Goal: Task Accomplishment & Management: Complete application form

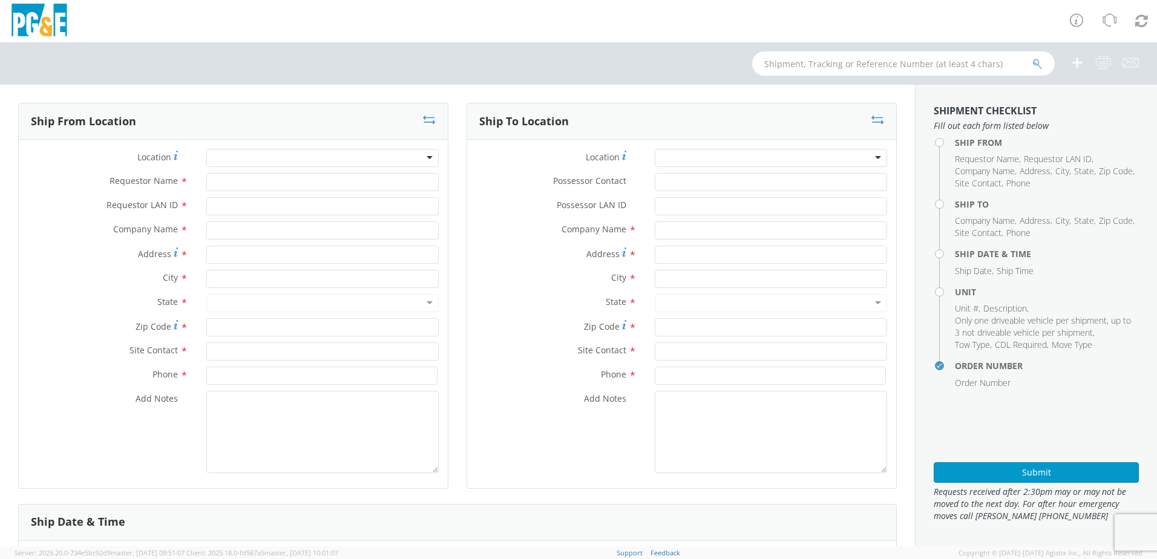
select select "2041093"
click at [255, 153] on div at bounding box center [322, 158] width 232 height 18
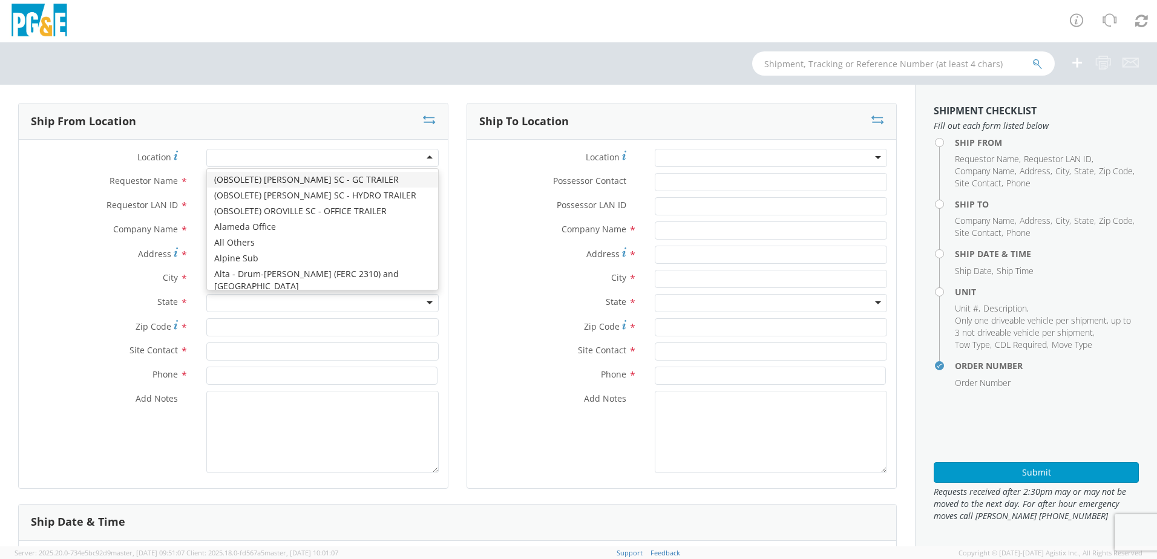
click at [68, 195] on div "Requestor Name *" at bounding box center [233, 185] width 429 height 24
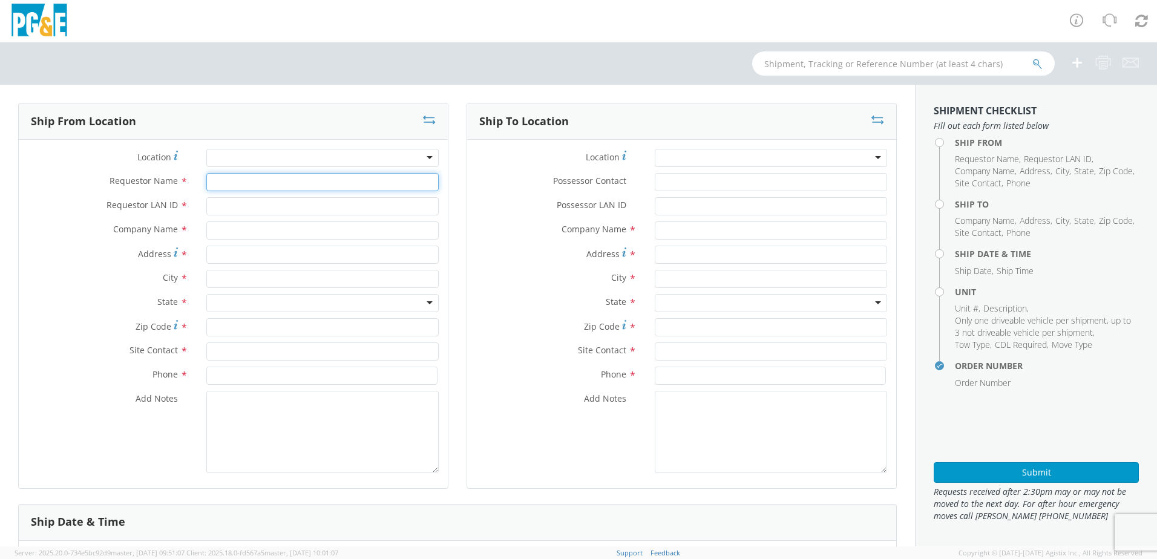
click at [235, 181] on input "Requestor Name *" at bounding box center [322, 182] width 232 height 18
type input "[PERSON_NAME]"
type input "WBM7"
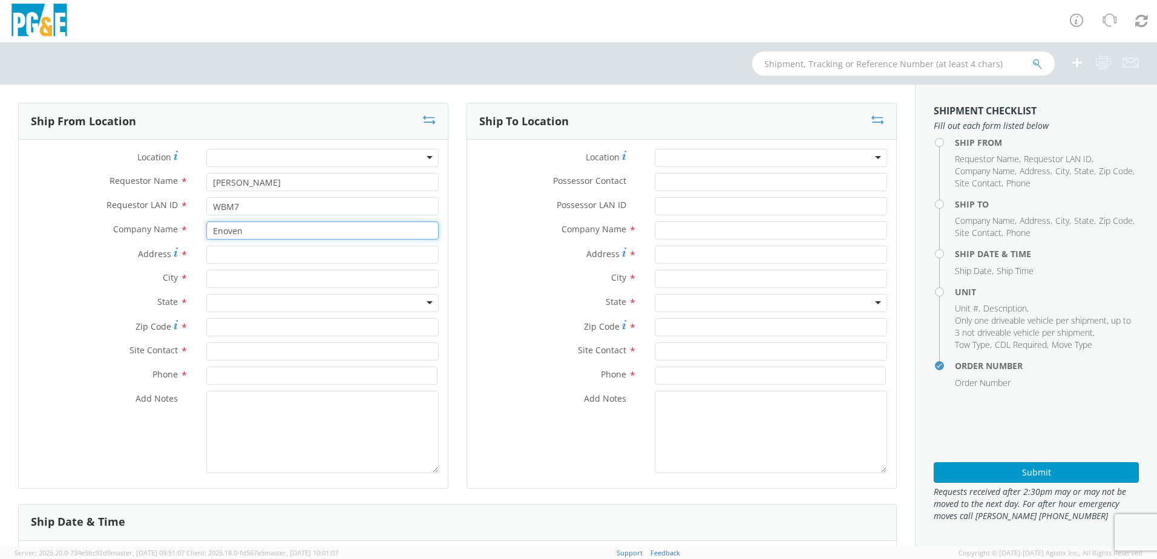
type input "Enoven"
type input "[STREET_ADDRESS]"
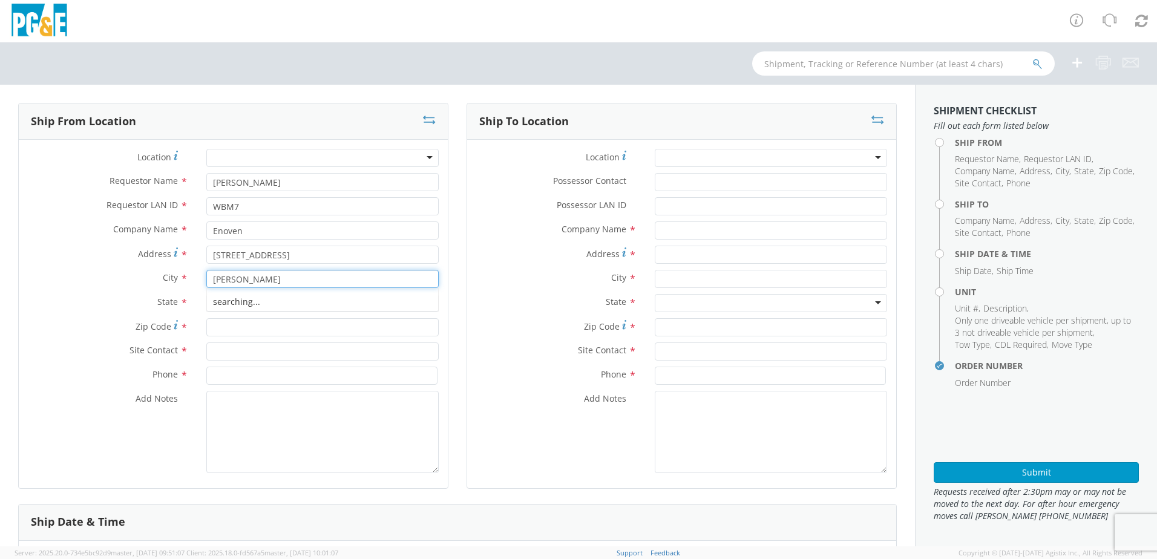
type input "[PERSON_NAME]"
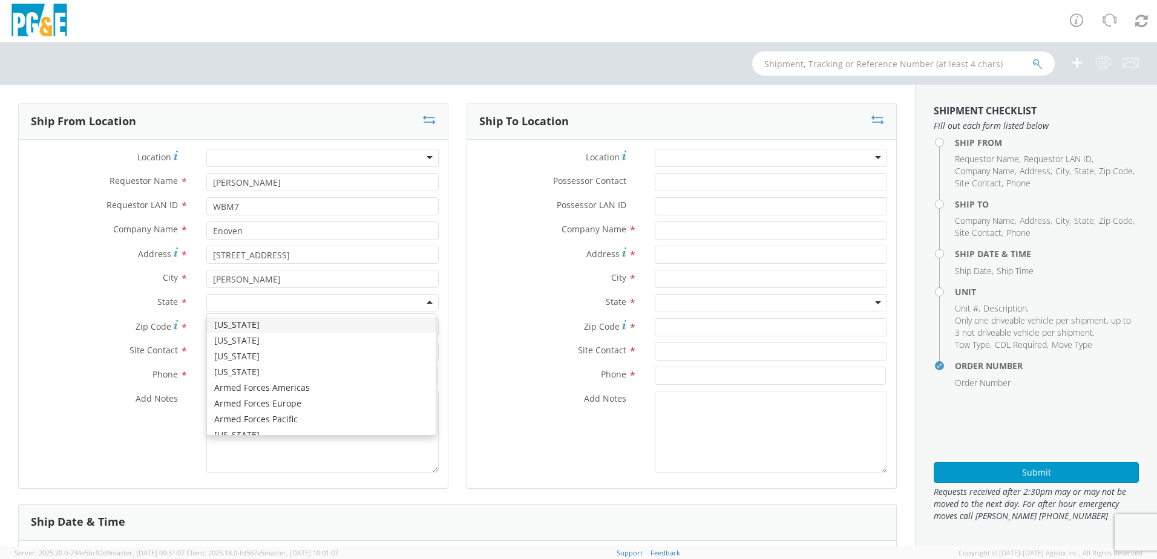
type input "c"
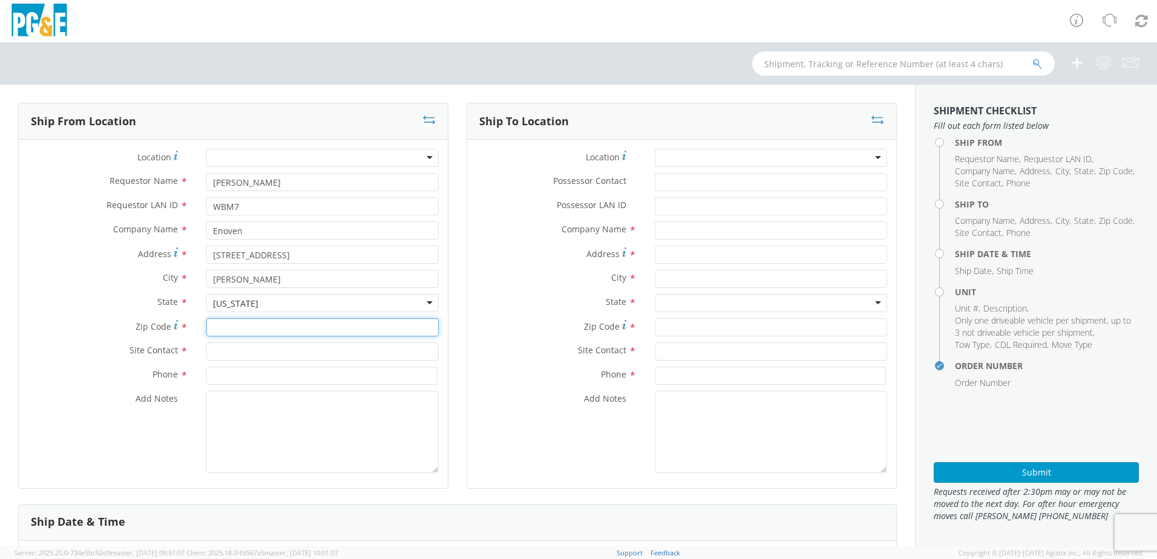
click at [223, 332] on input "Zip Code *" at bounding box center [322, 327] width 232 height 18
type input "96003"
type input "[PERSON_NAME]"
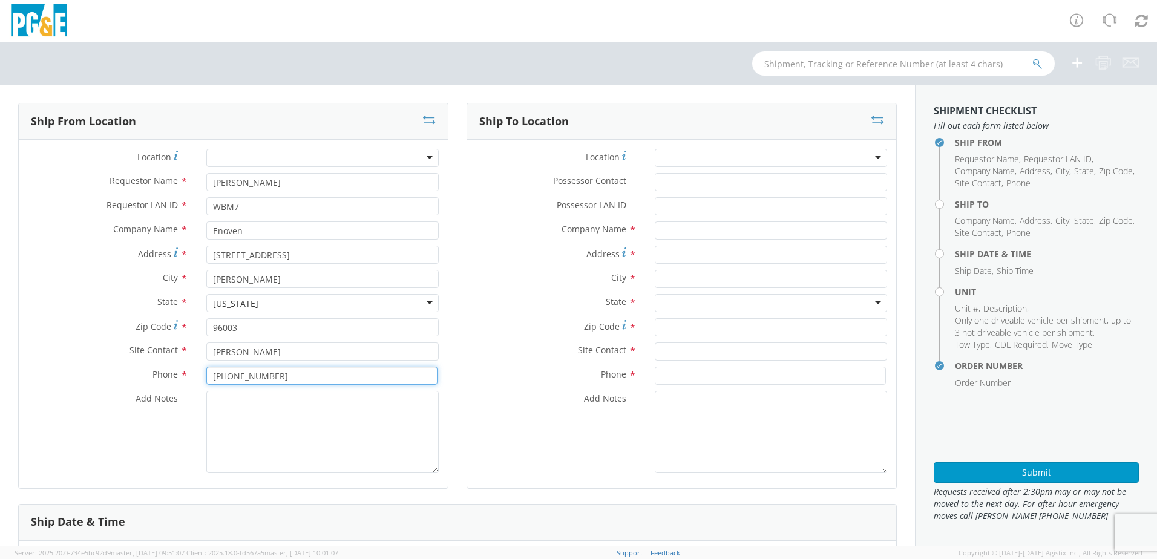
type input "[PHONE_NUMBER]"
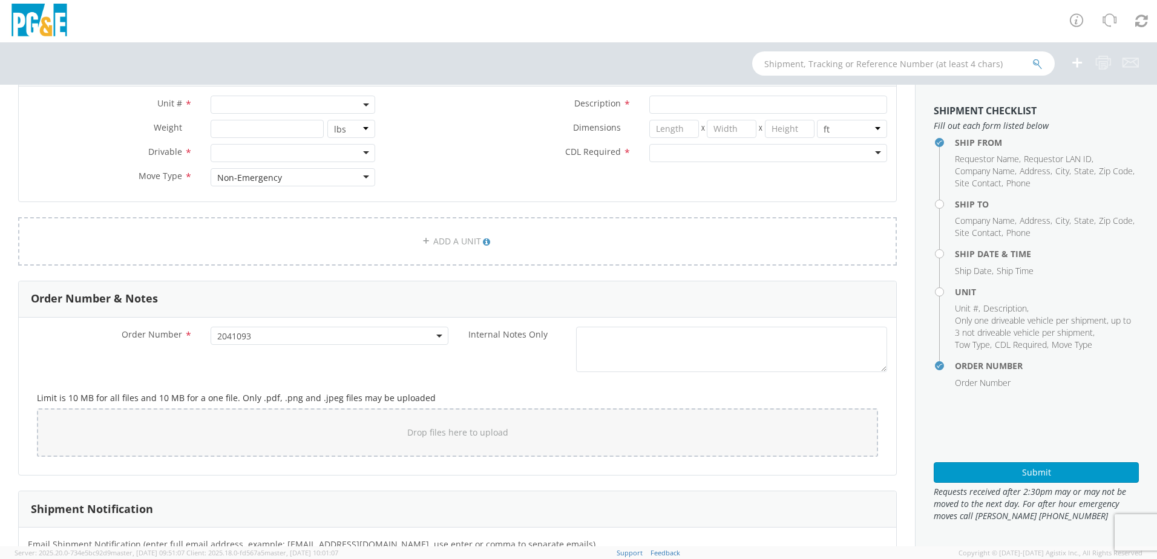
scroll to position [617, 0]
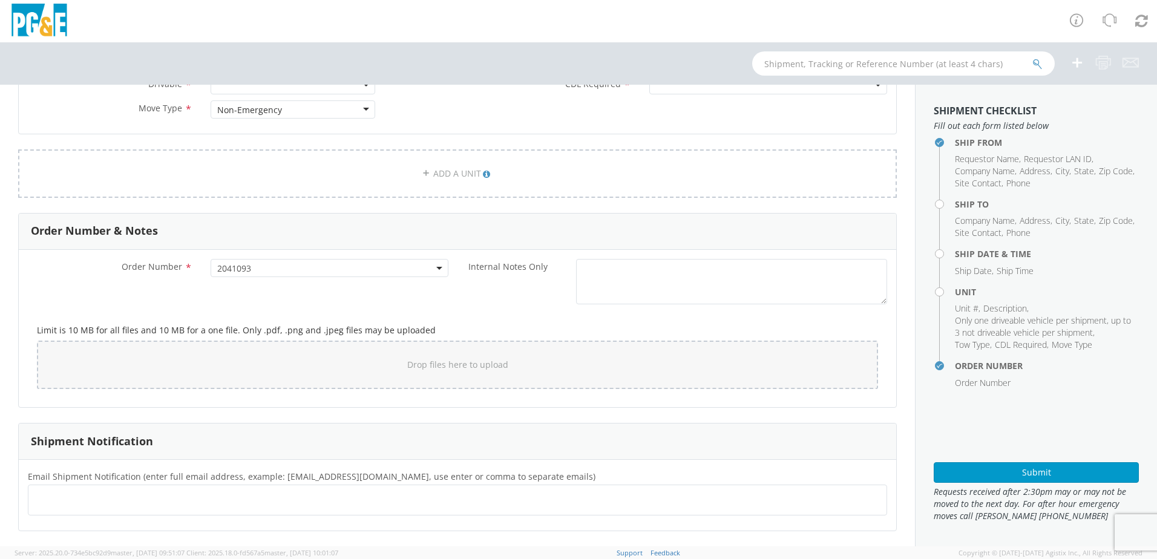
click at [89, 504] on ul at bounding box center [457, 500] width 848 height 20
paste input "[EMAIL_ADDRESS][DOMAIN_NAME]"
type input "[EMAIL_ADDRESS][DOMAIN_NAME]"
paste input "[EMAIL_ADDRESS][DOMAIN_NAME]"
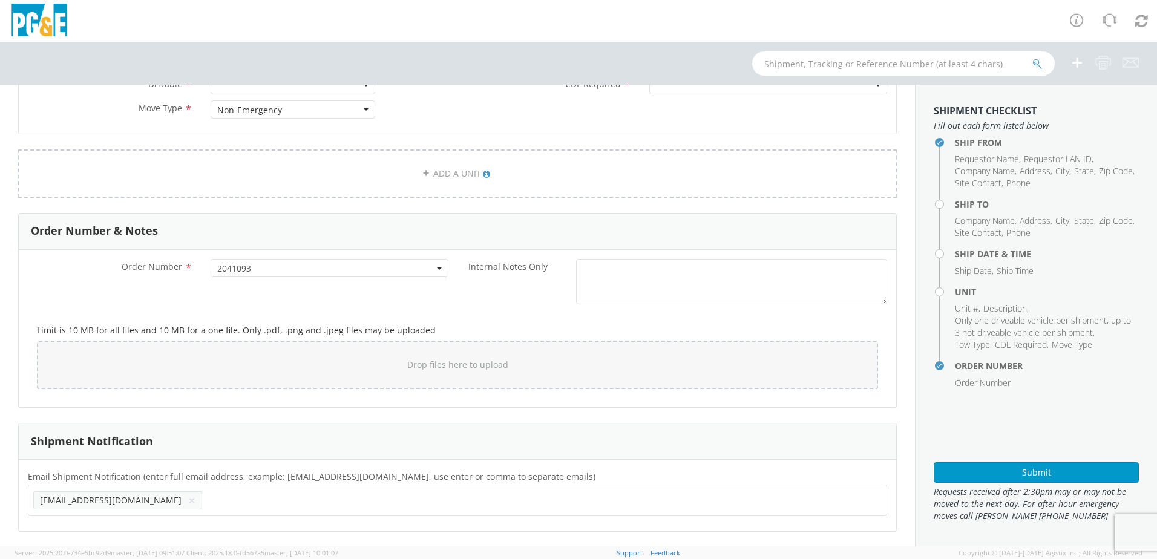
type input "[EMAIL_ADDRESS][DOMAIN_NAME]"
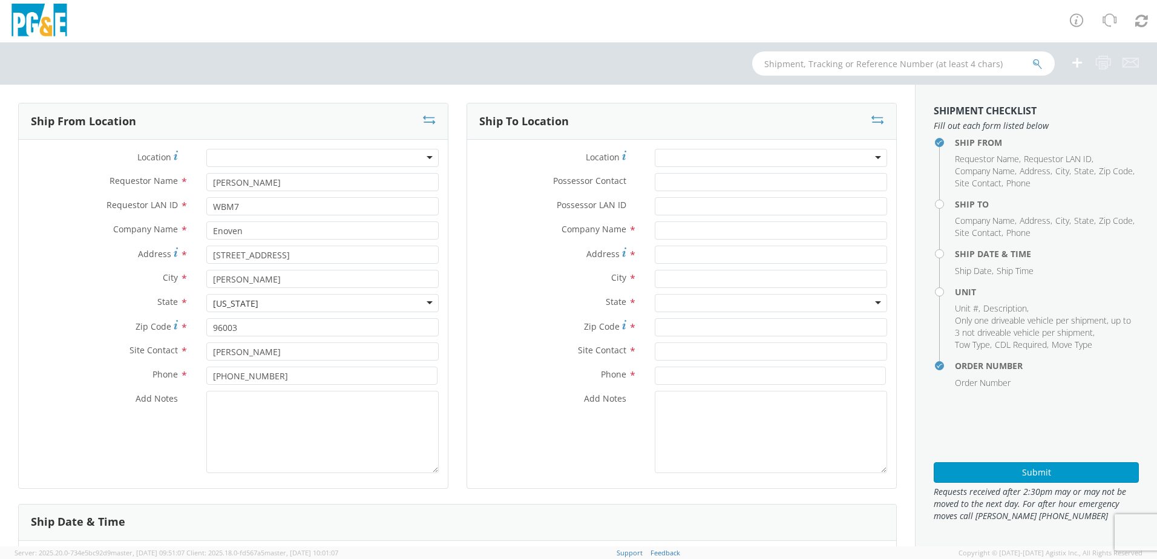
click at [674, 155] on div at bounding box center [771, 158] width 232 height 18
type input "aub"
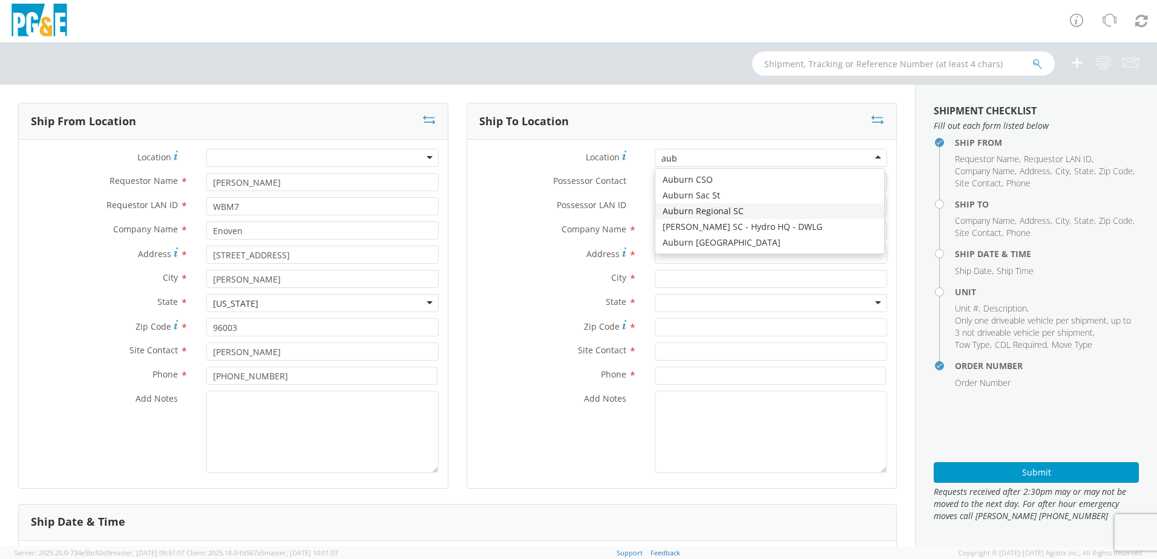
scroll to position [0, 0]
type input "PG&E"
type input "[STREET_ADDRESS][PERSON_NAME]"
type input "AUBURN"
type input "95602"
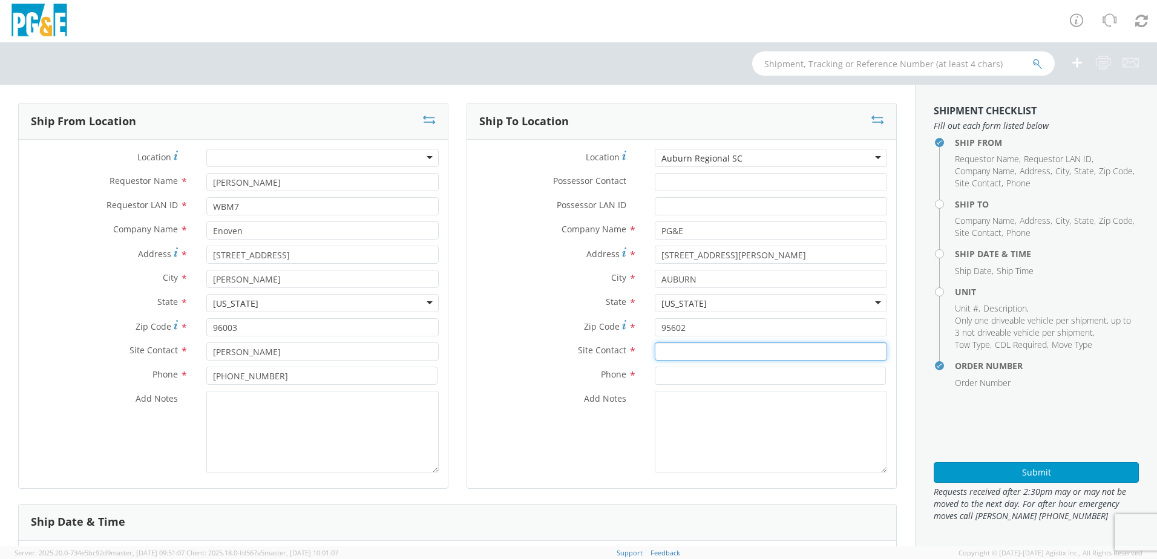
click at [721, 350] on input "text" at bounding box center [771, 351] width 232 height 18
paste input "[PERSON_NAME]"
type input "[PERSON_NAME]"
click at [655, 384] on input at bounding box center [770, 376] width 231 height 18
paste input "[PHONE_NUMBER]"
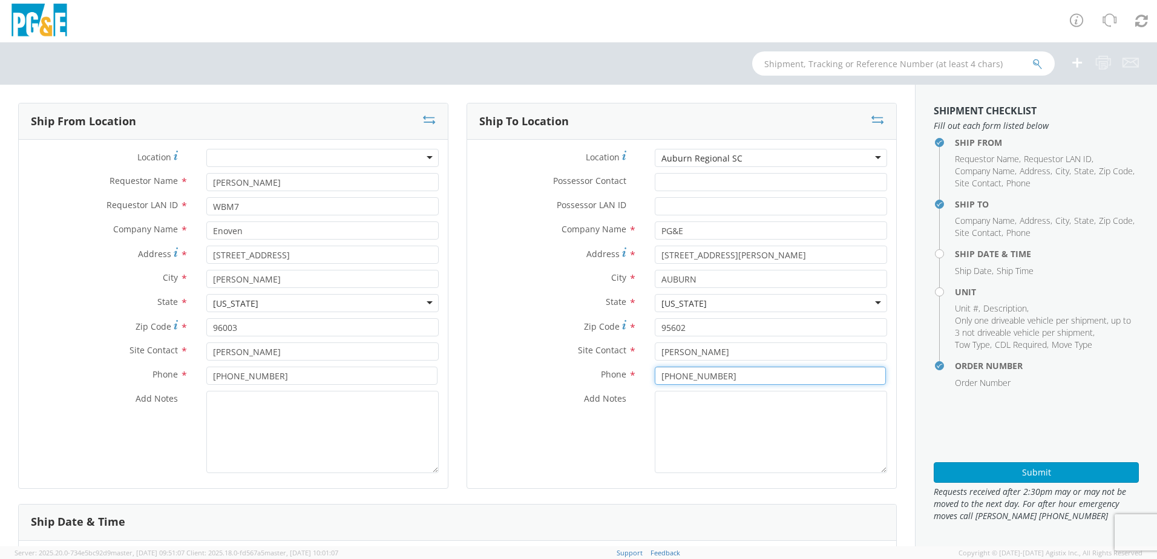
type input "[PHONE_NUMBER]"
click at [661, 400] on textarea "Add Notes *" at bounding box center [771, 432] width 232 height 82
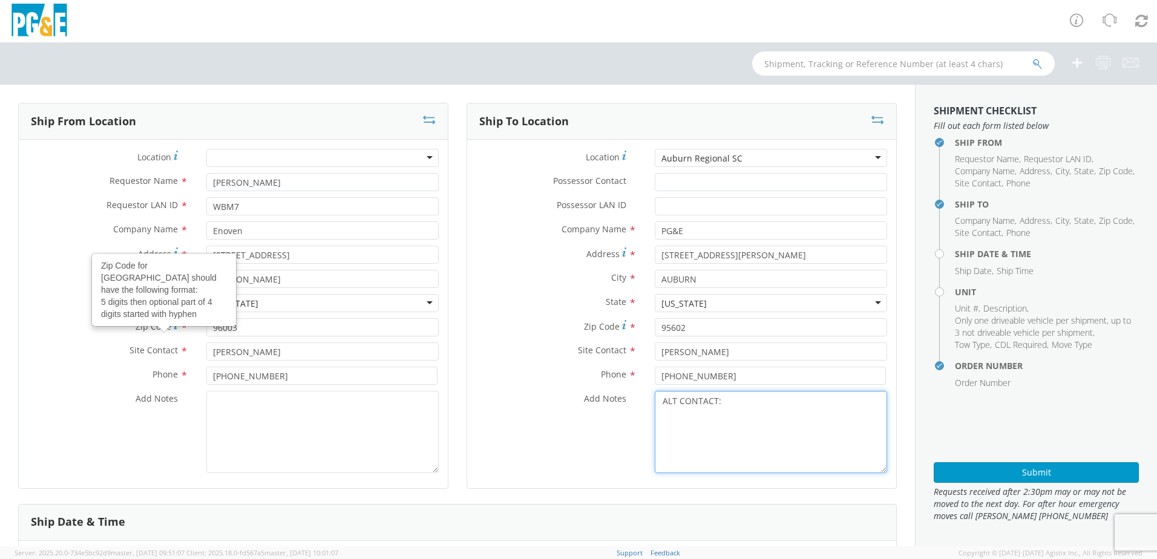
click at [723, 405] on textarea "ALT CONTACT:" at bounding box center [771, 432] width 232 height 82
paste textarea "[PERSON_NAME] @ [PHONE_NUMBER]"
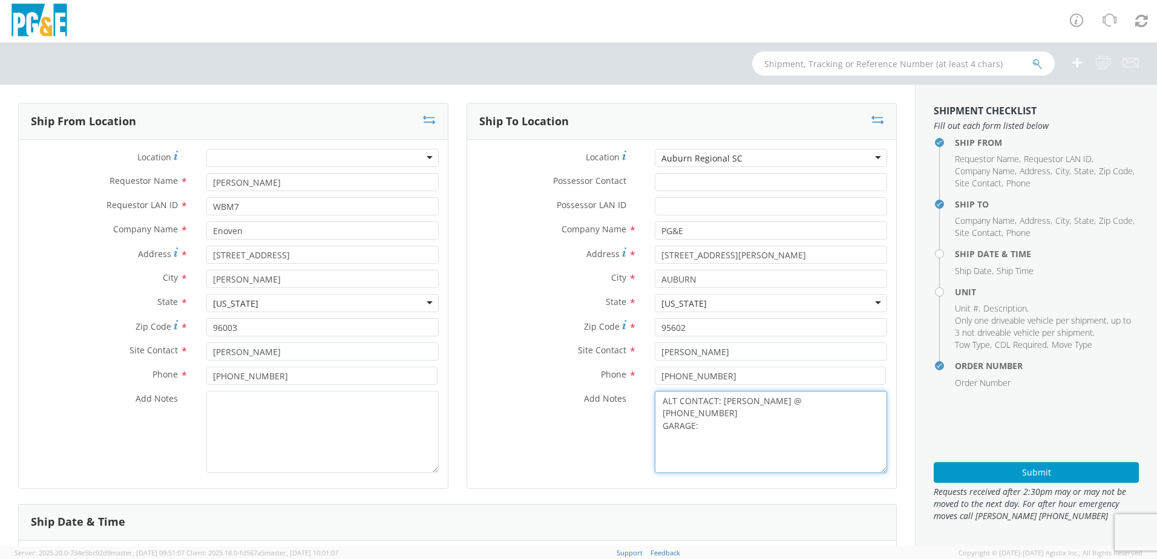
click at [695, 413] on textarea "ALT CONTACT: [PERSON_NAME] @ [PHONE_NUMBER] GARAGE:" at bounding box center [771, 432] width 232 height 82
paste textarea "[PHONE_NUMBER]"
type textarea "ALT CONTACT: [PERSON_NAME] @ [PHONE_NUMBER] GARAGE: [PHONE_NUMBER]"
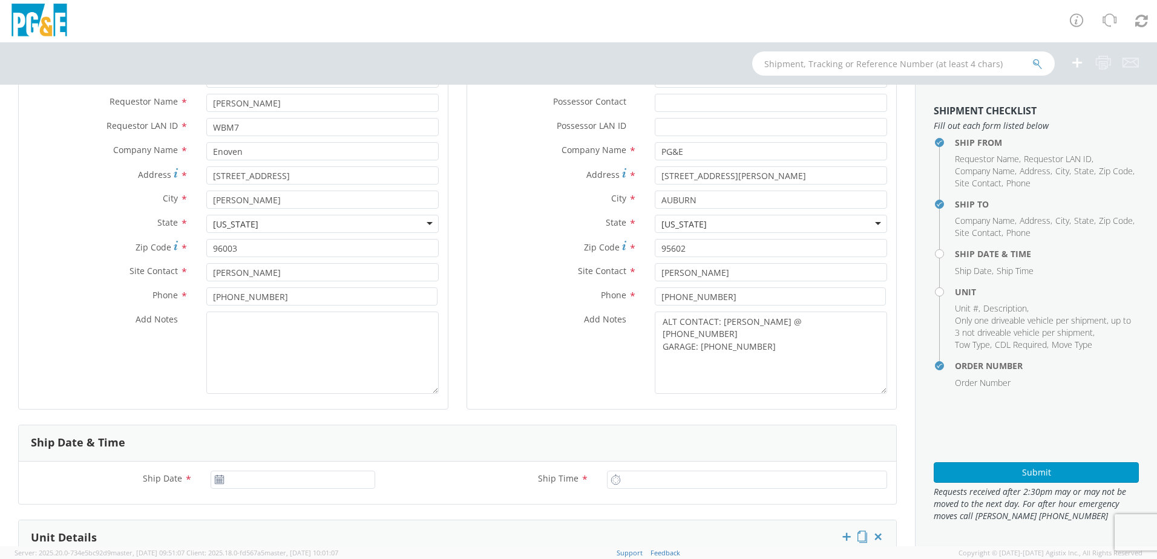
scroll to position [242, 0]
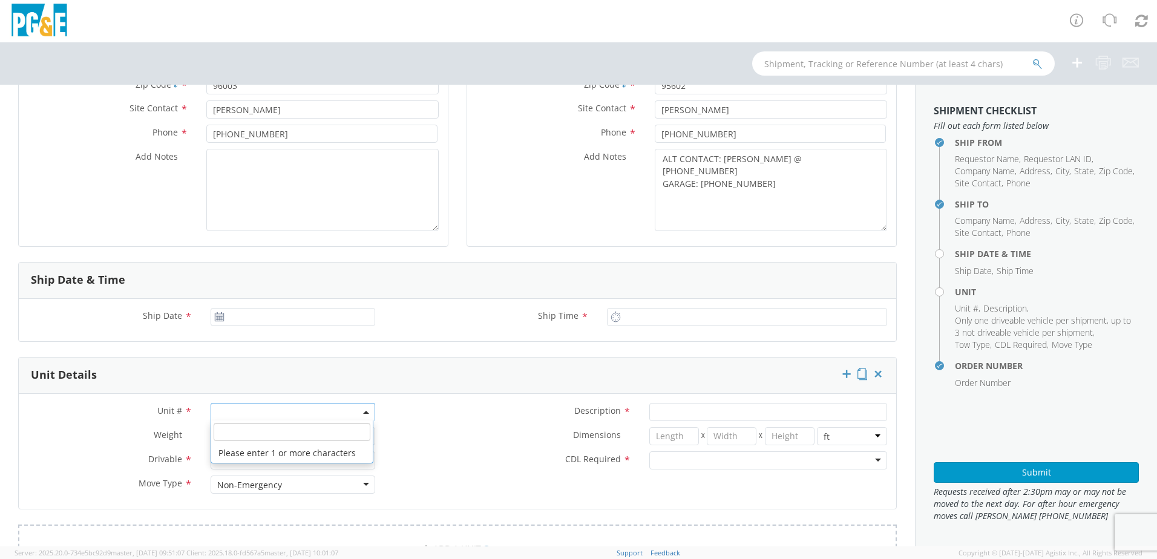
click at [224, 410] on span at bounding box center [293, 412] width 165 height 18
click at [224, 436] on input "search" at bounding box center [292, 432] width 157 height 18
paste input "B42604"
type input "B42604"
type input "PICKUP; 3/4T 4X2"
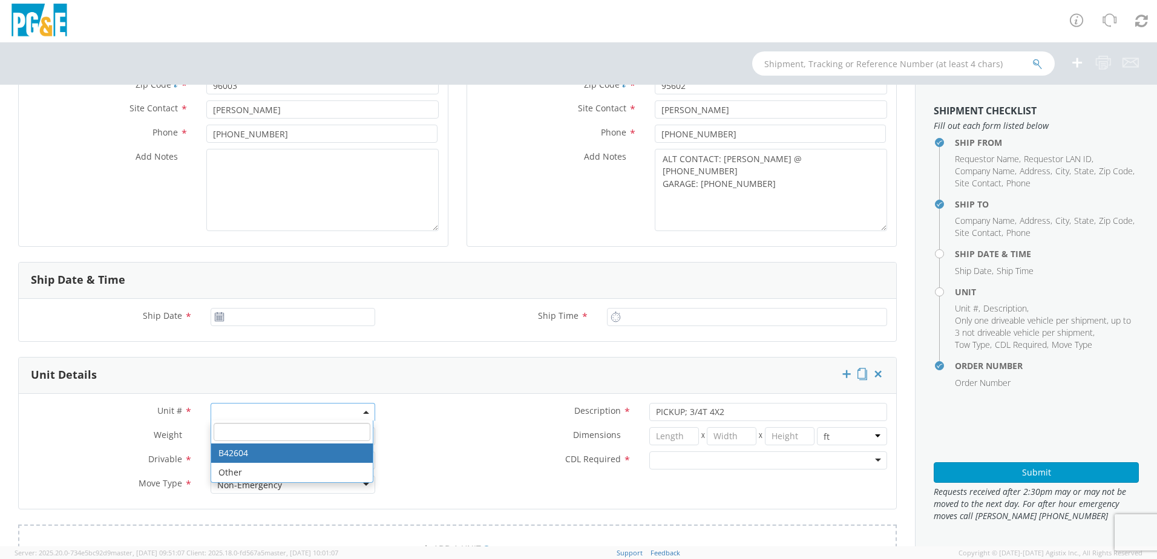
select select "B42604"
select select "? object:null ?"
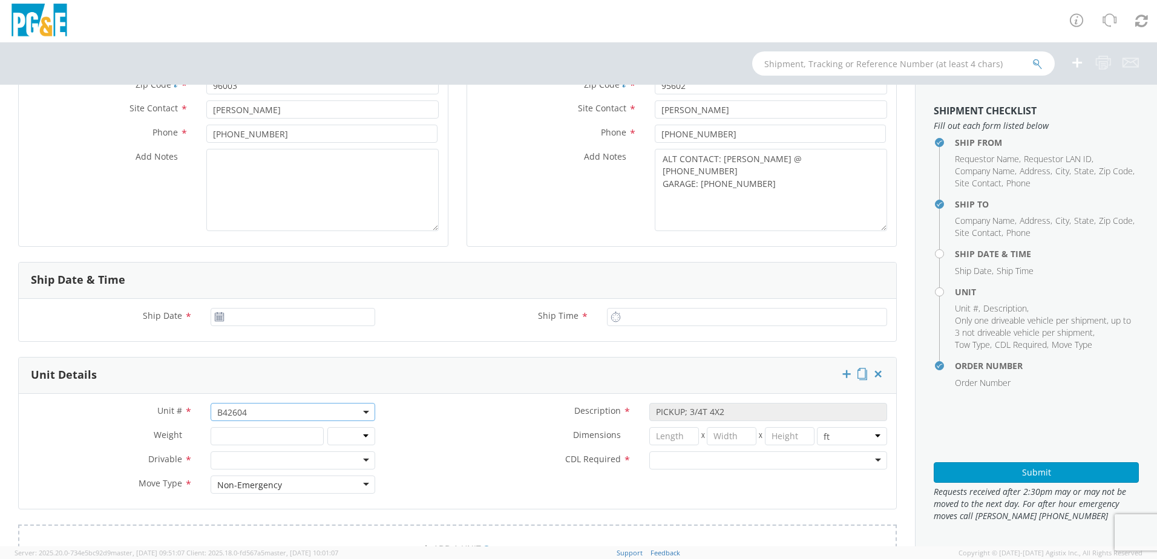
click at [235, 326] on div "Ship Date *" at bounding box center [201, 320] width 365 height 24
click at [233, 318] on input "[DATE]" at bounding box center [293, 317] width 165 height 18
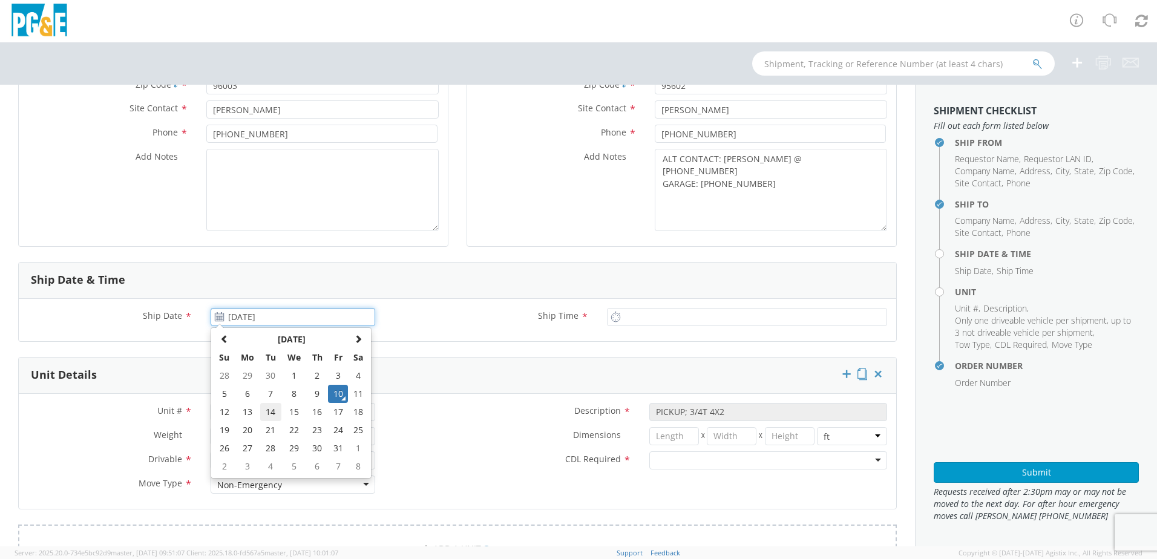
click at [261, 413] on td "14" at bounding box center [270, 412] width 21 height 18
type input "[DATE]"
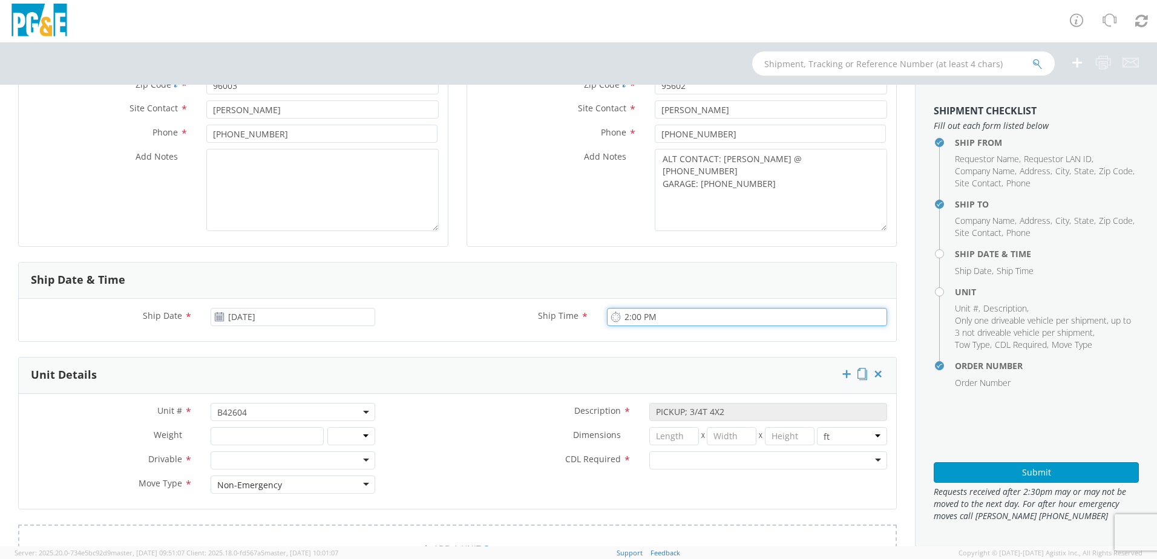
click at [626, 325] on input "2:00 PM" at bounding box center [747, 317] width 280 height 18
type input "8:00 AM"
click at [362, 457] on div at bounding box center [293, 460] width 165 height 18
click at [749, 466] on div at bounding box center [768, 460] width 238 height 18
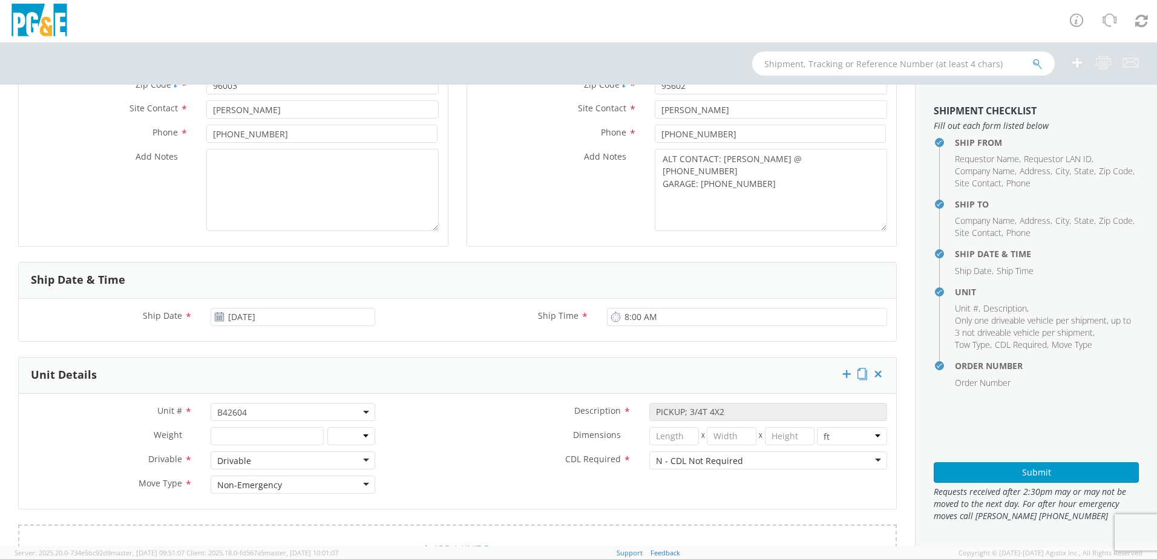
click at [501, 475] on div at bounding box center [640, 475] width 512 height 1
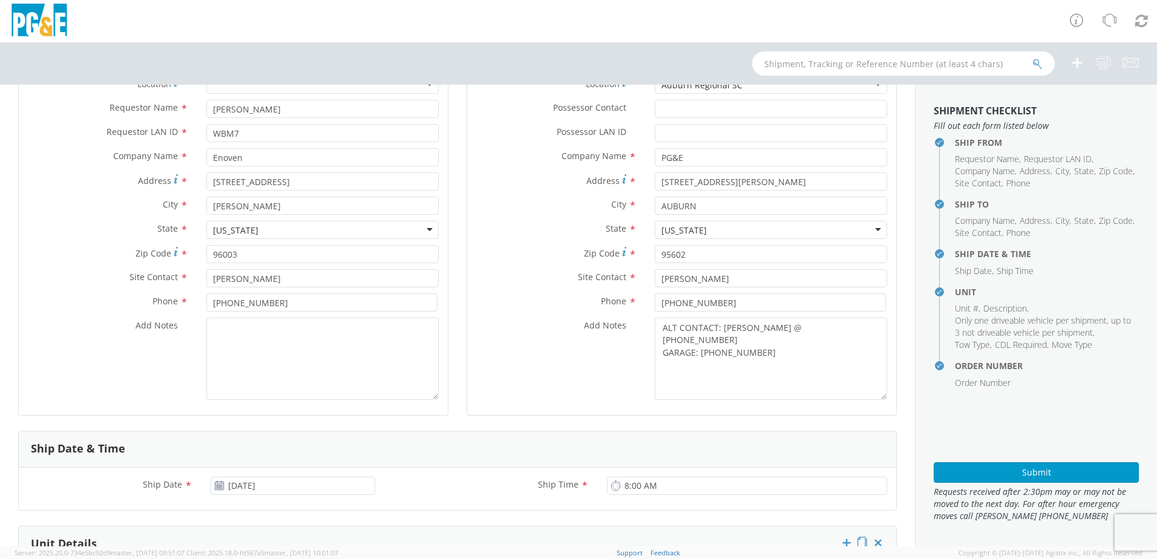
scroll to position [0, 0]
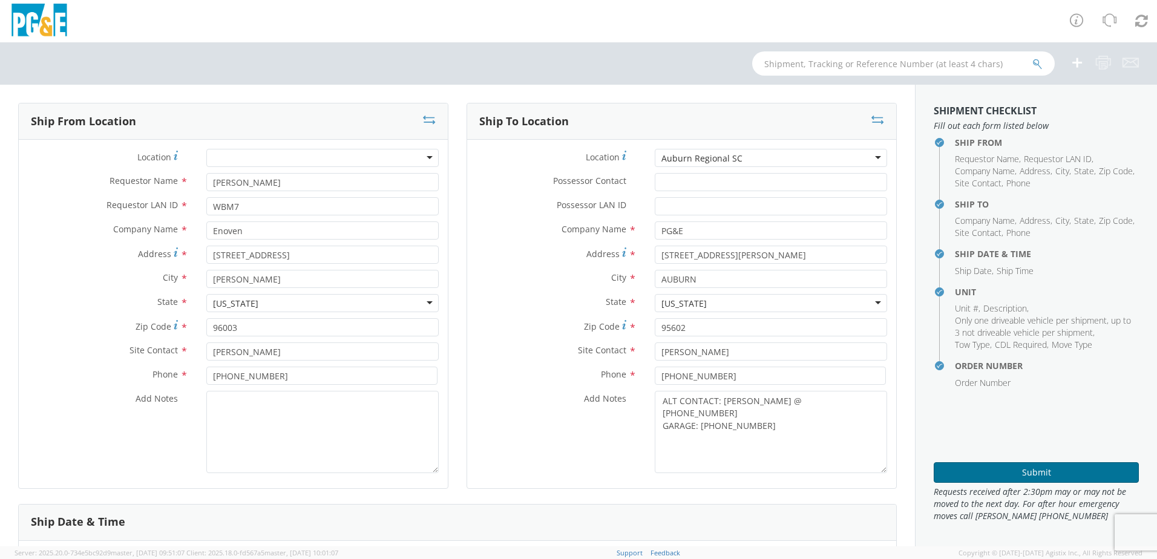
click at [990, 472] on button "Submit" at bounding box center [1035, 472] width 205 height 21
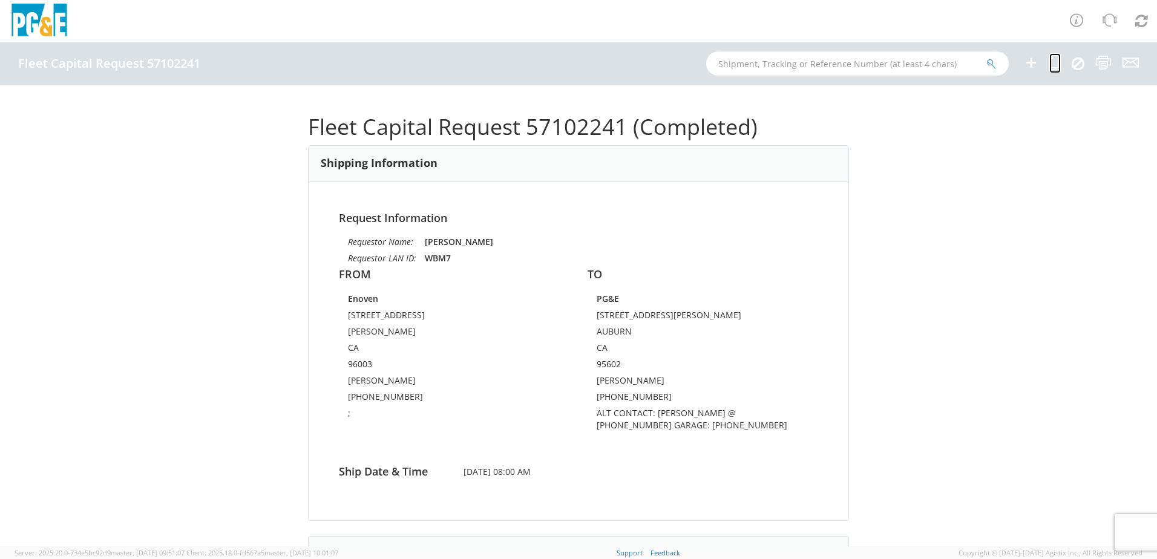
click at [1053, 67] on icon at bounding box center [1054, 62] width 11 height 15
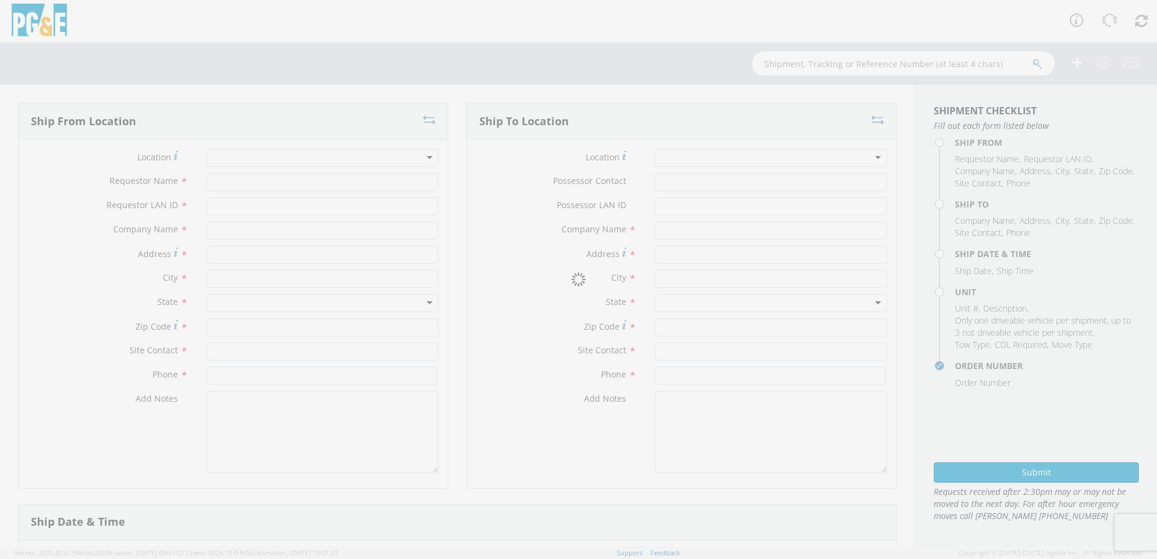
type input "[PERSON_NAME]"
type input "WBM7"
type input "Enoven"
type input "[STREET_ADDRESS]"
type input "[PERSON_NAME]"
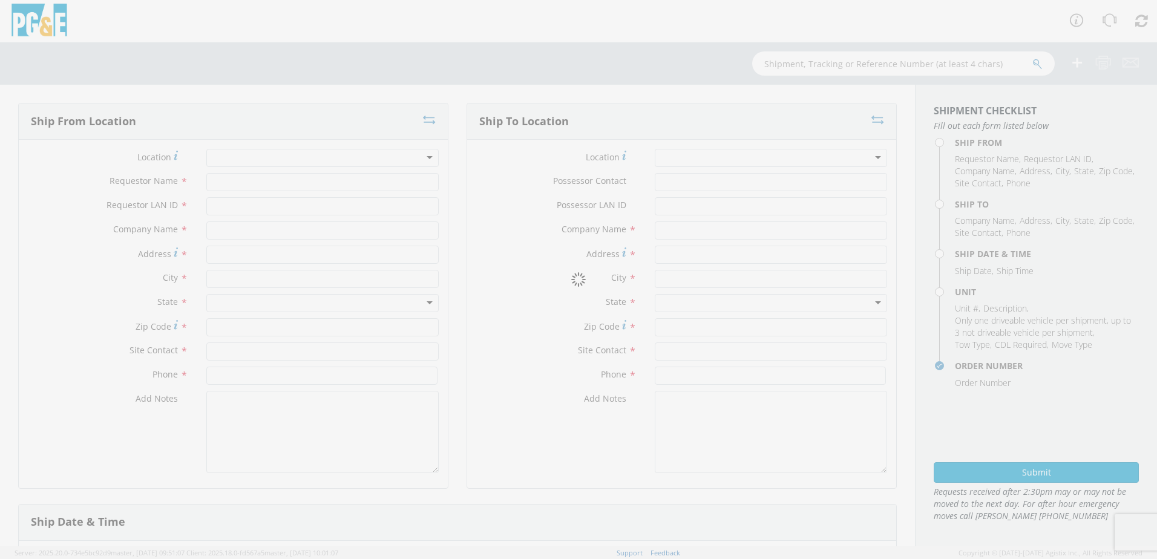
type input "96003"
type input "[PERSON_NAME]"
type input "[PHONE_NUMBER]"
type textarea ";"
type input "PG&E"
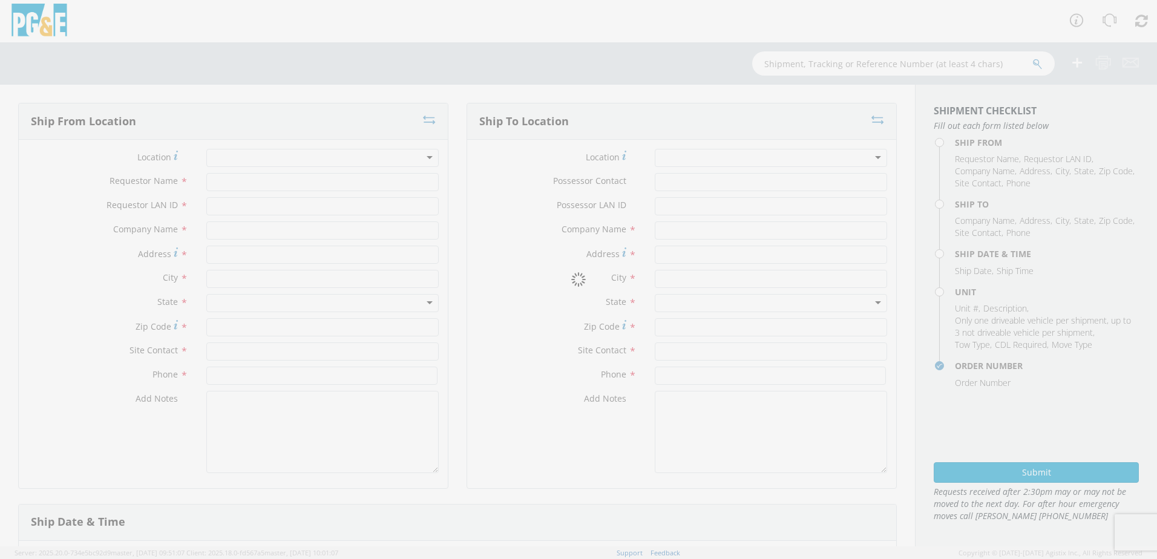
type input "[STREET_ADDRESS][PERSON_NAME]"
type input "AUBURN"
type input "95602"
type input "[PERSON_NAME]"
type input "[PHONE_NUMBER]"
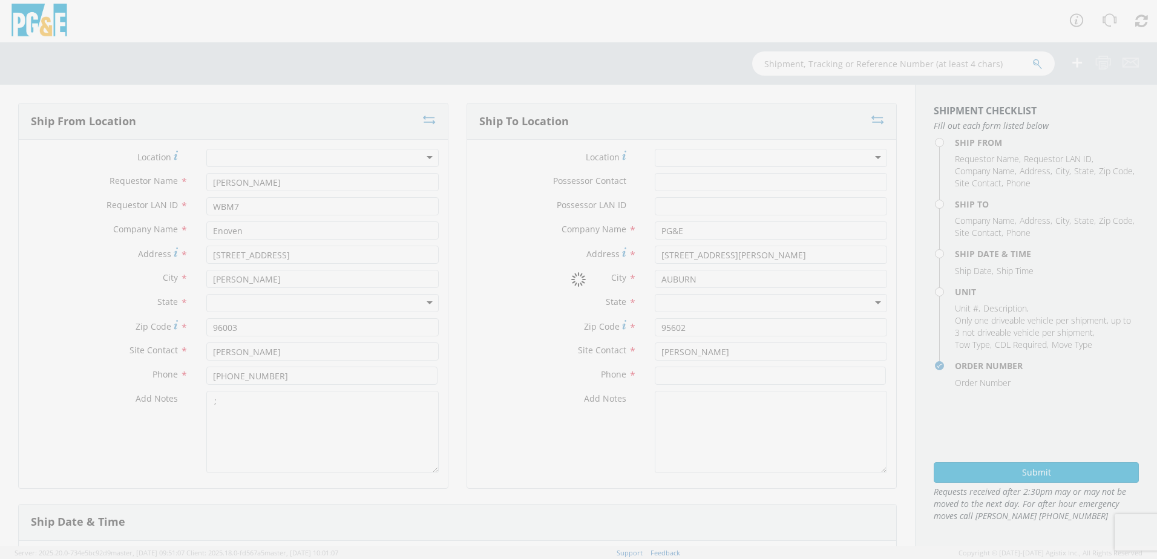
type textarea "ALT CONTACT: [PERSON_NAME] @ [PHONE_NUMBER] GARAGE: [PHONE_NUMBER]"
type input "[DATE]"
type input "8:00 AM"
type input "PICKUP; 3/4T 4X2"
type input "0"
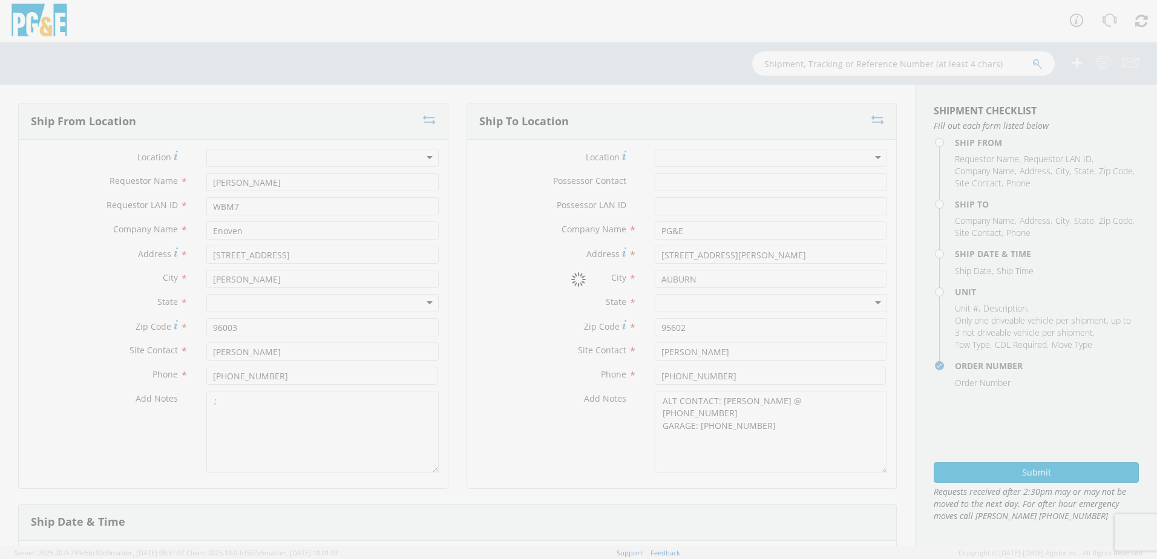
select select "B42604"
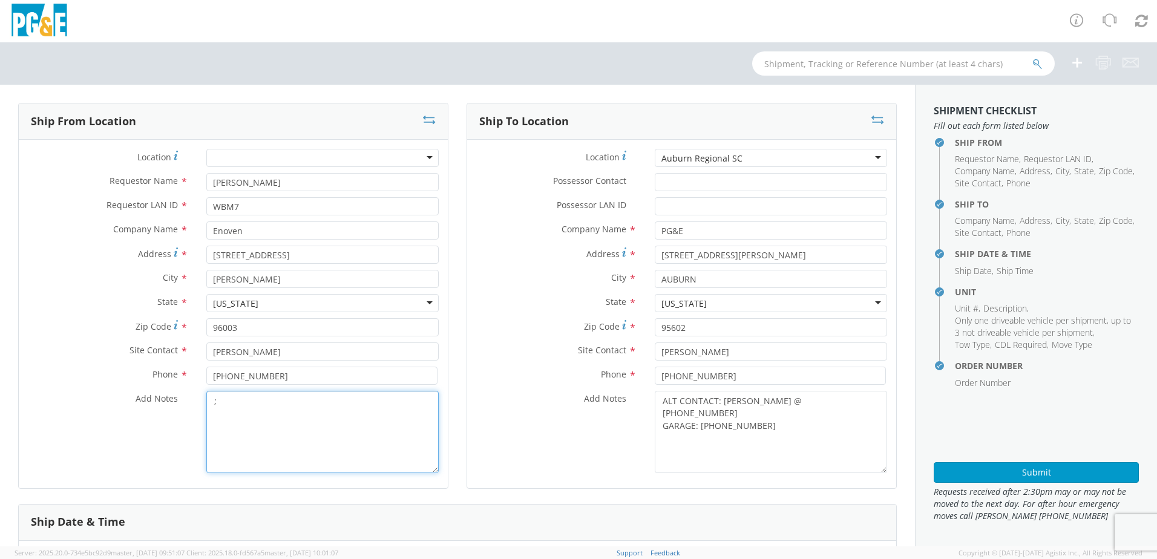
click at [226, 406] on textarea ";" at bounding box center [322, 432] width 232 height 82
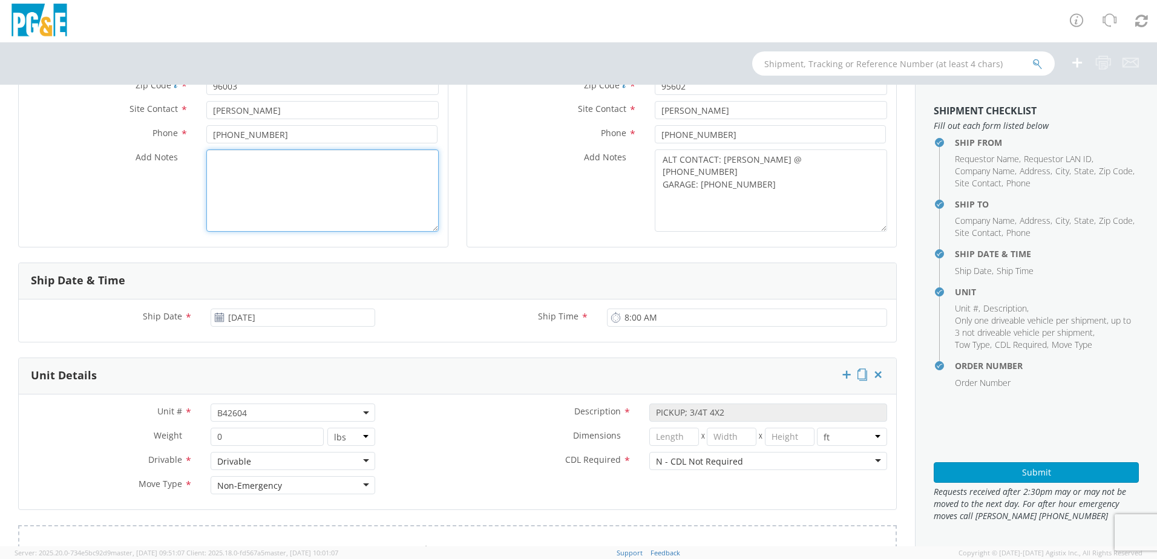
scroll to position [363, 0]
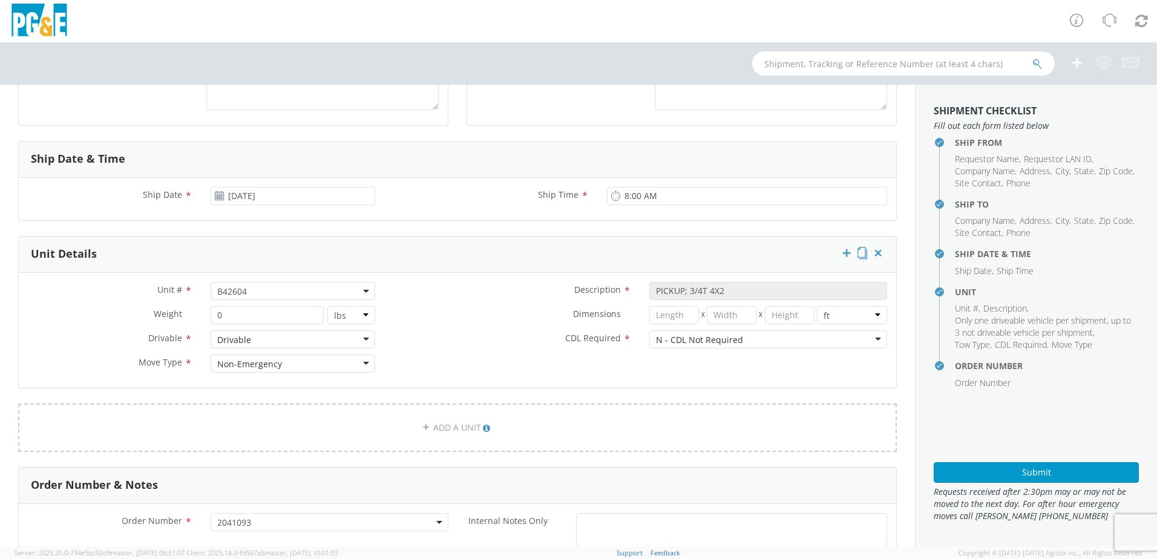
click at [266, 301] on div "Unit # * B42604 B42604" at bounding box center [201, 294] width 365 height 24
click at [263, 293] on span "B42604" at bounding box center [292, 291] width 151 height 11
click at [247, 312] on input "search" at bounding box center [292, 311] width 157 height 18
paste input "B44059"
type input "B44059"
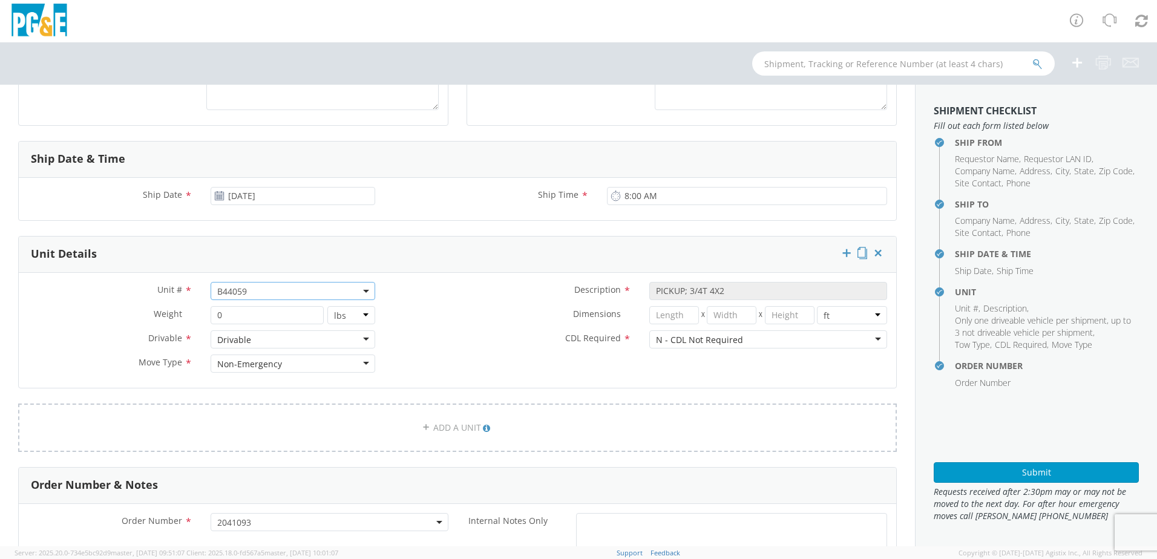
select select "B44059"
select select "? object:null ?"
drag, startPoint x: 380, startPoint y: 305, endPoint x: 389, endPoint y: 305, distance: 9.1
click at [384, 305] on div "Description * PICKUP; 3/4T 4X2" at bounding box center [640, 294] width 512 height 24
click at [1025, 475] on button "Submit" at bounding box center [1035, 472] width 205 height 21
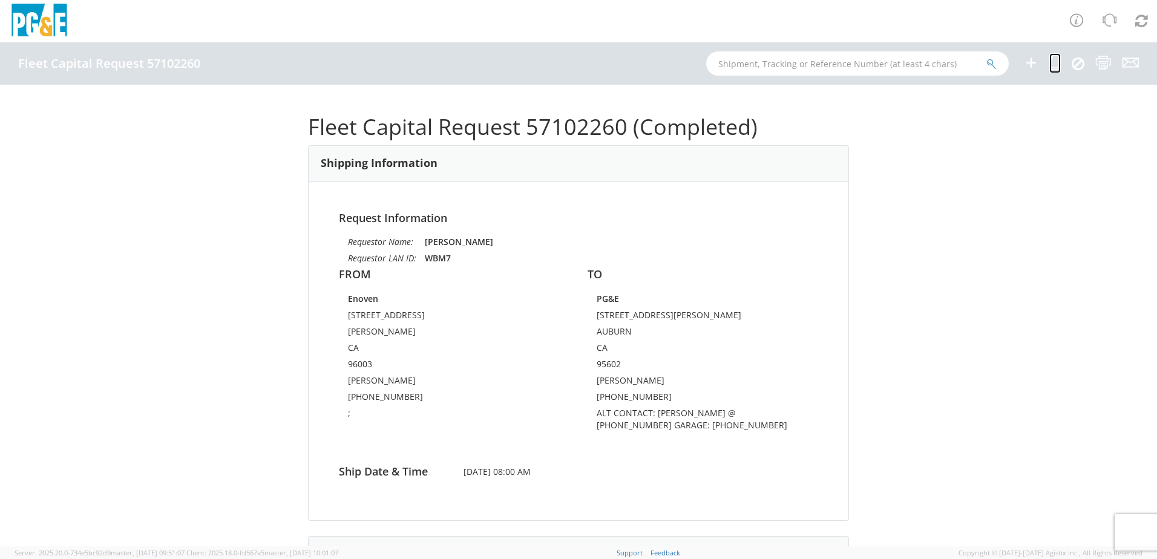
click at [1050, 64] on icon at bounding box center [1054, 62] width 11 height 15
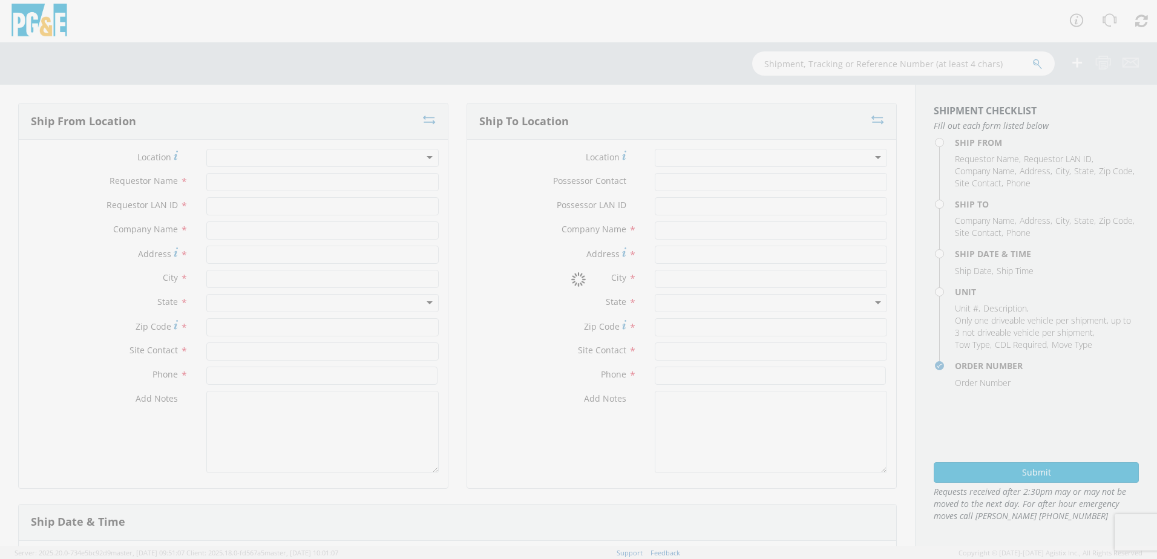
type input "[PERSON_NAME]"
type input "WBM7"
type input "Enoven"
type input "[STREET_ADDRESS]"
type input "[PERSON_NAME]"
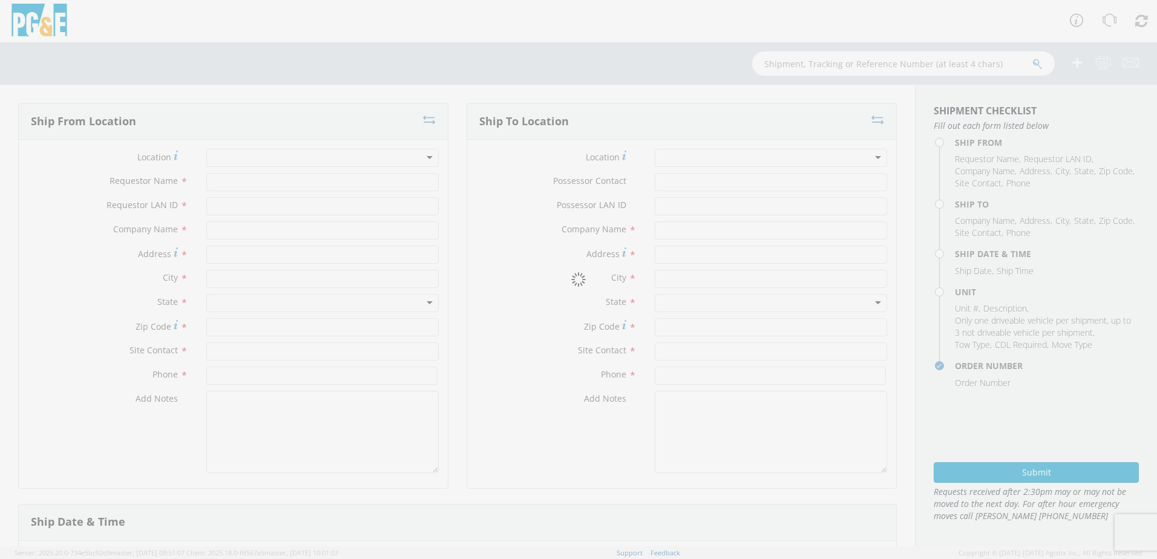
type input "96003"
type input "[PERSON_NAME]"
type input "[PHONE_NUMBER]"
type textarea ";"
type input "PG&E"
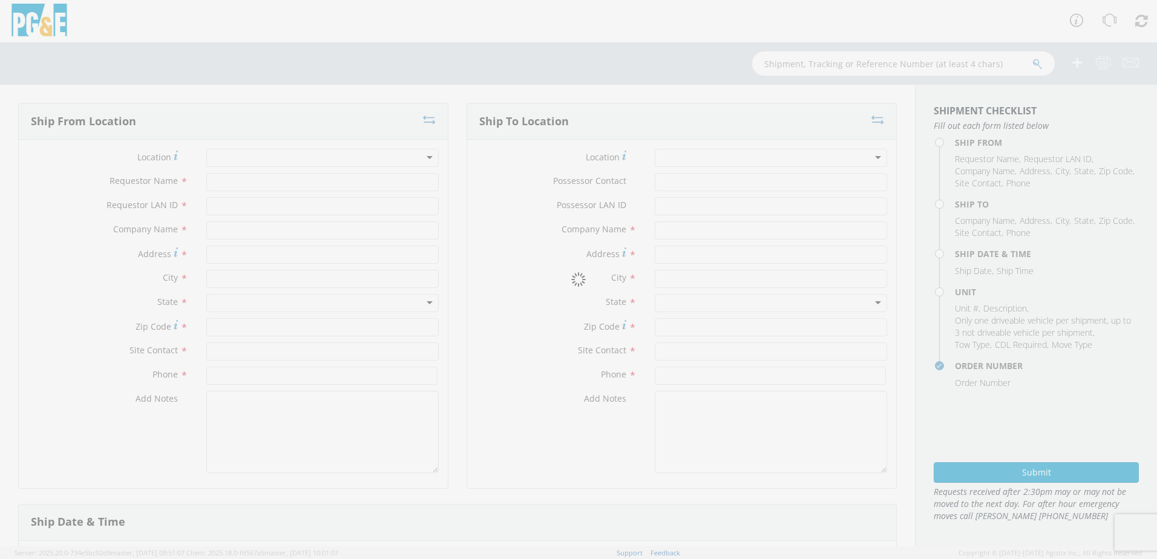
type input "[STREET_ADDRESS][PERSON_NAME]"
type input "AUBURN"
type input "95602"
type input "[PERSON_NAME]"
type input "[PHONE_NUMBER]"
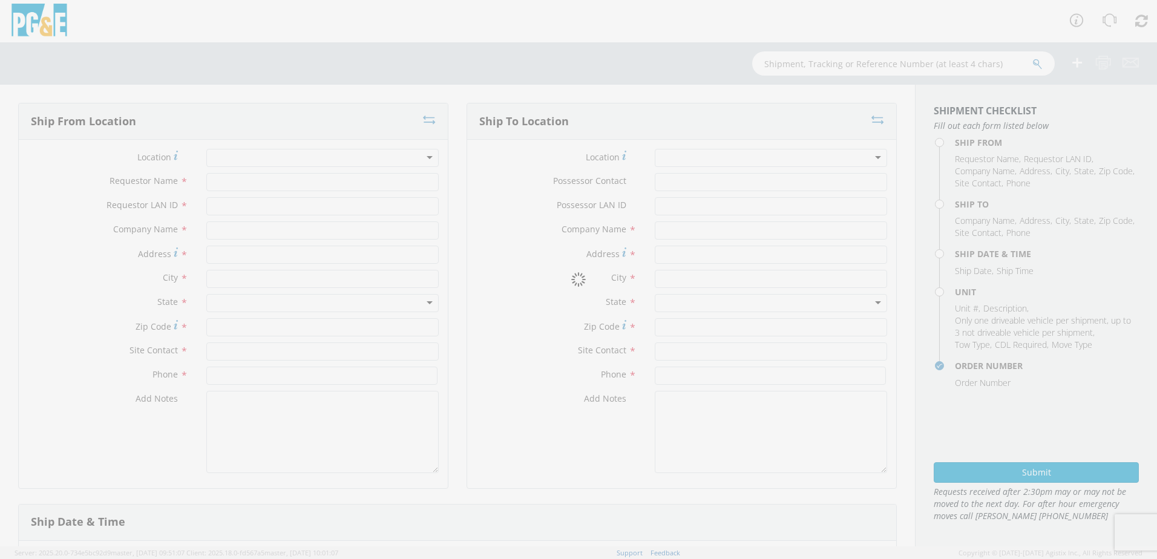
type textarea "ALT CONTACT: [PERSON_NAME] @ [PHONE_NUMBER] GARAGE: [PHONE_NUMBER]"
type input "[DATE]"
type input "8:00 AM"
type input "PICKUP; 3/4T 4X2"
type input "0"
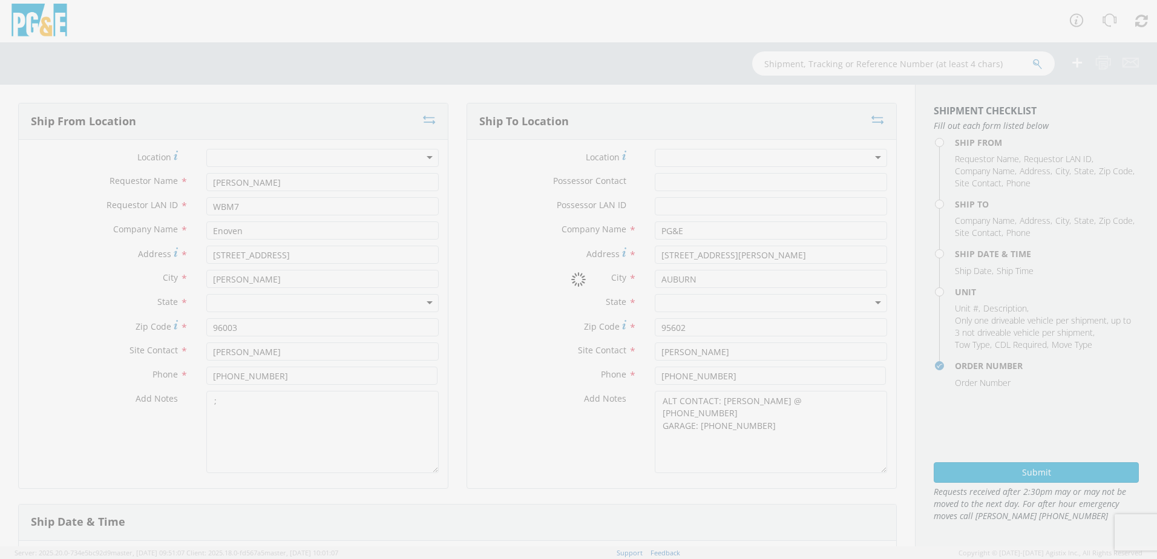
select select "B44059"
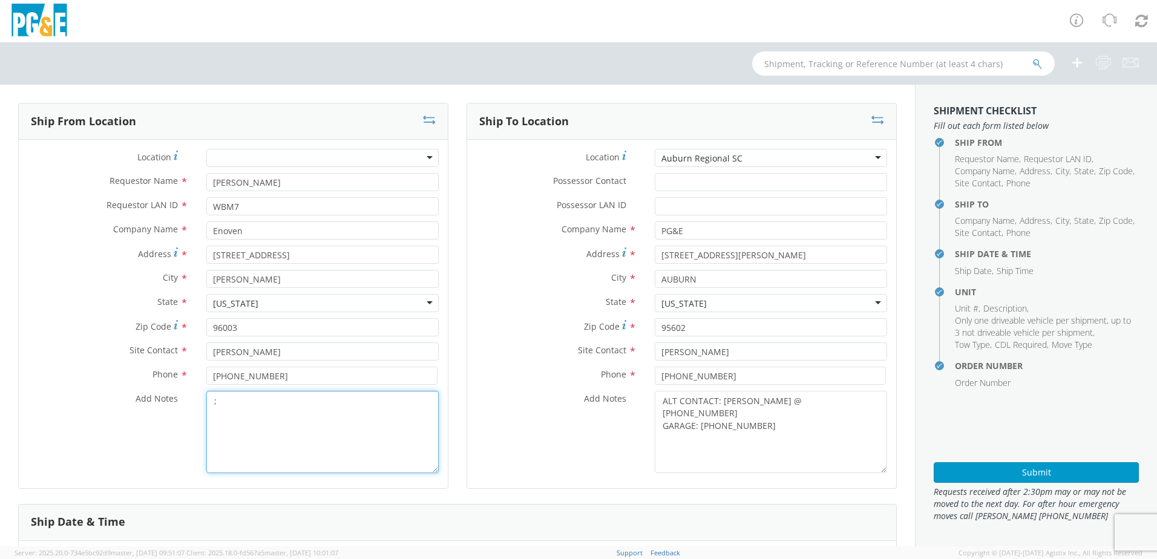
click at [270, 411] on textarea ";" at bounding box center [322, 432] width 232 height 82
click at [740, 164] on div "Auburn Regional SC" at bounding box center [771, 158] width 232 height 18
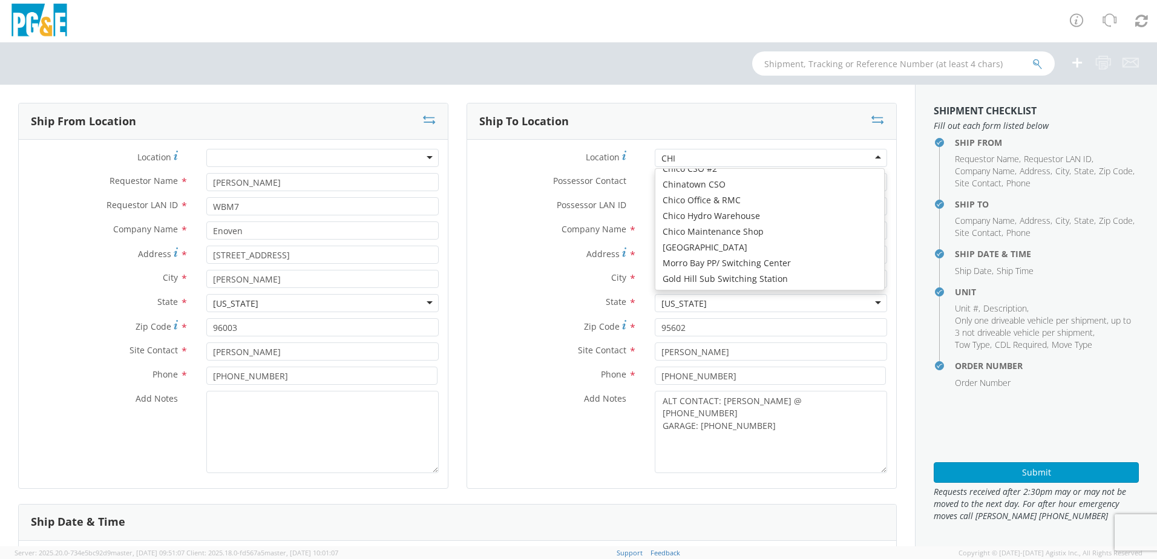
scroll to position [3, 0]
type input "CHIC"
type input "[STREET_ADDRESS]"
type input "CHICO"
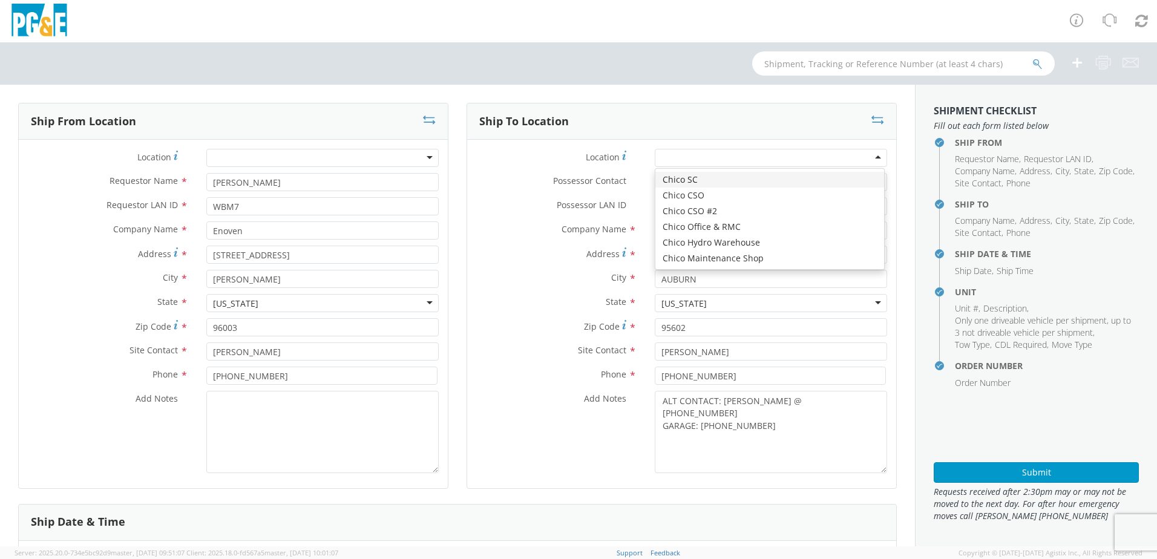
type input "95928"
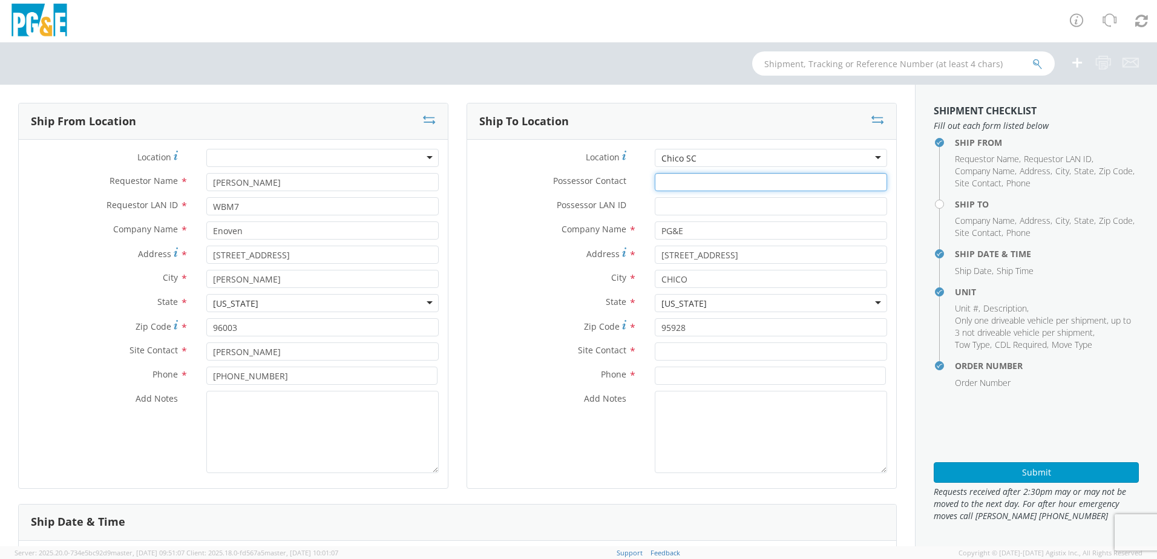
click at [679, 184] on input "Possessor Contact *" at bounding box center [771, 182] width 232 height 18
click at [677, 352] on input "text" at bounding box center [771, 351] width 232 height 18
paste input "[PERSON_NAME]"
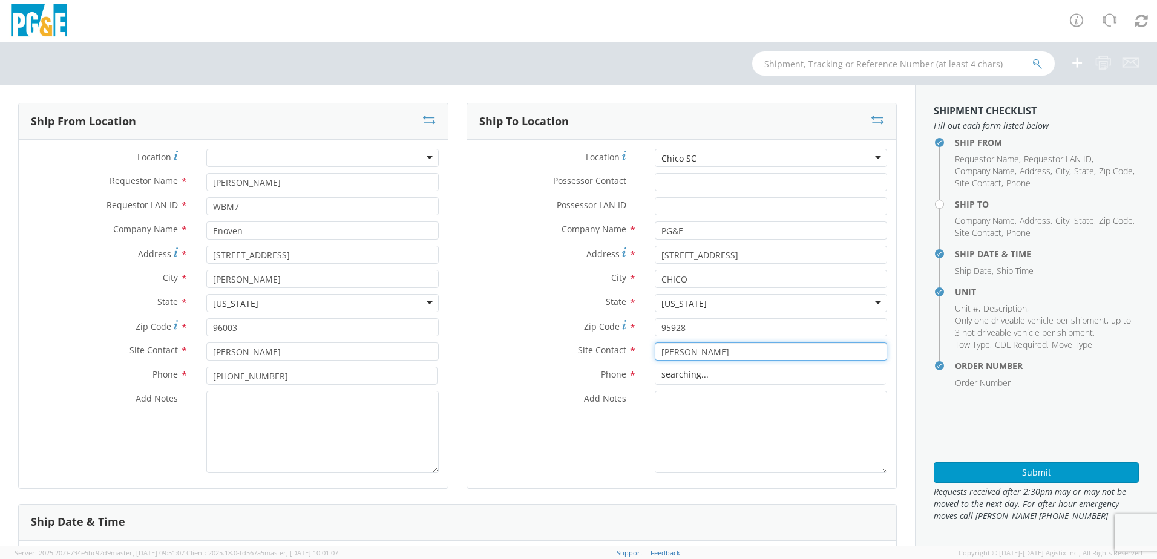
type input "[PERSON_NAME]"
click at [659, 371] on input at bounding box center [770, 376] width 231 height 18
paste input "[PHONE_NUMBER]"
type input "[PHONE_NUMBER]"
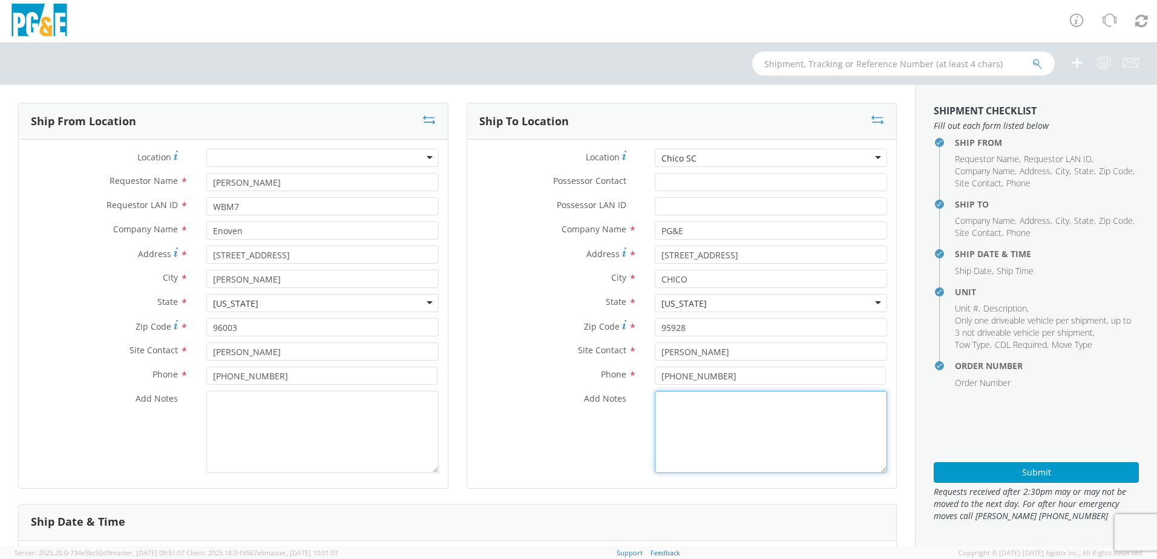
click at [699, 410] on textarea "Add Notes *" at bounding box center [771, 432] width 232 height 82
click at [733, 399] on textarea "ALT CONTACT:" at bounding box center [771, 432] width 232 height 82
paste textarea "[PERSON_NAME] @ [PHONE_NUMBER]"
click at [716, 419] on textarea "ALT CONTACT: [PERSON_NAME] @ [PHONE_NUMBER] GARAGE:" at bounding box center [771, 432] width 232 height 82
paste textarea "[PHONE_NUMBER]"
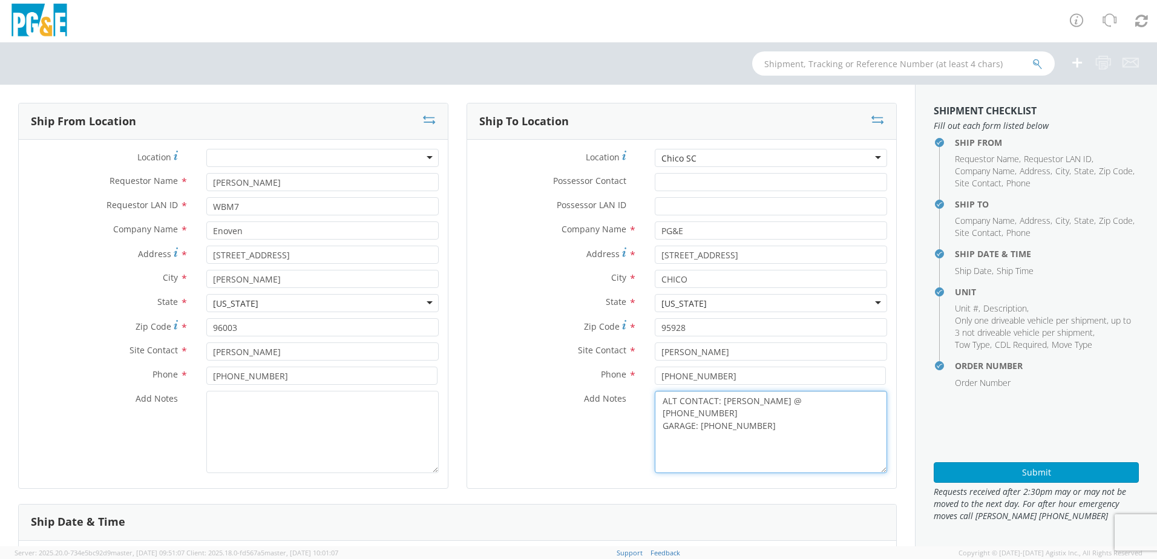
type textarea "ALT CONTACT: [PERSON_NAME] @ [PHONE_NUMBER] GARAGE: [PHONE_NUMBER]"
click at [246, 434] on textarea "Add Notes *" at bounding box center [322, 432] width 232 height 82
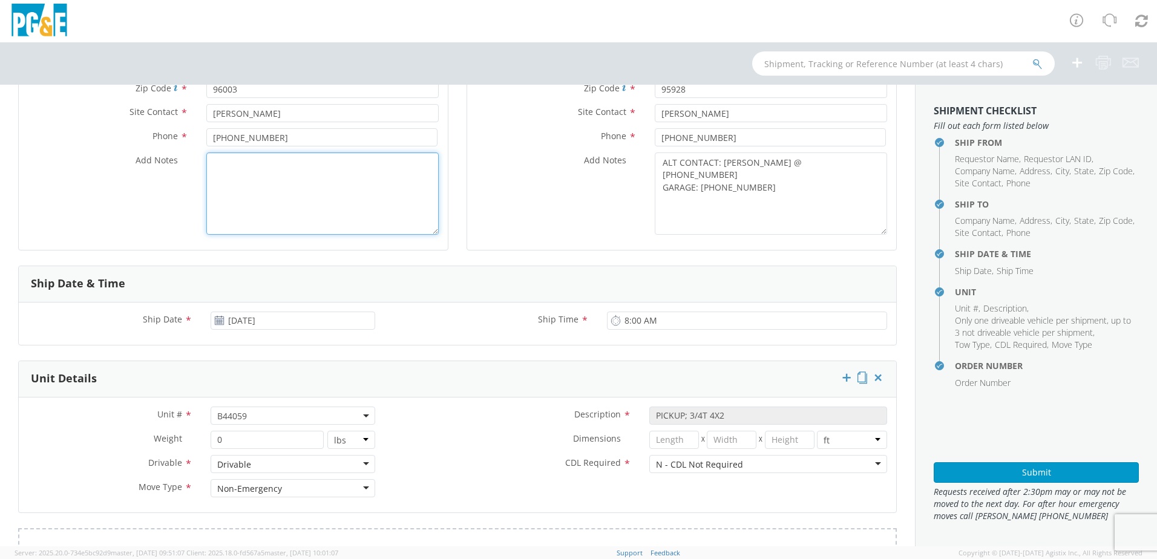
scroll to position [242, 0]
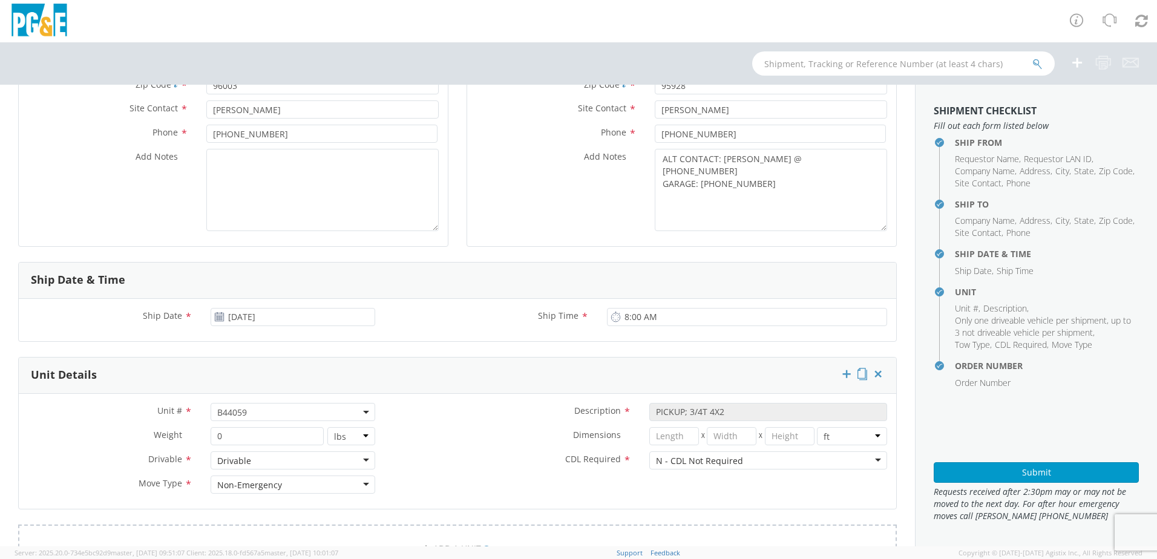
click at [263, 408] on span "B44059" at bounding box center [292, 411] width 151 height 11
click at [244, 437] on input "search" at bounding box center [292, 432] width 157 height 18
paste input "B42601"
type input "B42601"
select select "B42601"
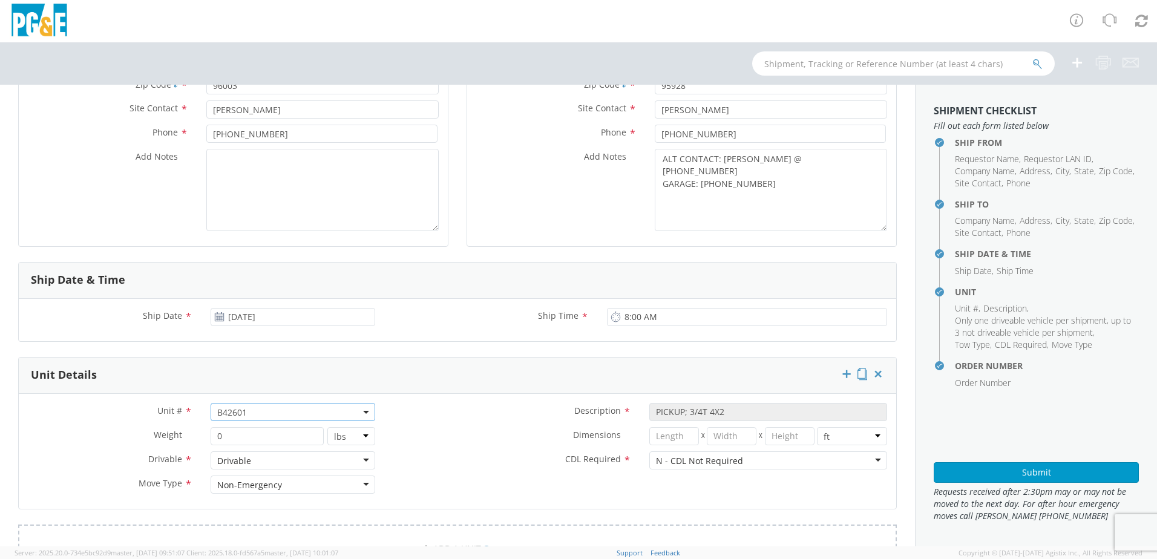
click at [468, 444] on div "Dimensions * X X in cm ft" at bounding box center [640, 436] width 512 height 18
click at [968, 472] on button "Submit" at bounding box center [1035, 472] width 205 height 21
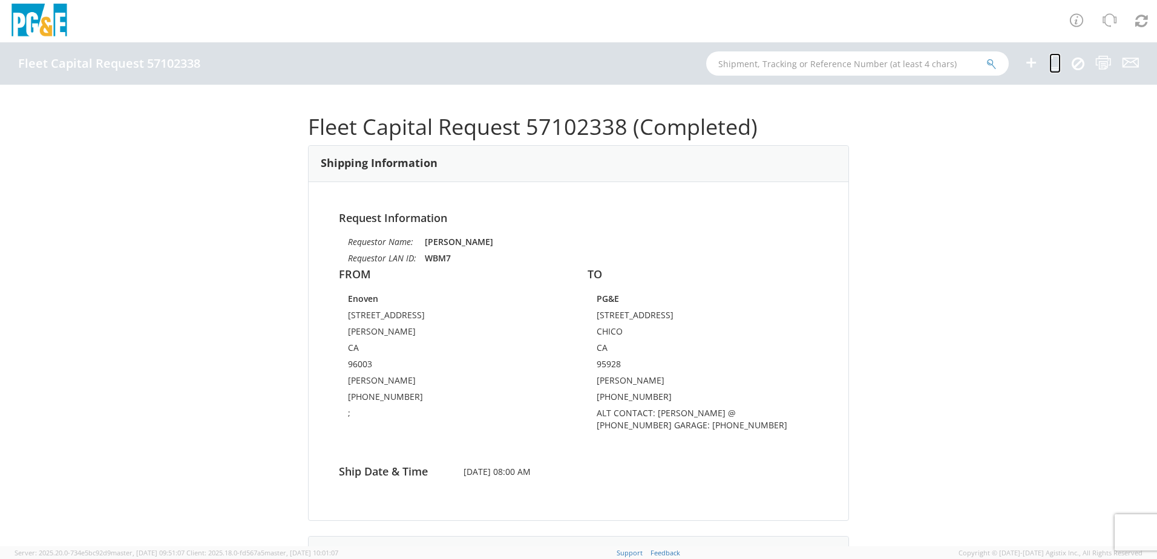
click at [1050, 71] on link at bounding box center [1054, 63] width 11 height 20
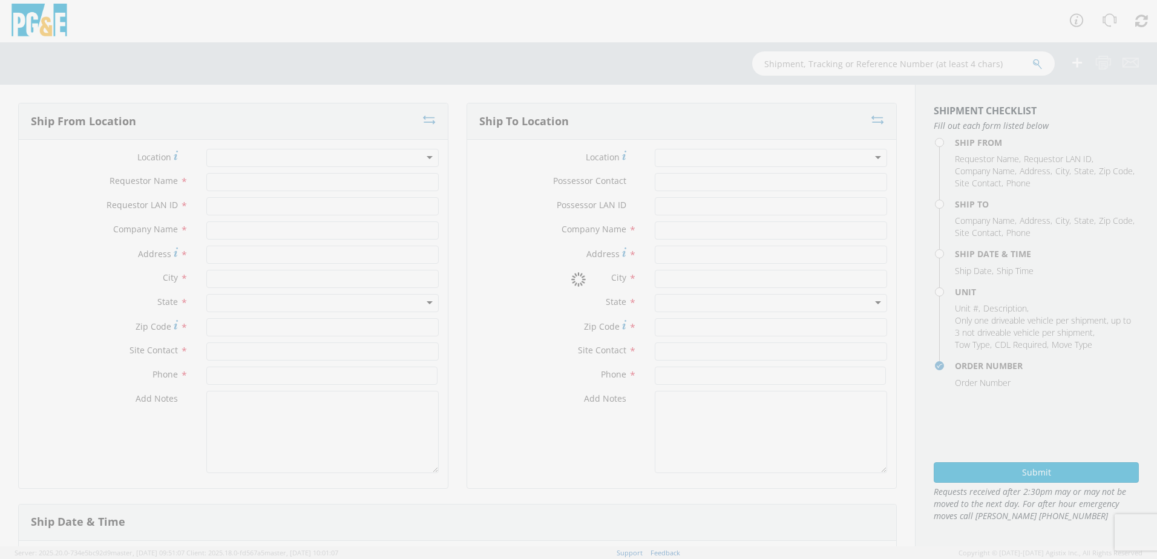
type input "[PERSON_NAME]"
type input "WBM7"
type input "Enoven"
type input "[STREET_ADDRESS]"
type input "[PERSON_NAME]"
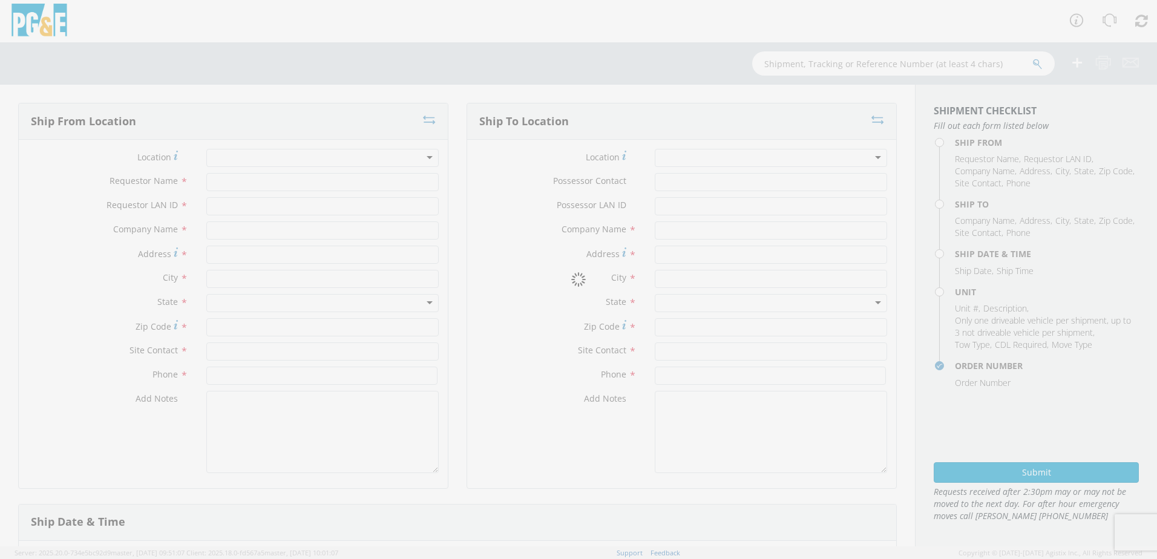
type input "96003"
type input "[PERSON_NAME]"
type input "[PHONE_NUMBER]"
type textarea ";"
type input "PG&E"
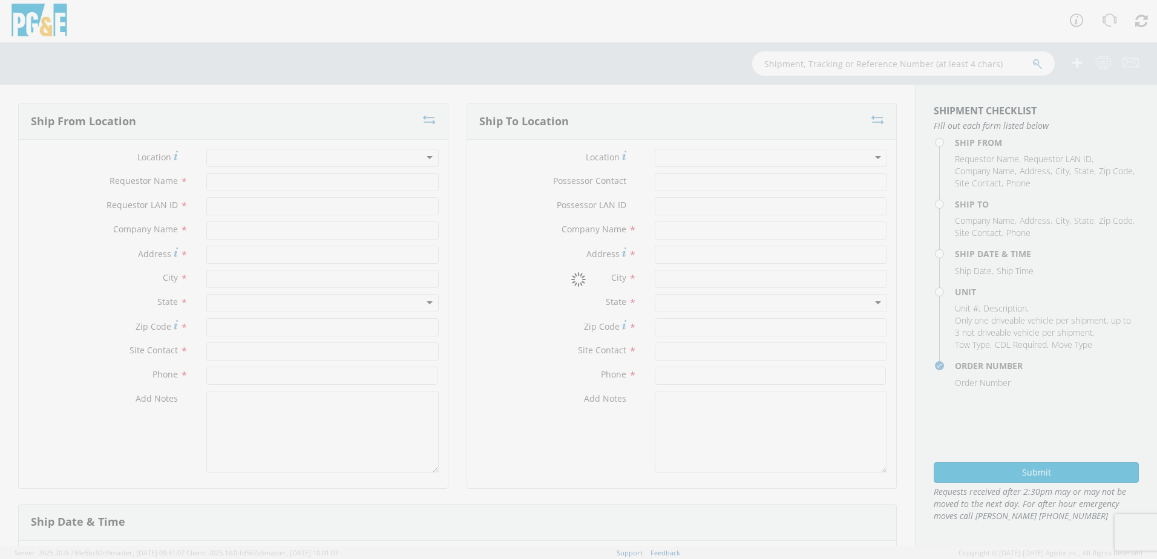
type input "[STREET_ADDRESS]"
type input "CHICO"
type input "95928"
type input "[PERSON_NAME]"
type input "[PHONE_NUMBER]"
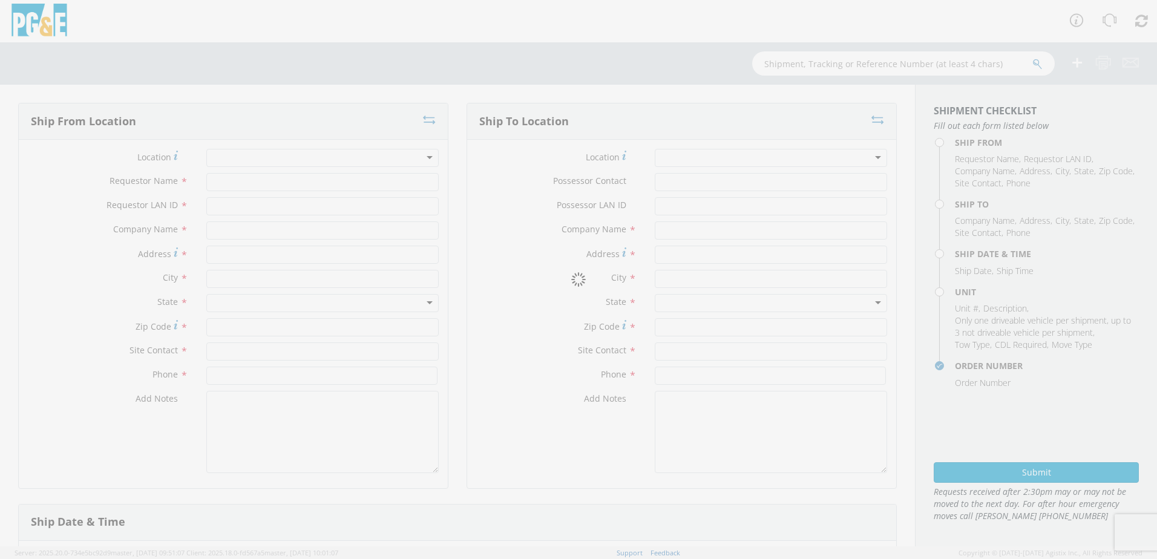
type textarea "ALT CONTACT: [PERSON_NAME] @ [PHONE_NUMBER] GARAGE: [PHONE_NUMBER]"
type input "[DATE]"
type input "8:00 AM"
type input "PICKUP; 3/4T 4X2"
type input "0"
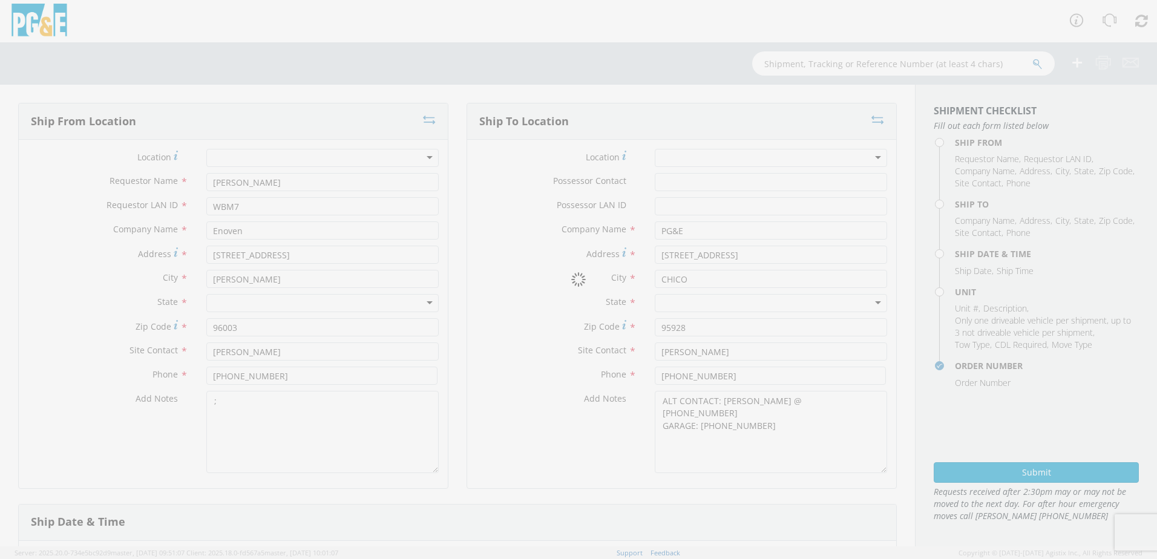
select select "B42601"
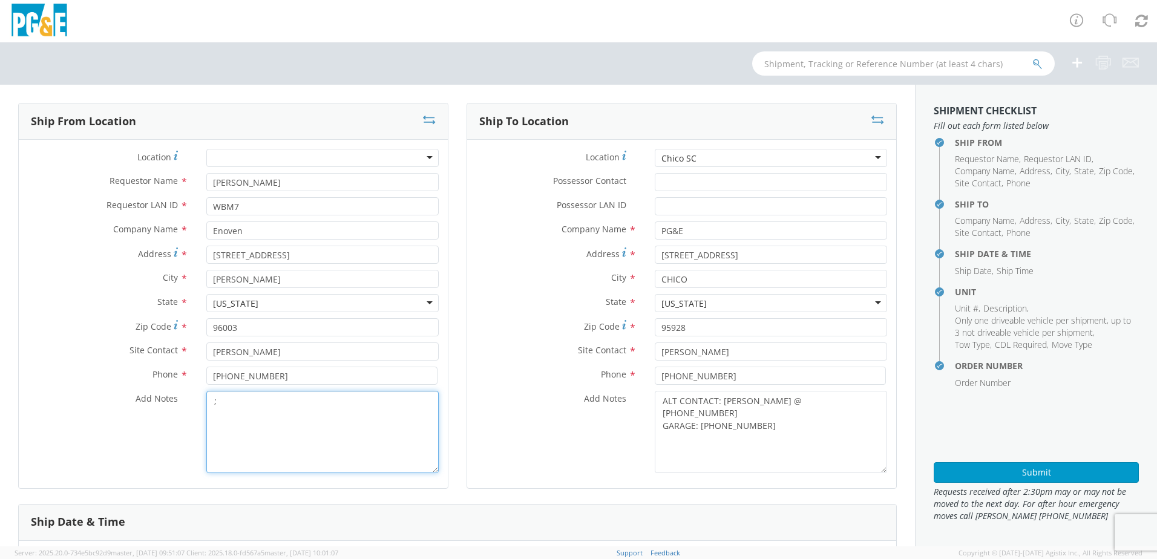
click at [274, 400] on textarea ";" at bounding box center [322, 432] width 232 height 82
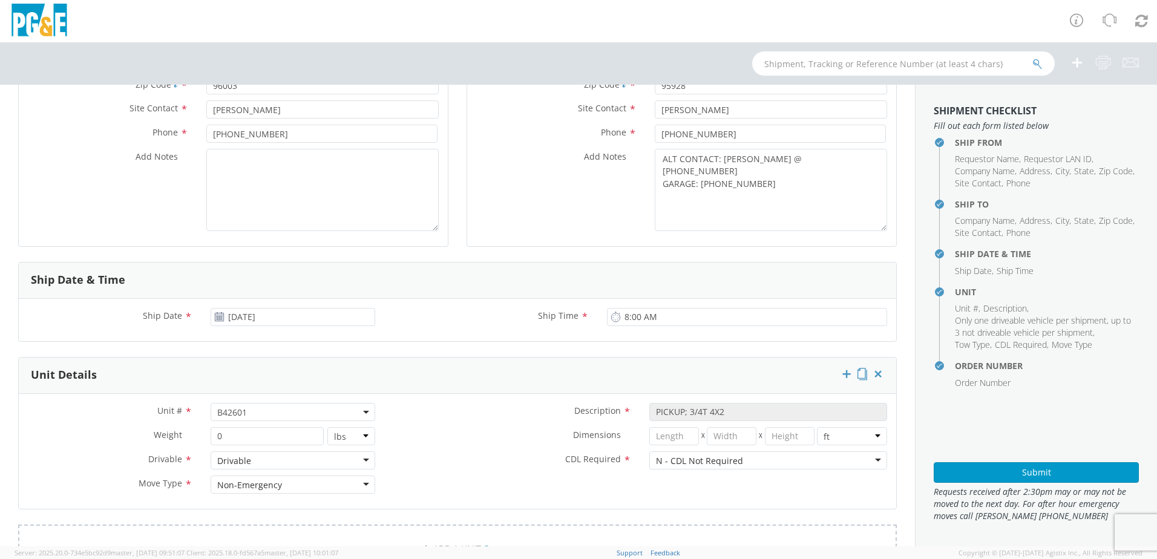
click at [256, 414] on span "B42601" at bounding box center [292, 411] width 151 height 11
click at [239, 433] on input "search" at bounding box center [292, 432] width 157 height 18
paste input "B44099"
type input "B44099"
select select "B44099"
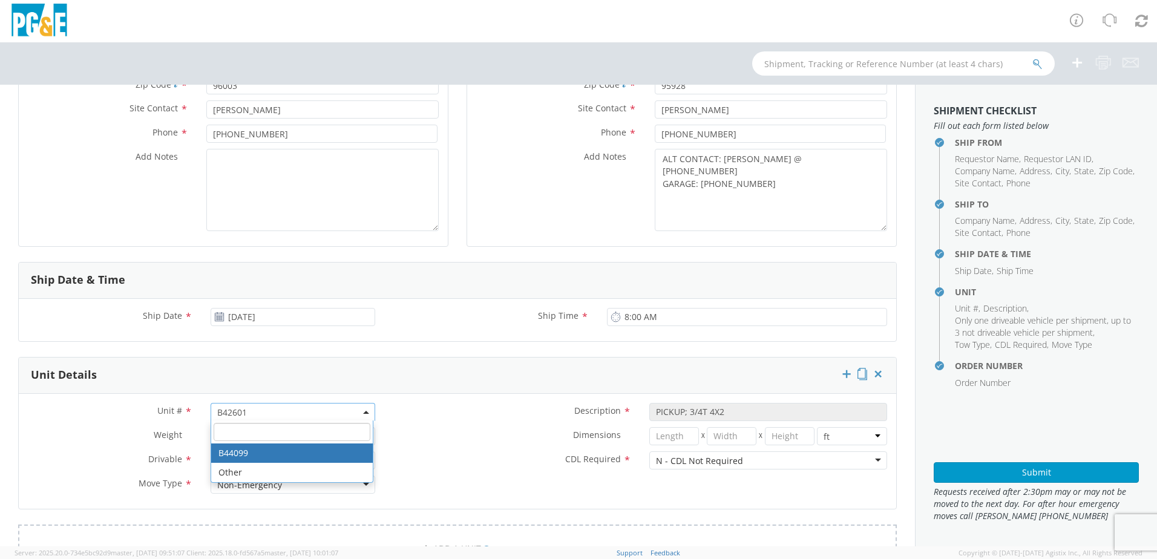
select select "? object:null ?"
click at [500, 431] on label "Dimensions *" at bounding box center [512, 435] width 256 height 16
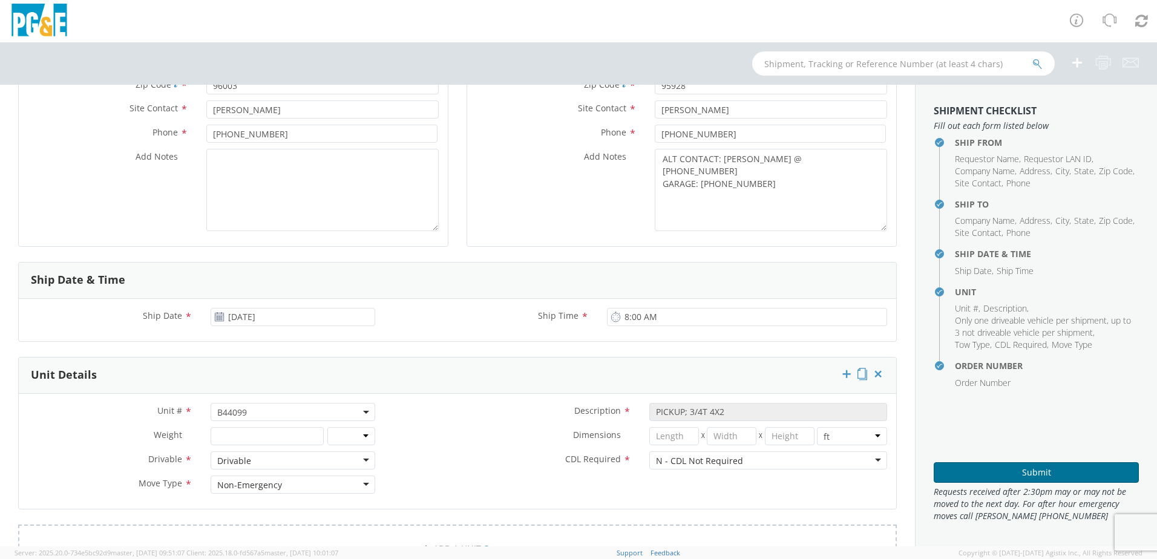
click at [980, 466] on button "Submit" at bounding box center [1035, 472] width 205 height 21
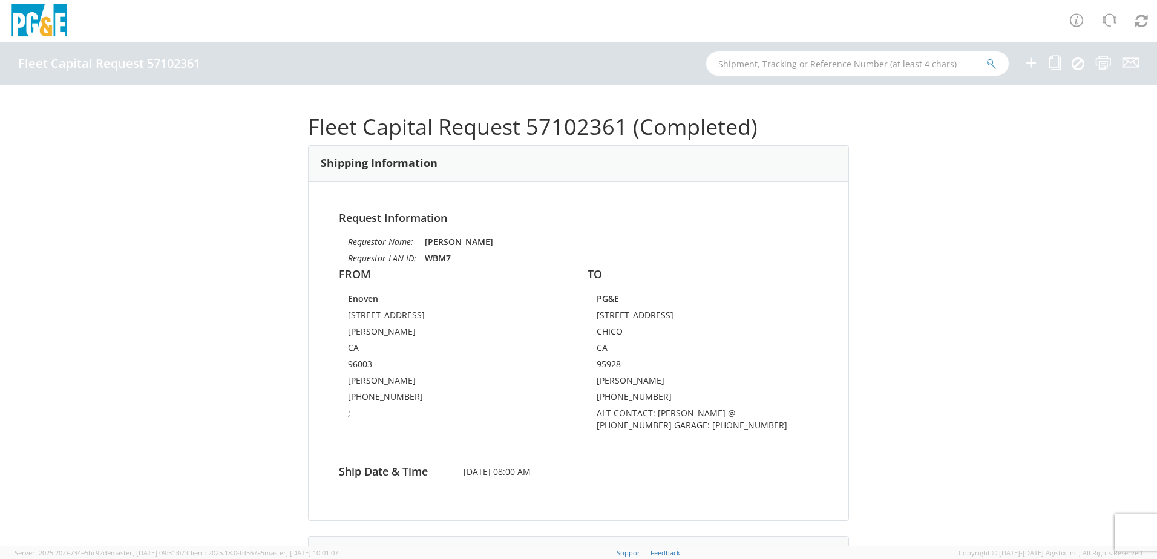
click at [1062, 71] on ul at bounding box center [1073, 63] width 130 height 42
click at [1056, 69] on icon at bounding box center [1054, 62] width 11 height 15
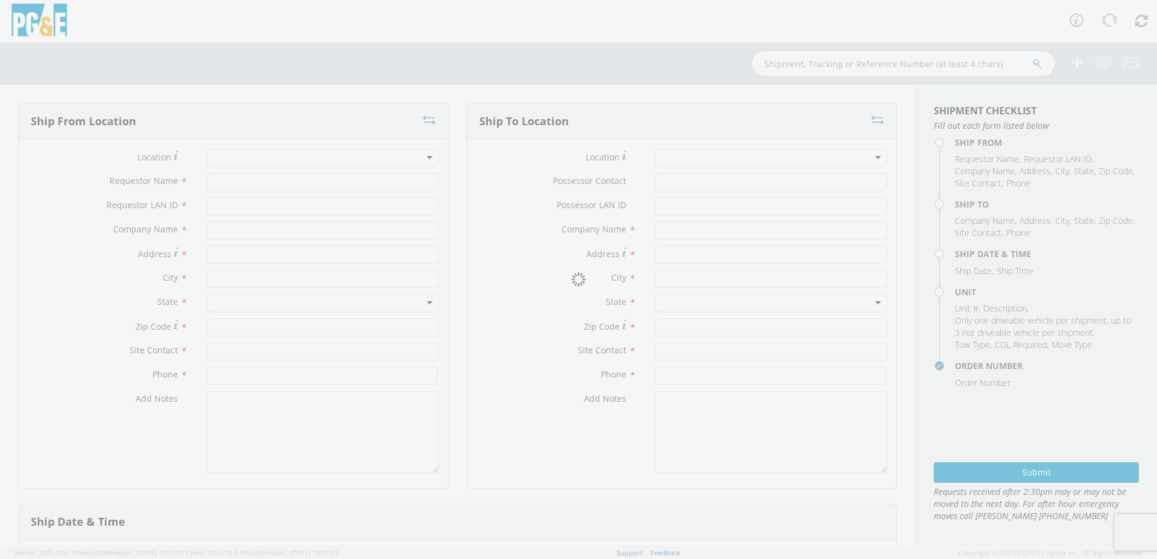
type input "[PERSON_NAME]"
type input "WBM7"
type input "Enoven"
type input "[STREET_ADDRESS]"
type input "[PERSON_NAME]"
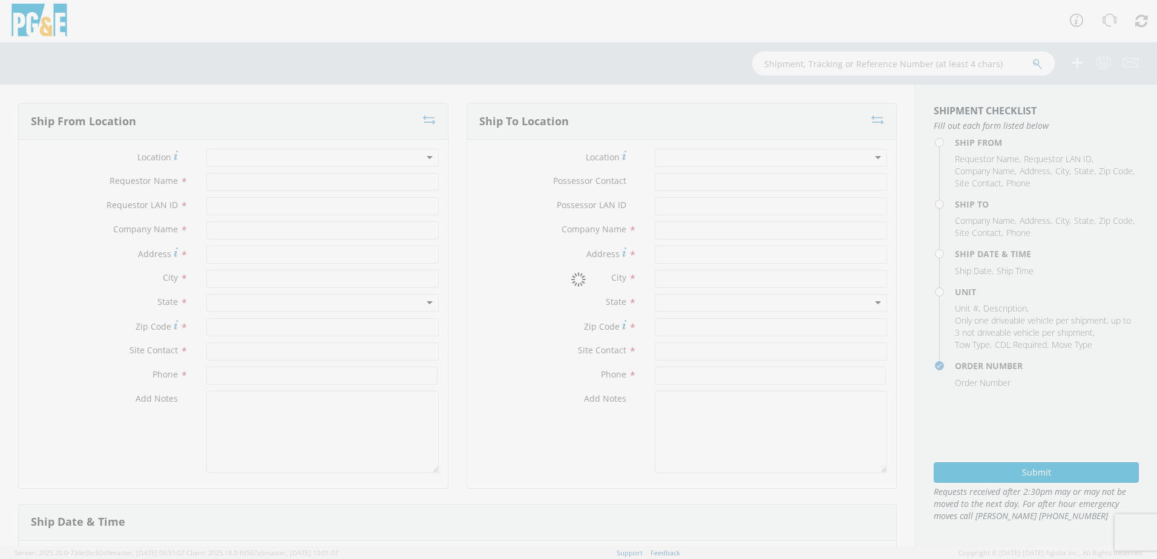
type input "96003"
type input "[PERSON_NAME]"
type input "[PHONE_NUMBER]"
type textarea ";"
type input "PG&E"
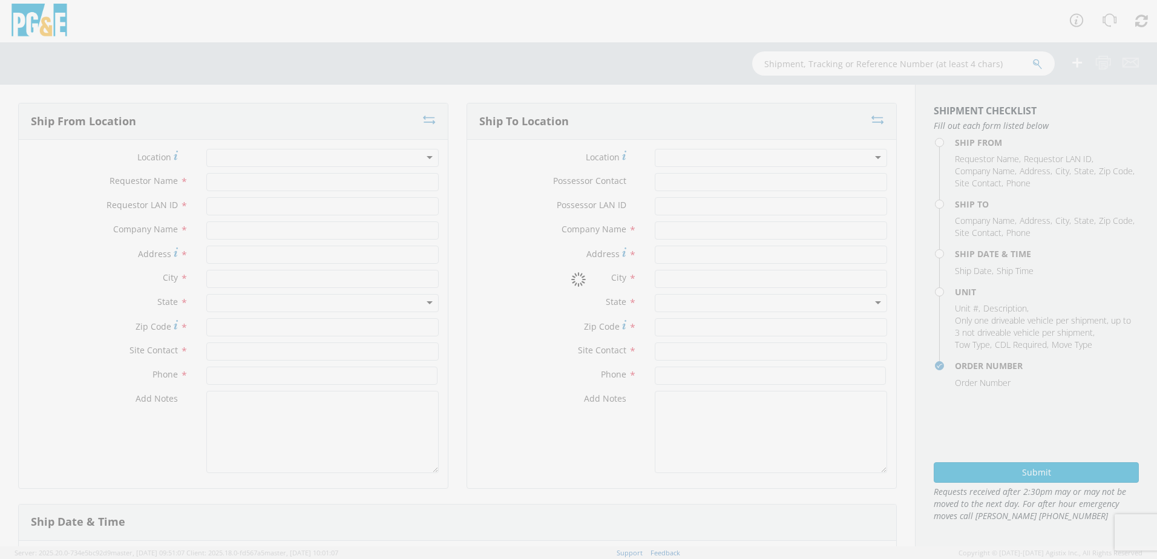
type input "[STREET_ADDRESS]"
type input "CHICO"
type input "95928"
type input "[PERSON_NAME]"
type input "[PHONE_NUMBER]"
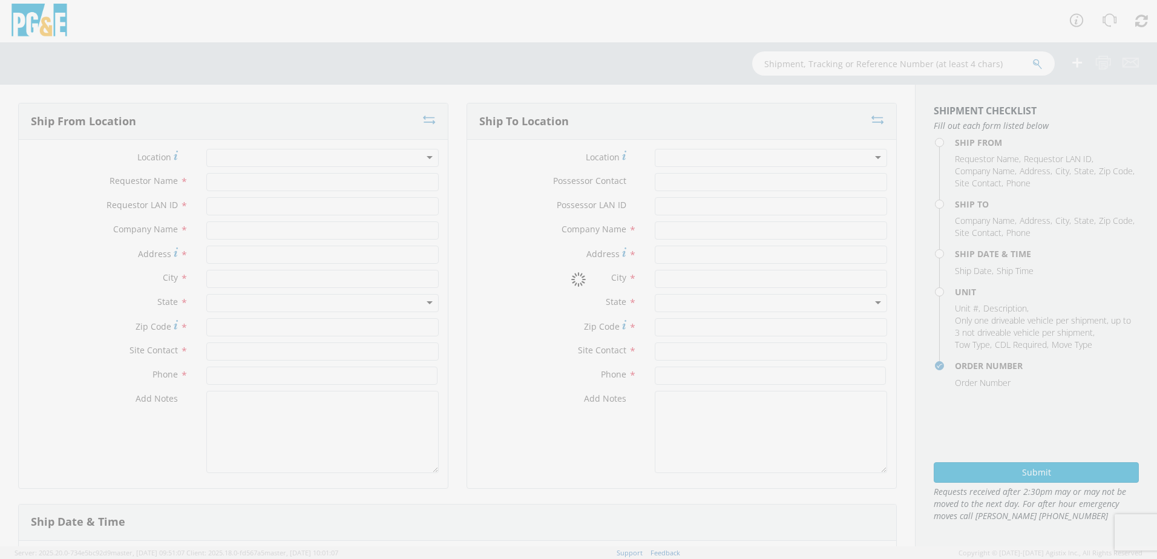
type textarea "ALT CONTACT: [PERSON_NAME] @ [PHONE_NUMBER] GARAGE: [PHONE_NUMBER]"
type input "[DATE]"
type input "8:00 AM"
type input "PICKUP; 3/4T 4X2"
type input "0"
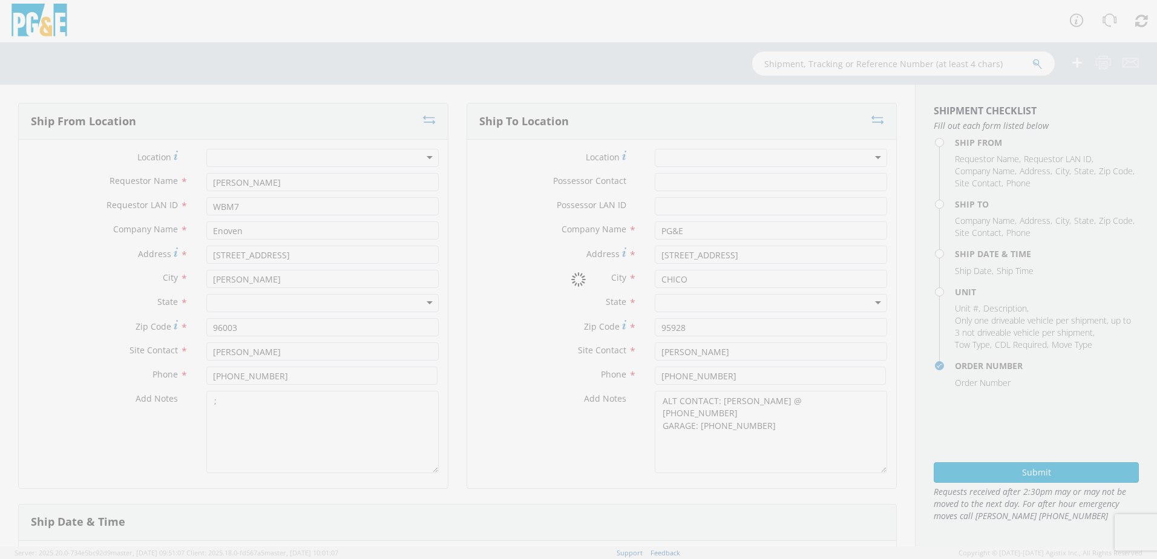
select select "B44099"
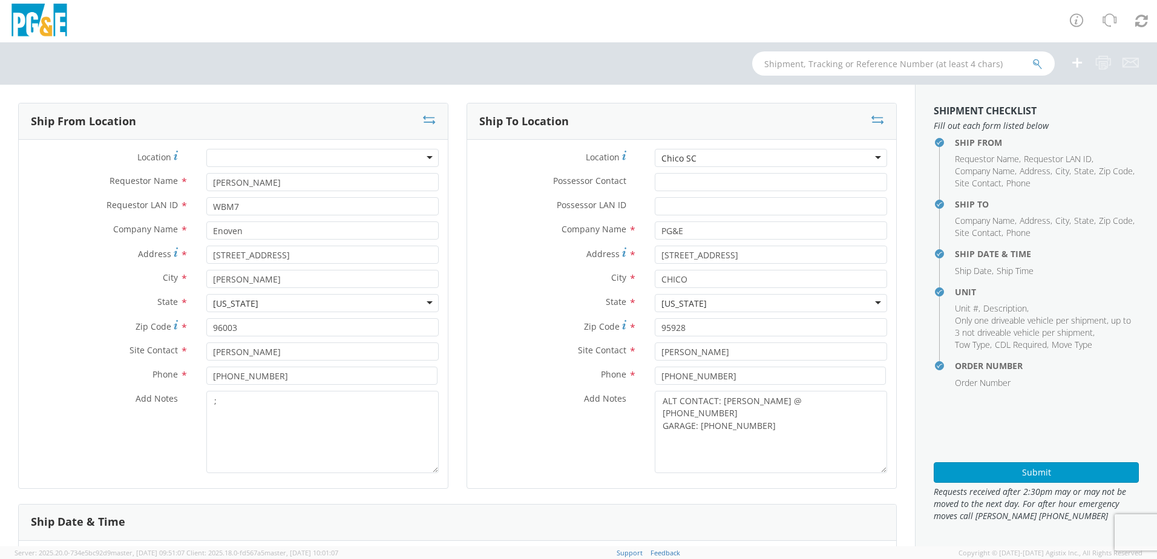
click at [728, 158] on div "Chico SC" at bounding box center [771, 158] width 232 height 18
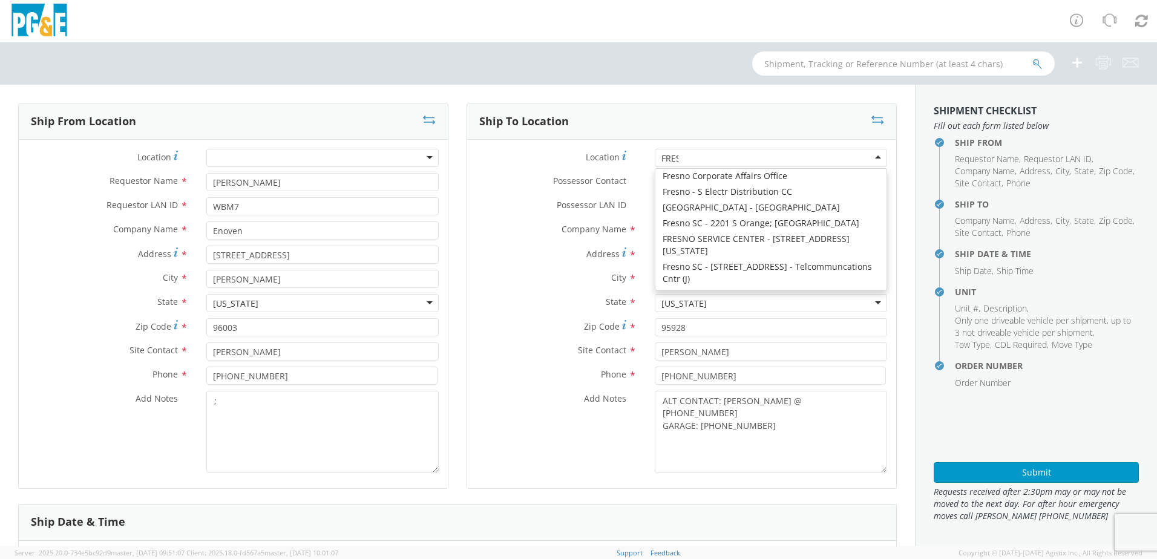
scroll to position [3, 0]
type input "[GEOGRAPHIC_DATA]"
type input "[STREET_ADDRESS]"
type input "[GEOGRAPHIC_DATA]"
type input "93725"
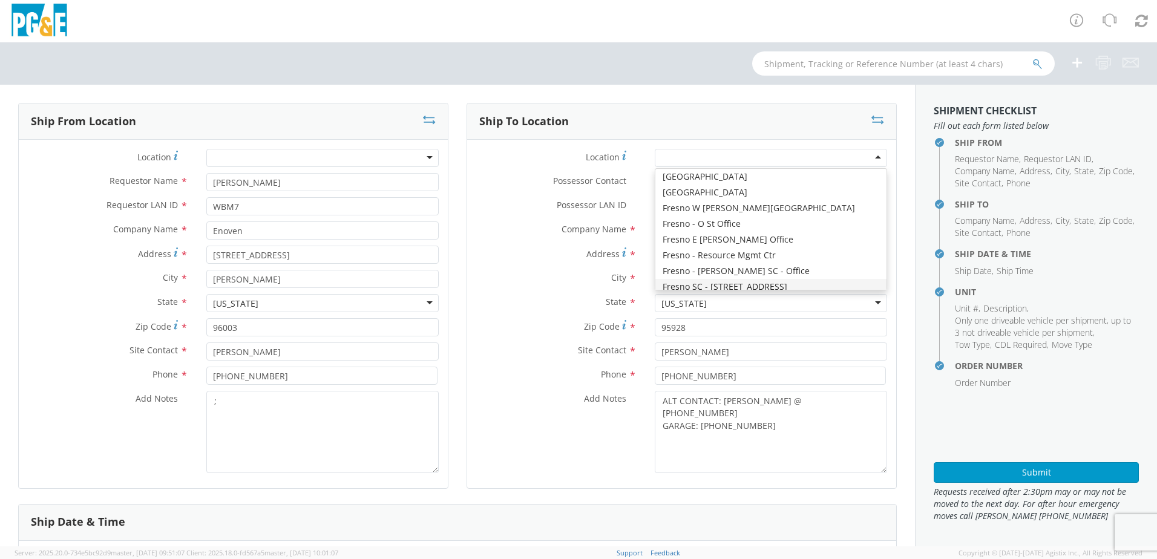
type input "[PHONE_NUMBER]"
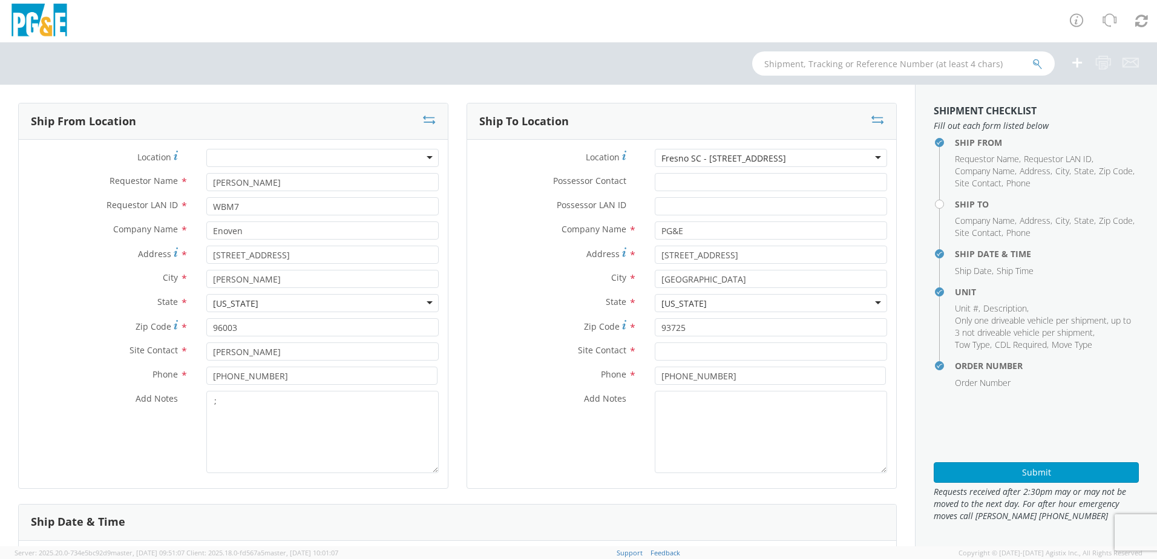
scroll to position [0, 0]
click at [805, 151] on div "Fresno SC - [STREET_ADDRESS]" at bounding box center [771, 158] width 232 height 18
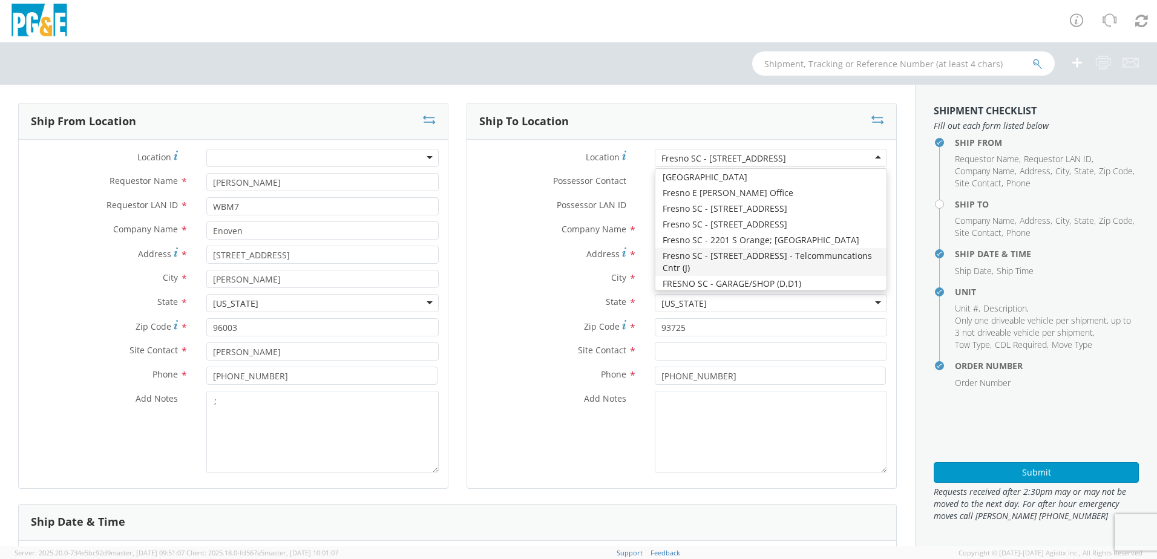
scroll to position [2274, 0]
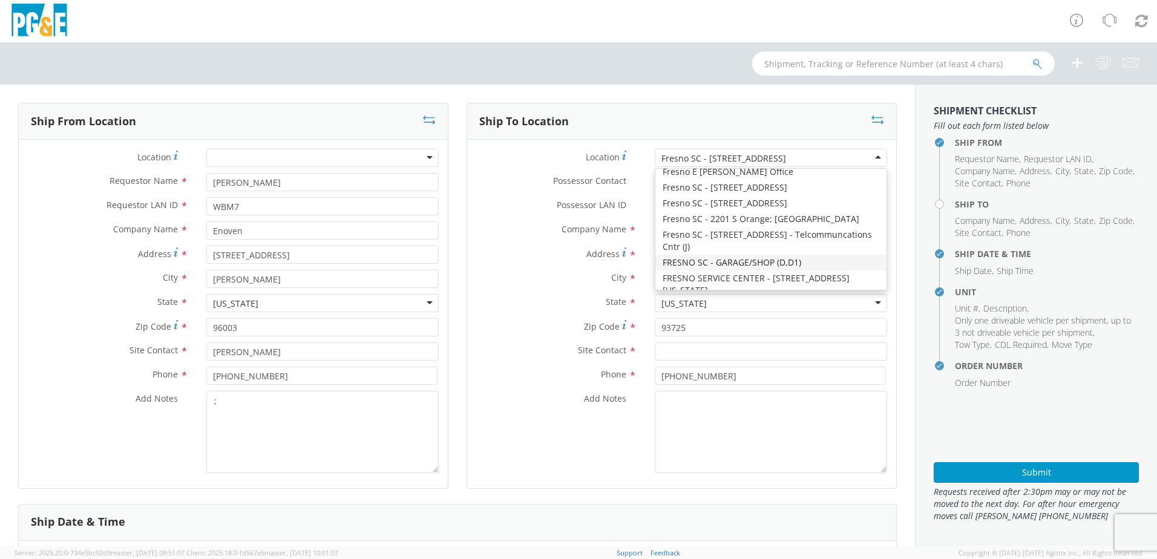
type input "[STREET_ADDRESS][US_STATE]"
type input "[GEOGRAPHIC_DATA]"
type input "93702"
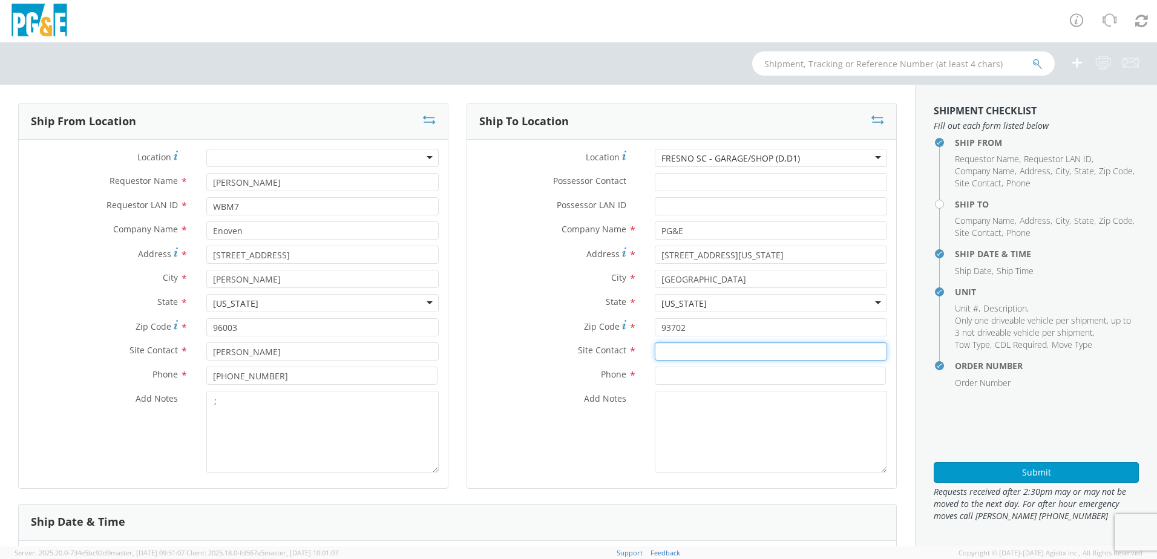
click at [655, 354] on input "text" at bounding box center [771, 351] width 232 height 18
paste input "[PERSON_NAME]"
type input "[PERSON_NAME]"
click at [668, 373] on input at bounding box center [770, 376] width 231 height 18
paste input "[PHONE_NUMBER]"
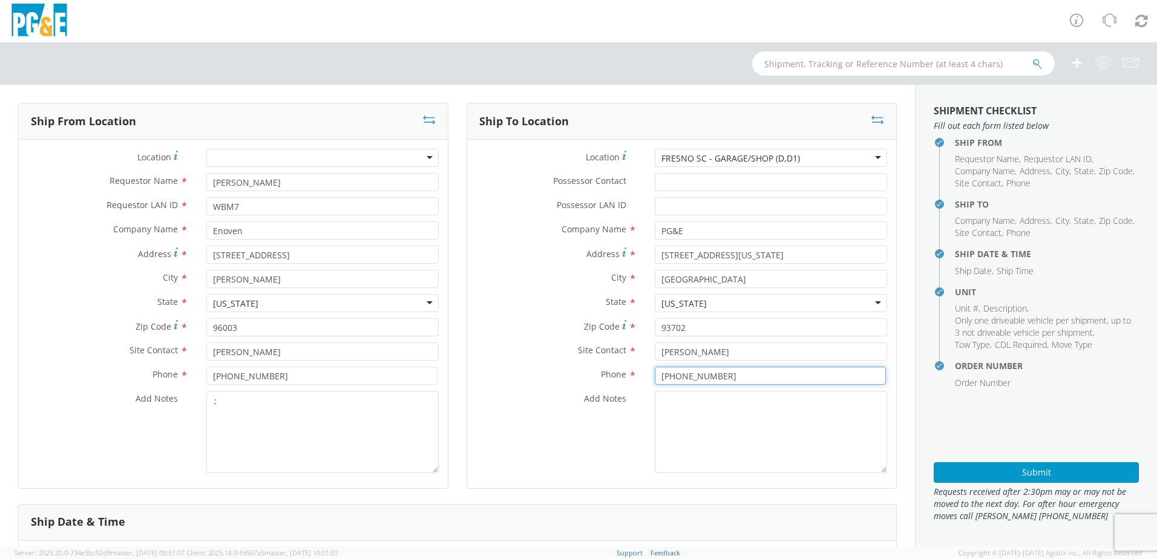
type input "[PHONE_NUMBER]"
click at [707, 406] on textarea "Add Notes *" at bounding box center [771, 432] width 232 height 82
click at [751, 408] on textarea "ALT CONTACT:" at bounding box center [771, 432] width 232 height 82
paste textarea "[PERSON_NAME] @ [PHONE_NUMBER]"
click at [740, 418] on textarea "ALT CONTACT: [PERSON_NAME] @ [PHONE_NUMBER] GARAGE:" at bounding box center [771, 432] width 232 height 82
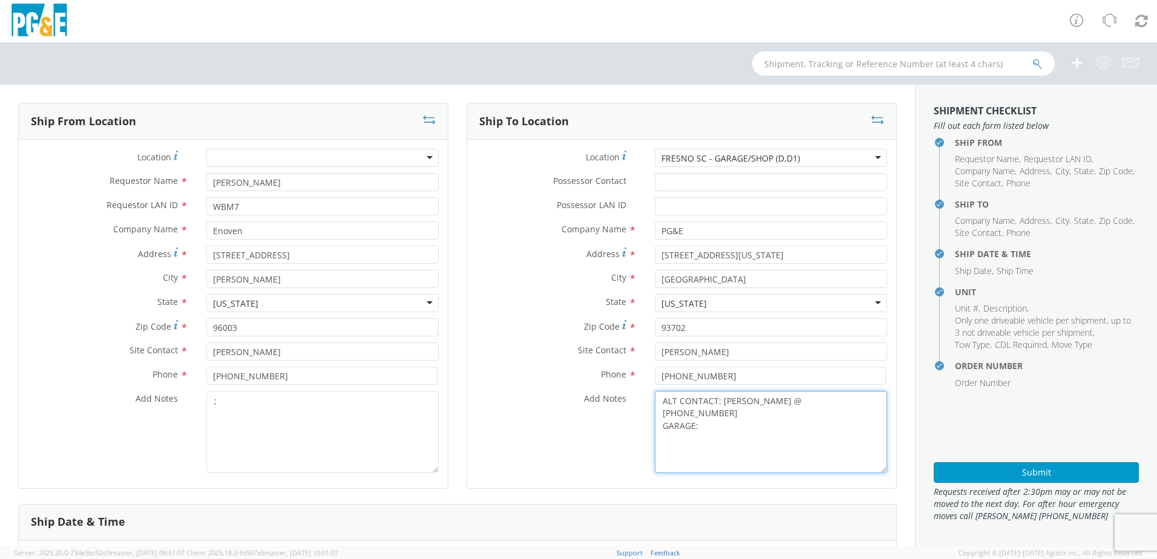
paste textarea "[PHONE_NUMBER]"
type textarea "ALT CONTACT: [PERSON_NAME] @ [PHONE_NUMBER] GARAGE: [PHONE_NUMBER]"
click at [226, 412] on textarea ";" at bounding box center [322, 432] width 232 height 82
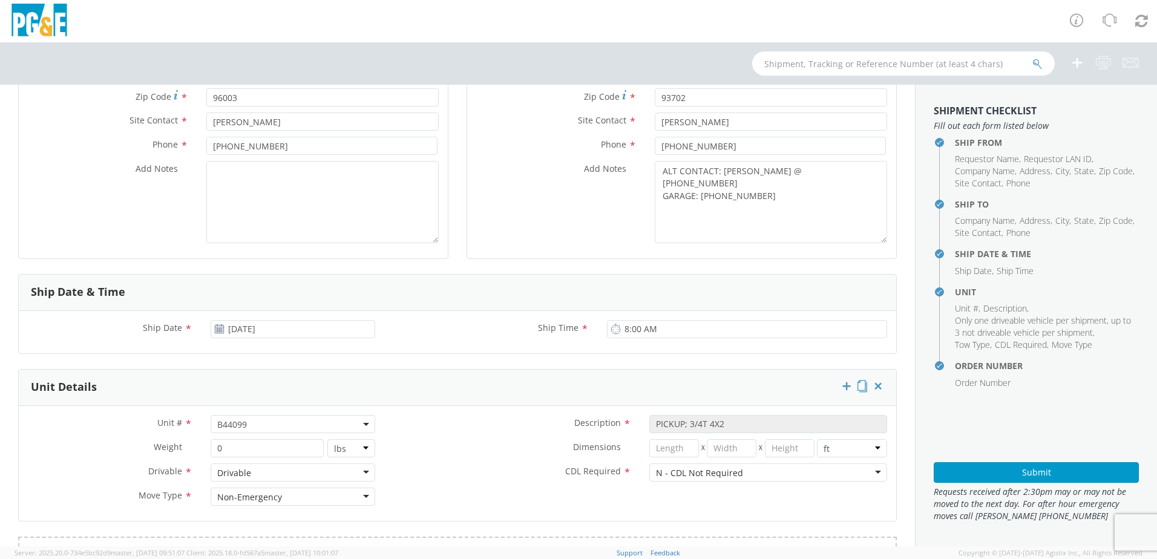
scroll to position [242, 0]
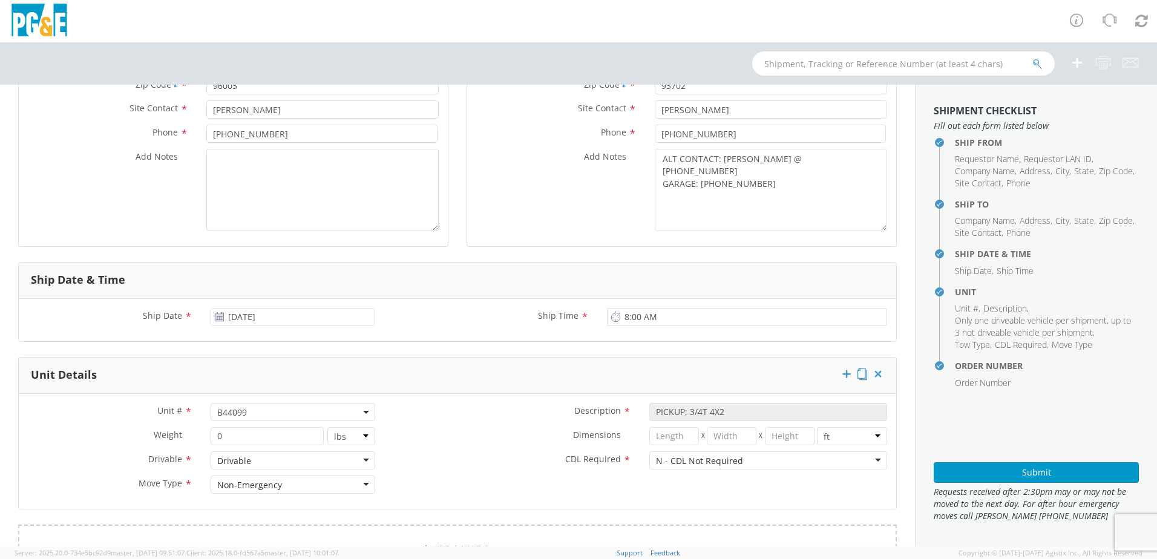
click at [253, 415] on span "B44099" at bounding box center [292, 411] width 151 height 11
click at [245, 433] on input "search" at bounding box center [292, 432] width 157 height 18
paste input "B44063"
type input "B44063"
select select "B44063"
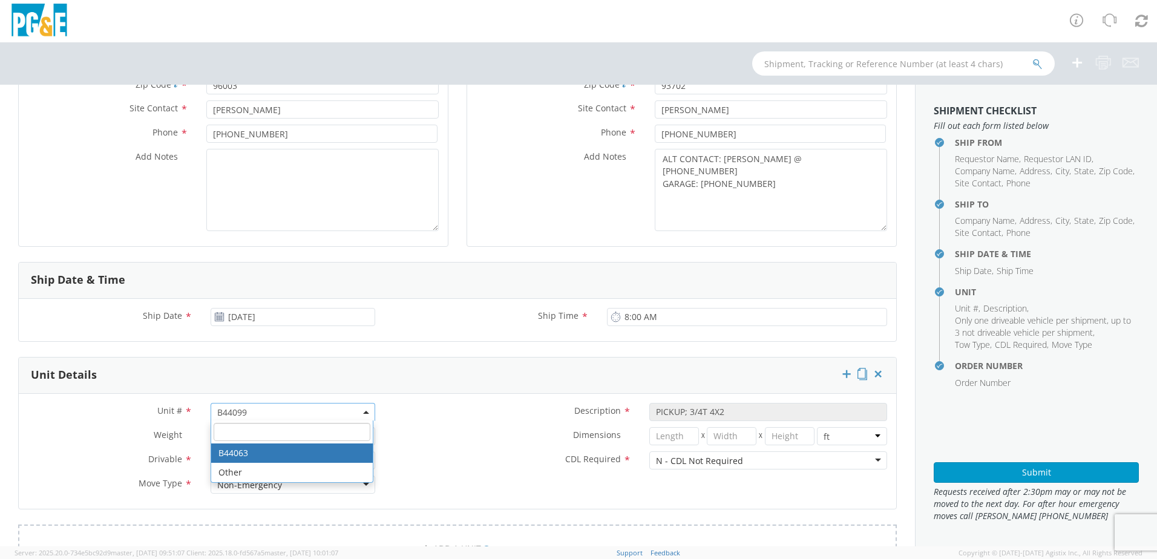
select select "? object:null ?"
click at [429, 440] on label "Dimensions *" at bounding box center [512, 435] width 256 height 16
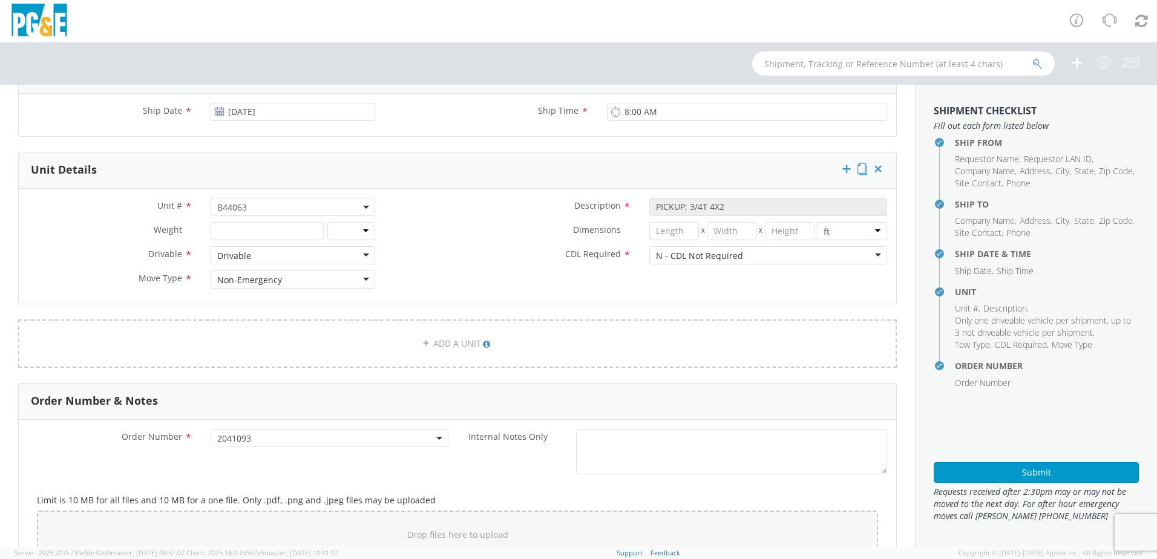
scroll to position [315, 0]
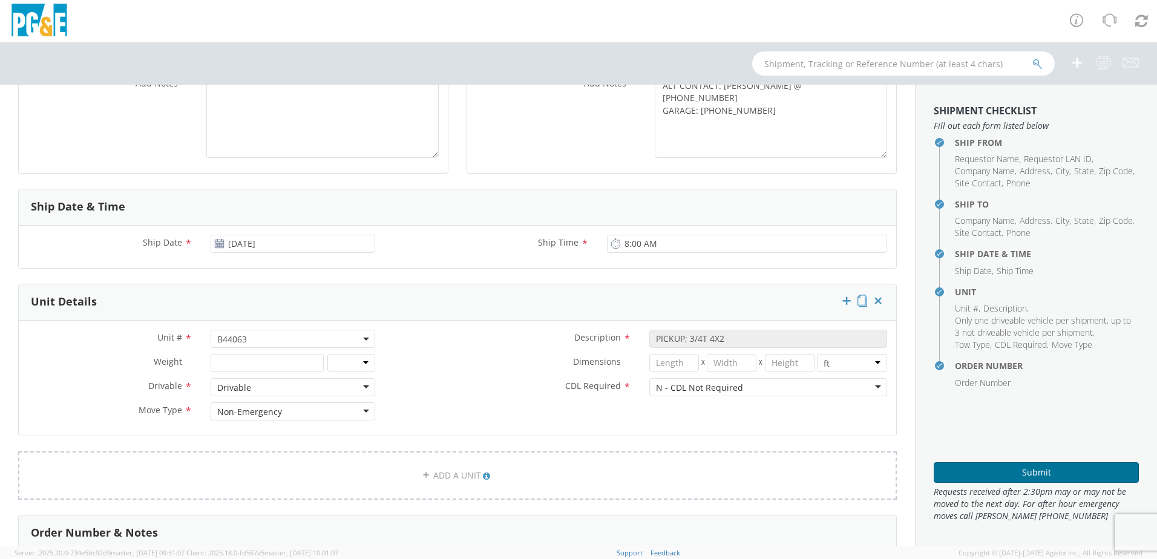
click at [990, 473] on button "Submit" at bounding box center [1035, 472] width 205 height 21
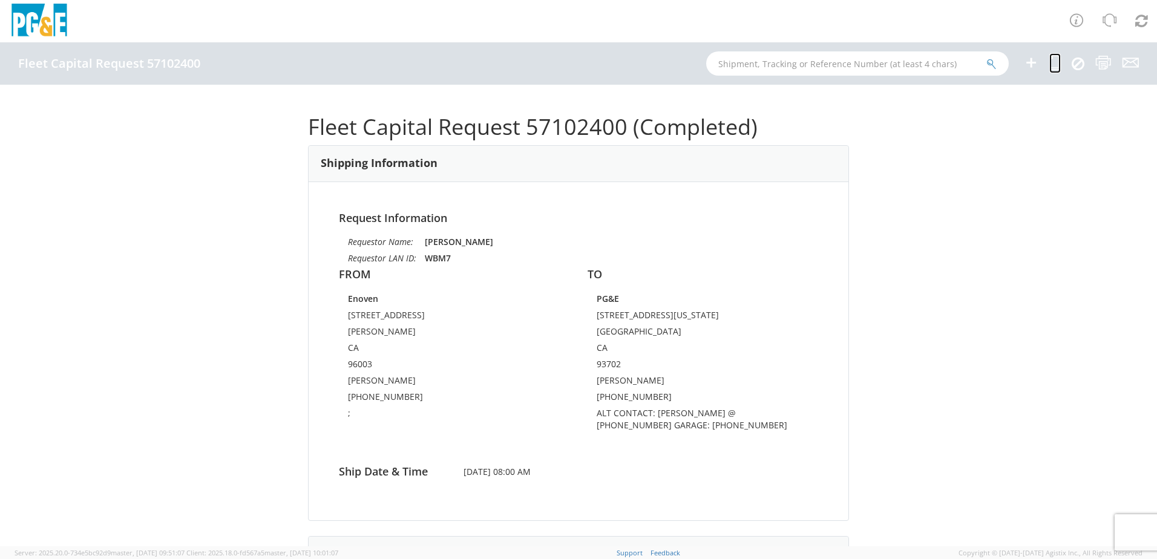
click at [1057, 64] on icon at bounding box center [1054, 62] width 11 height 15
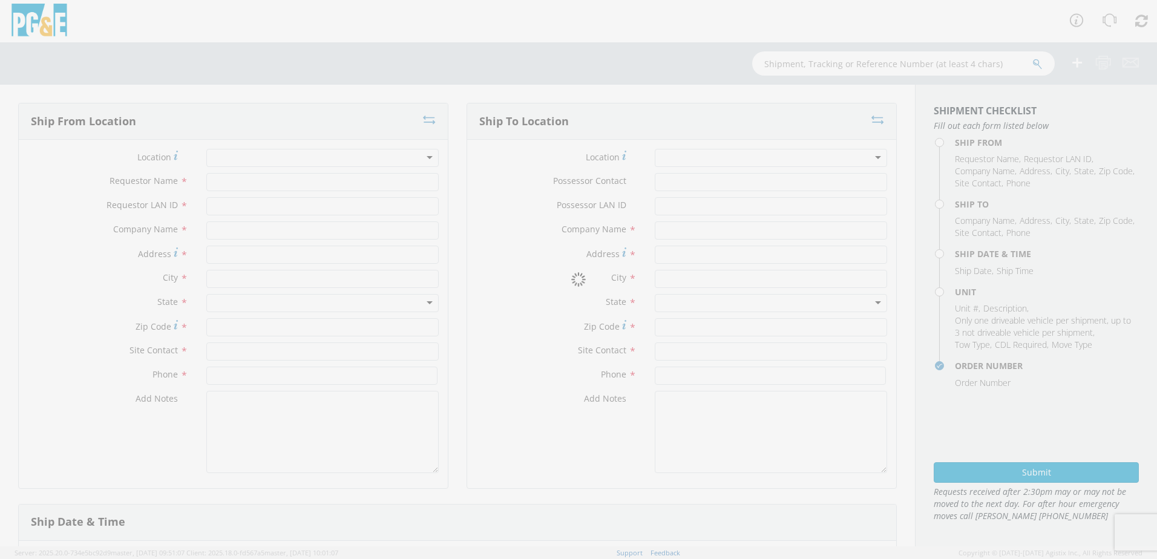
type input "[PERSON_NAME]"
type input "WBM7"
type input "Enoven"
type input "[STREET_ADDRESS]"
type input "[PERSON_NAME]"
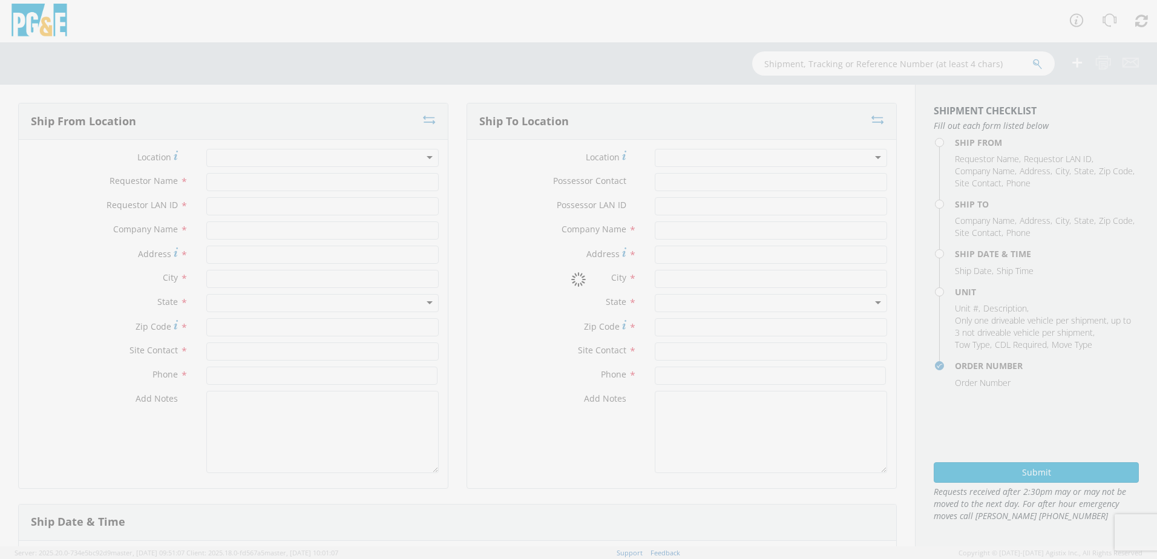
type input "96003"
type input "[PERSON_NAME]"
type input "[PHONE_NUMBER]"
type textarea ";"
type input "PG&E"
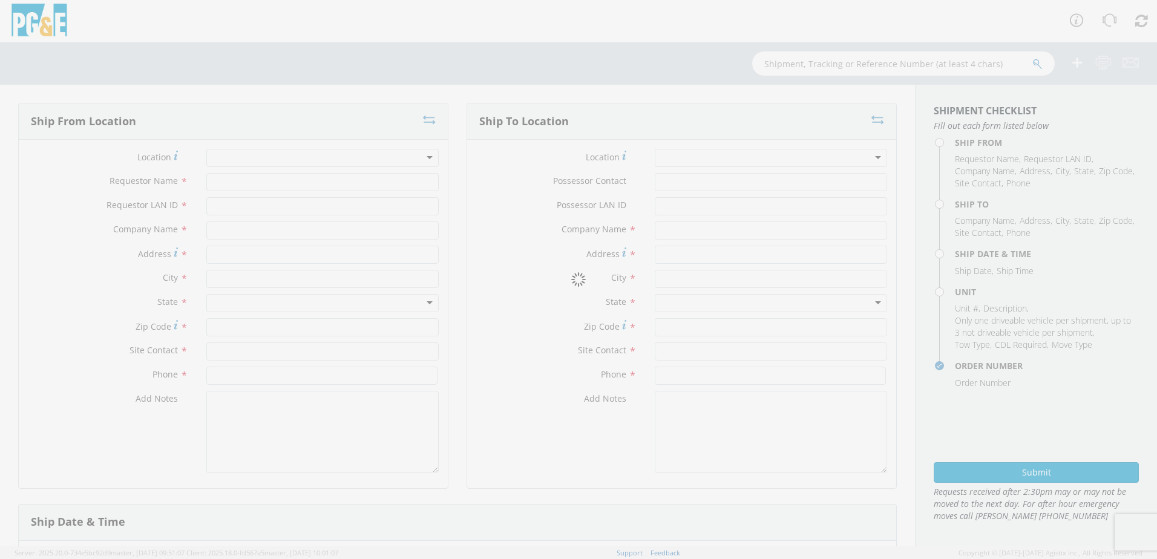
type input "[STREET_ADDRESS][US_STATE]"
type input "[GEOGRAPHIC_DATA]"
type input "93702"
type input "[PERSON_NAME]"
type input "[PHONE_NUMBER]"
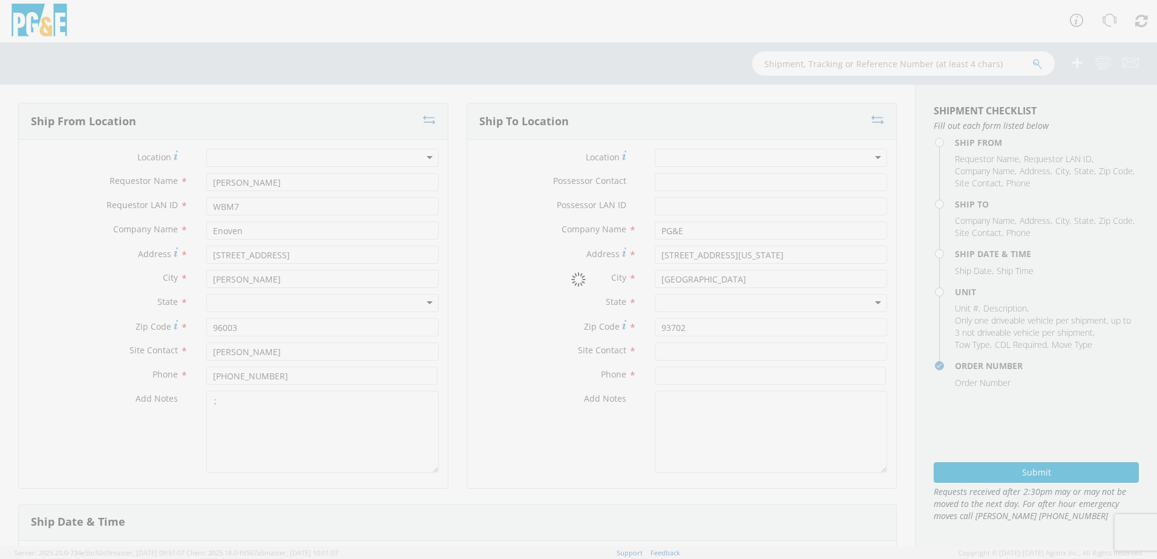
type textarea "ALT CONTACT: [PERSON_NAME] @ [PHONE_NUMBER] GARAGE: [PHONE_NUMBER]"
type input "[DATE]"
type input "8:00 AM"
type input "PICKUP; 3/4T 4X2"
type input "0"
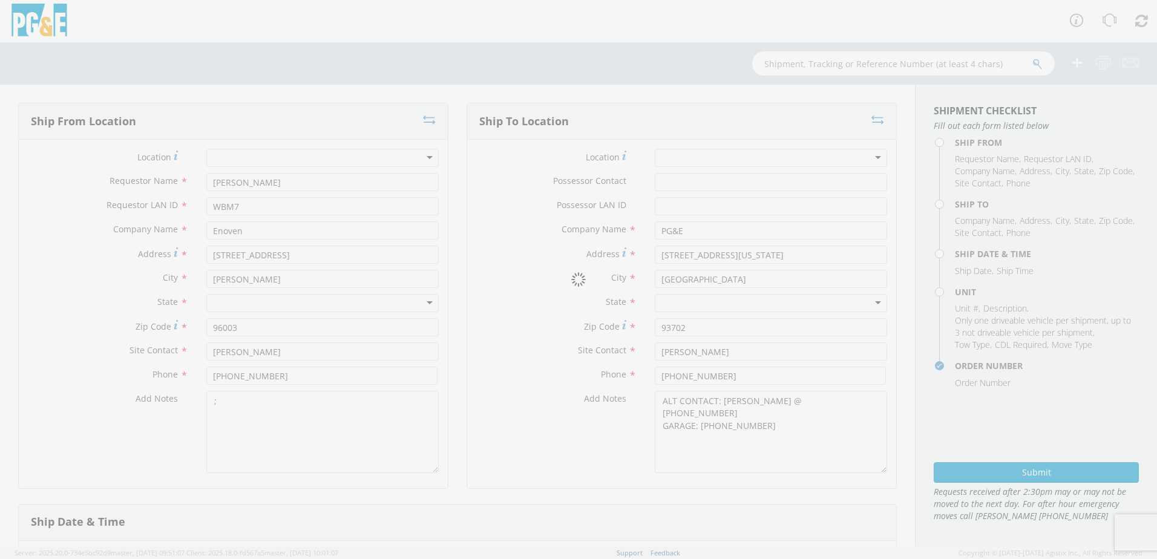
select select "B44063"
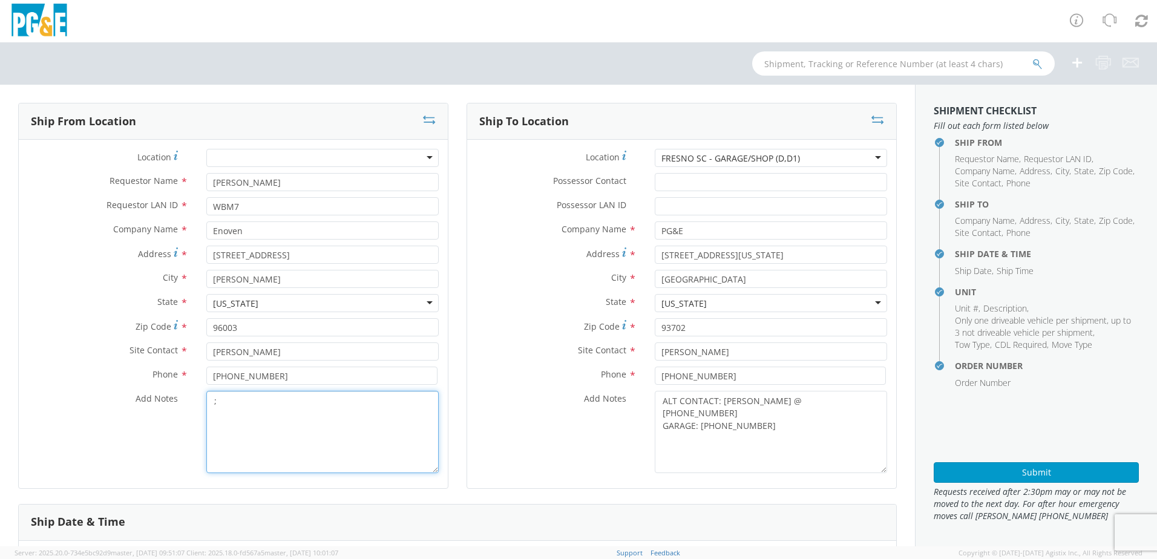
click at [222, 404] on textarea ";" at bounding box center [322, 432] width 232 height 82
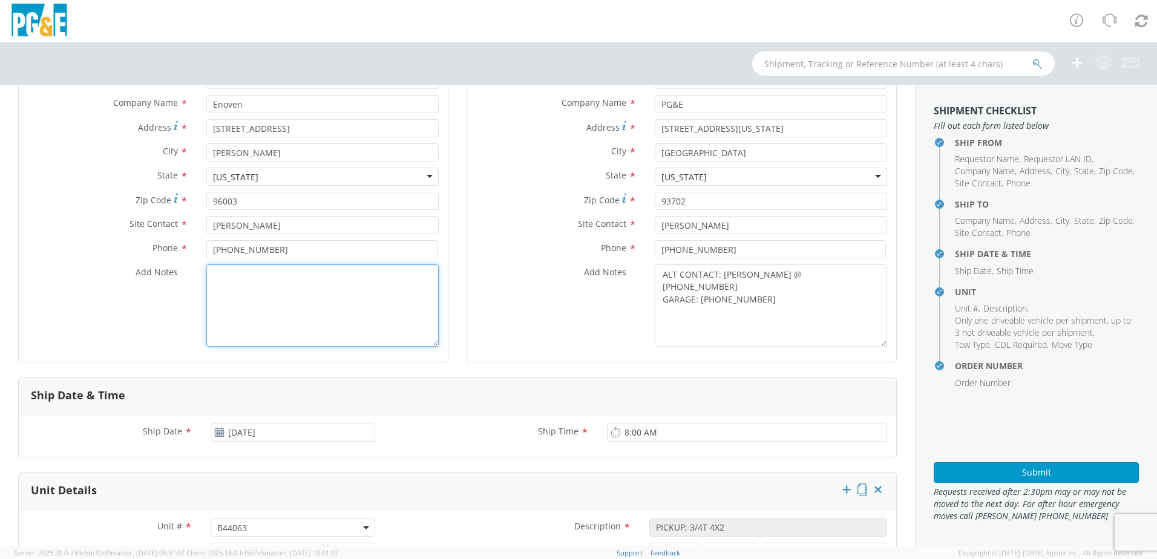
scroll to position [242, 0]
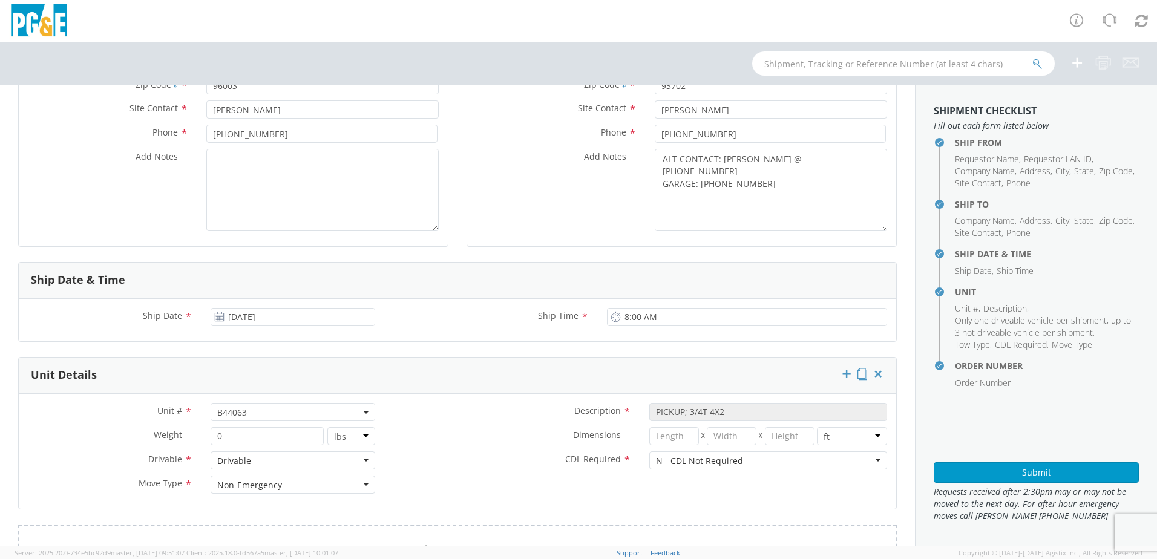
click at [250, 417] on span "B44063" at bounding box center [292, 411] width 151 height 11
click at [246, 438] on input "search" at bounding box center [292, 432] width 157 height 18
paste input "B44095"
type input "B44095"
select select "B44095"
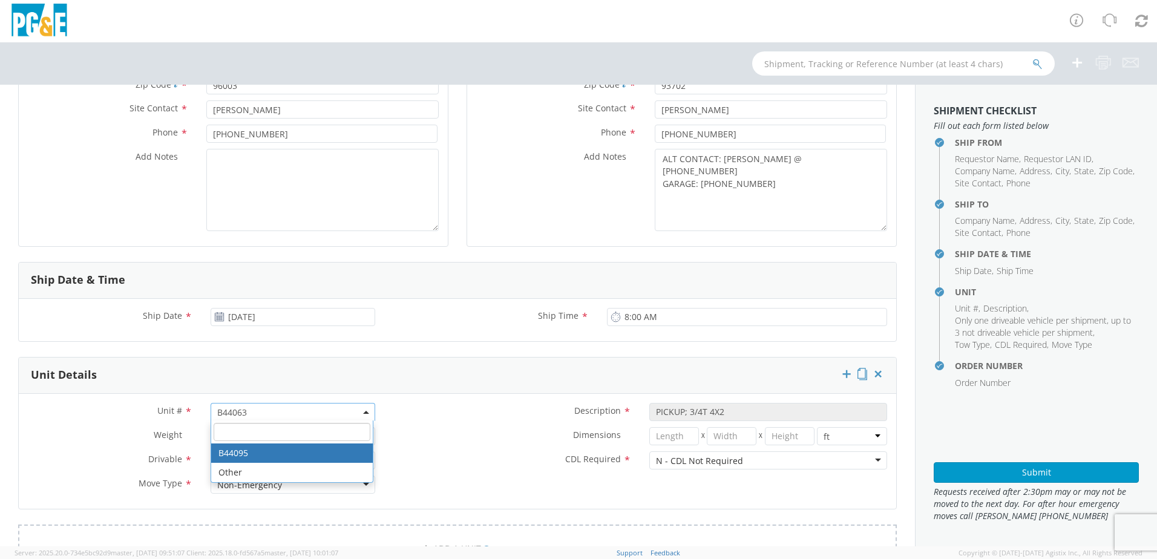
select select "? object:null ?"
click at [411, 439] on label "Dimensions *" at bounding box center [512, 435] width 256 height 16
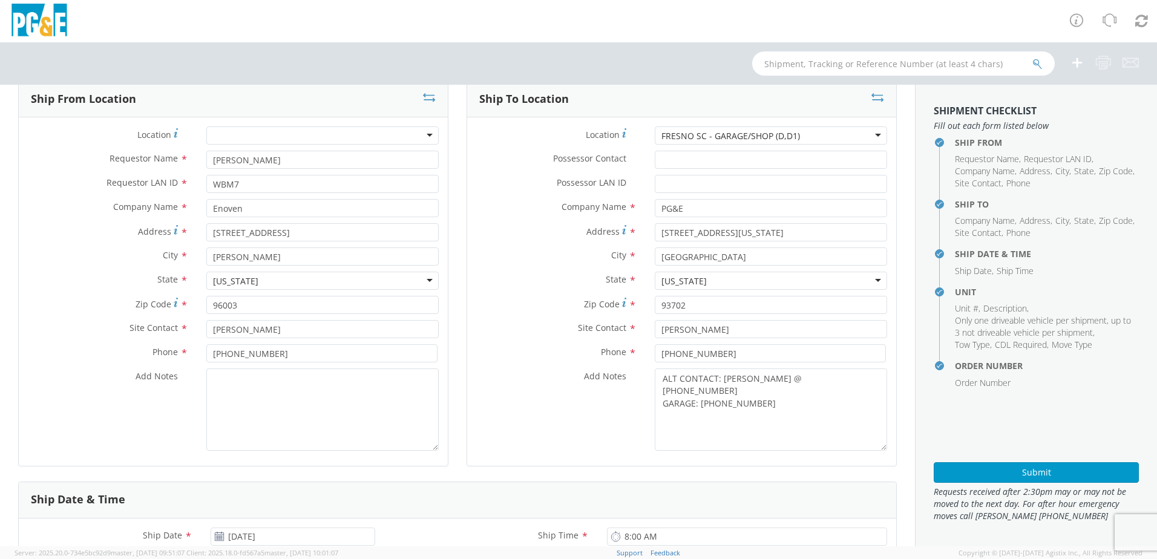
scroll to position [0, 0]
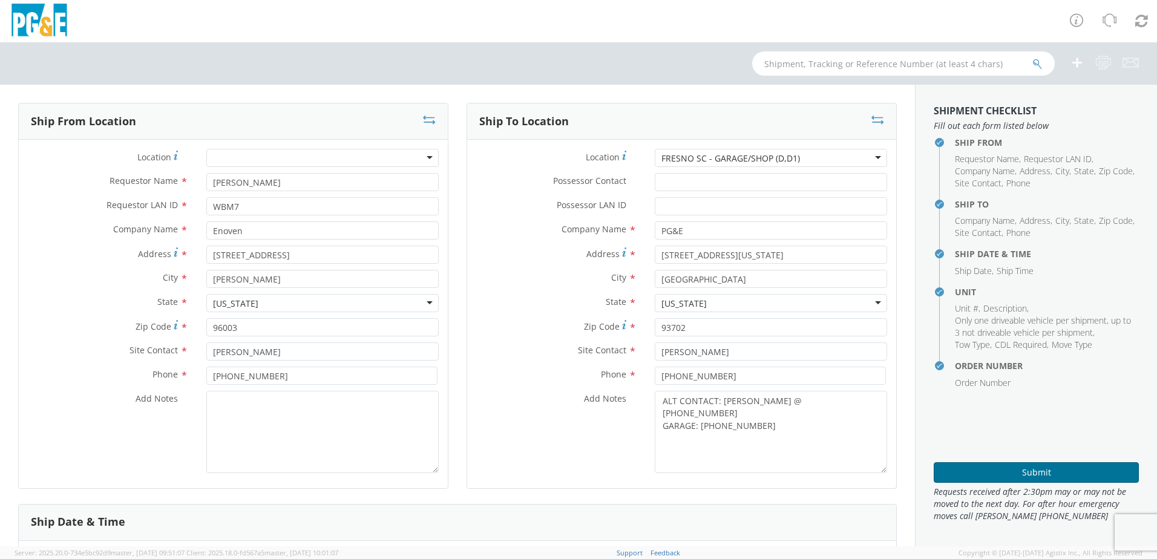
click at [964, 469] on button "Submit" at bounding box center [1035, 472] width 205 height 21
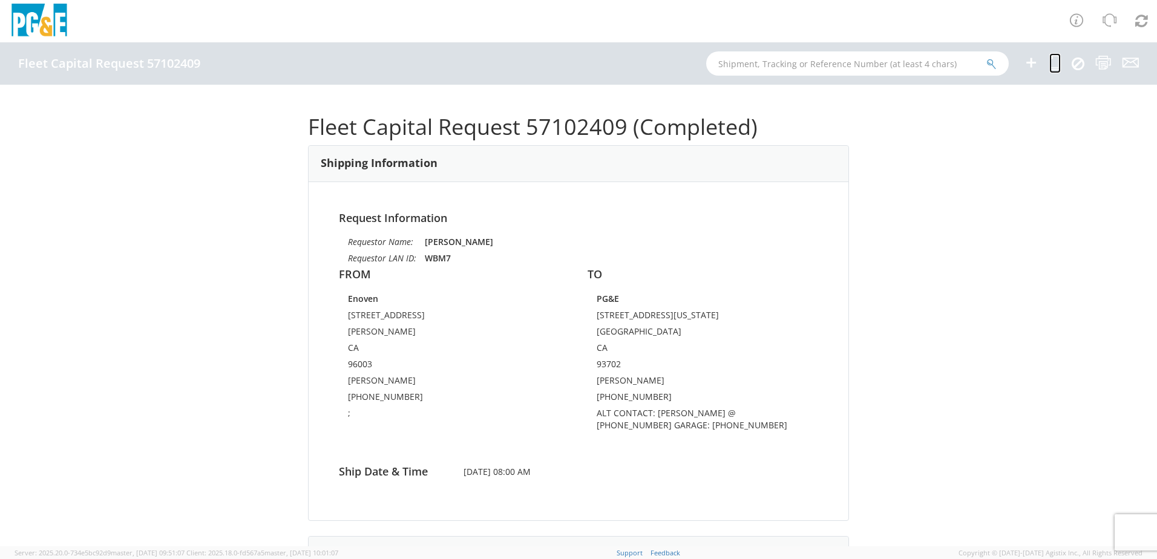
click at [1053, 68] on icon at bounding box center [1054, 62] width 11 height 15
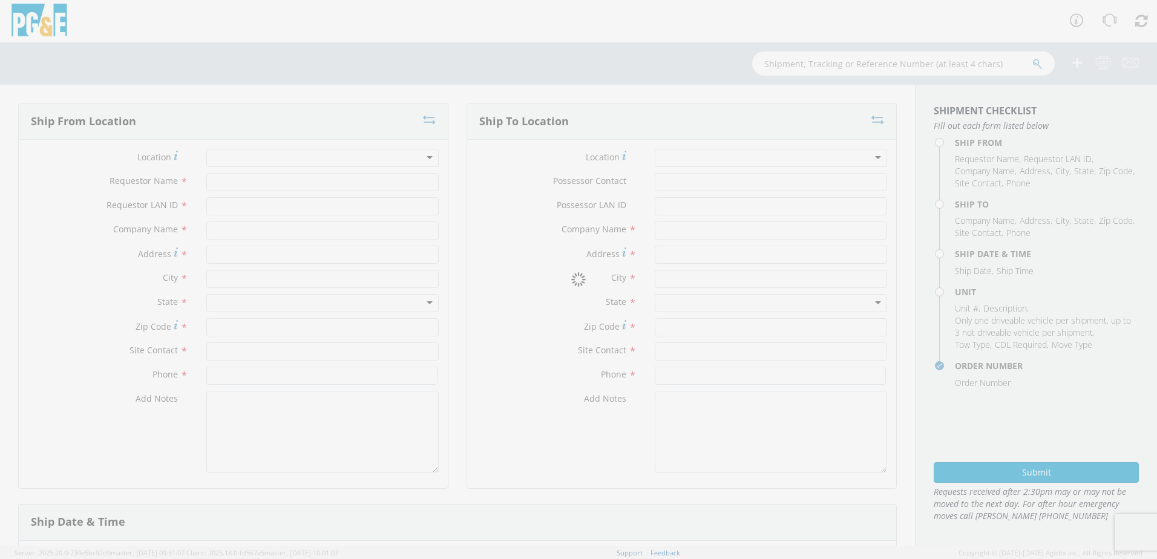
type input "[PERSON_NAME]"
type input "WBM7"
type input "Enoven"
type input "[STREET_ADDRESS]"
type input "[PERSON_NAME]"
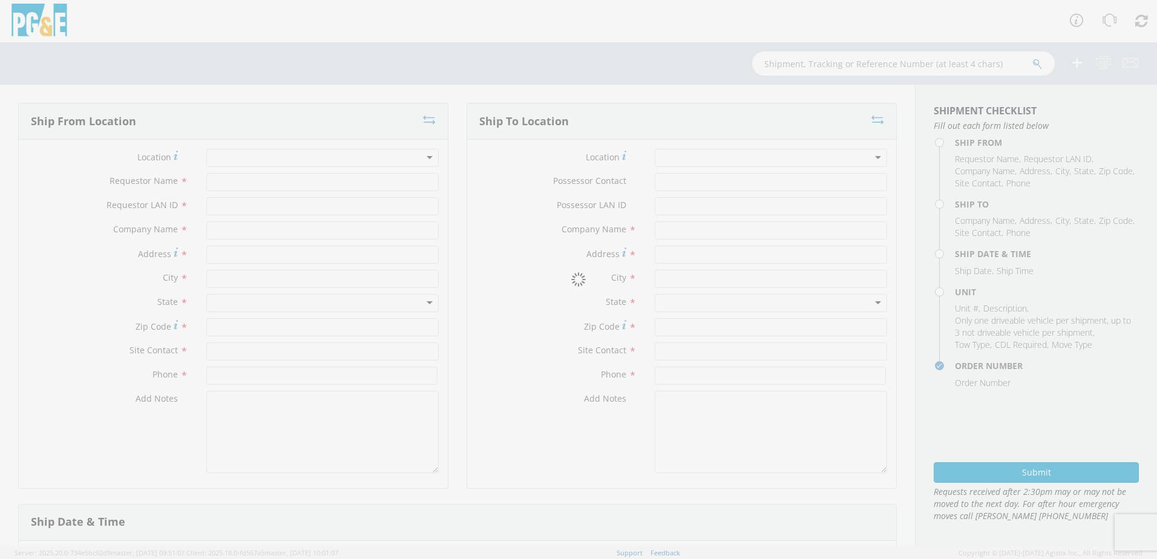
type input "96003"
type input "[PERSON_NAME]"
type input "[PHONE_NUMBER]"
type textarea ";"
type input "PG&E"
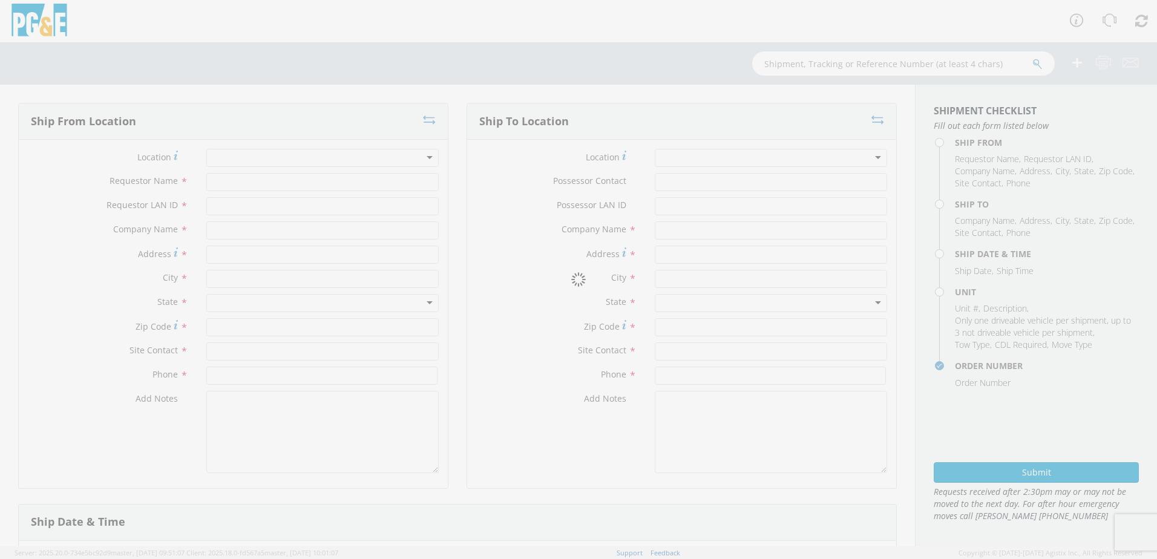
type input "[STREET_ADDRESS][US_STATE]"
type input "[GEOGRAPHIC_DATA]"
type input "93702"
type input "[PERSON_NAME]"
type input "[PHONE_NUMBER]"
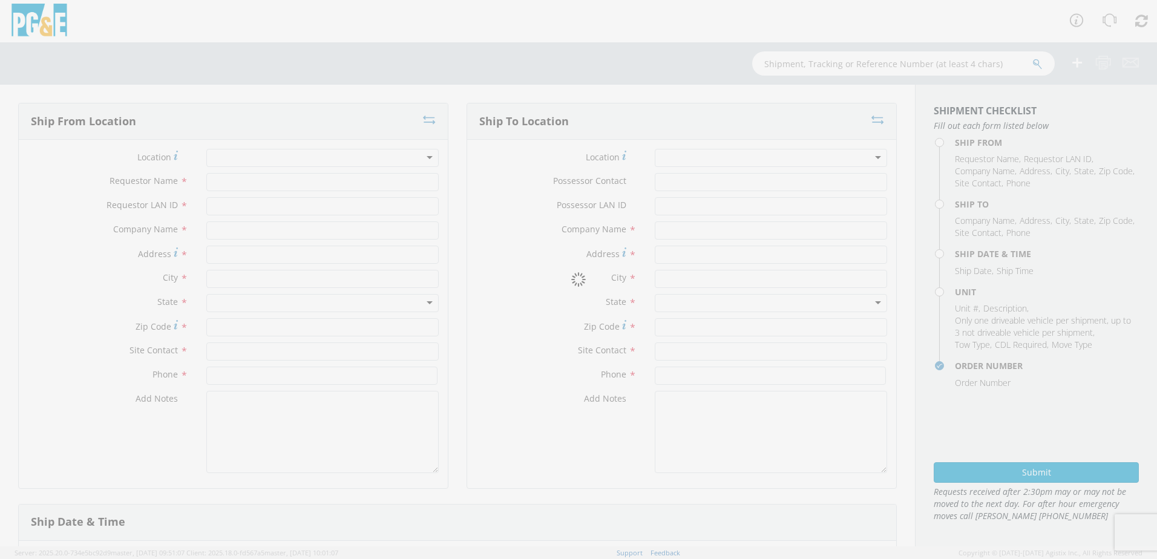
type textarea "ALT CONTACT: [PERSON_NAME] @ [PHONE_NUMBER] GARAGE: [PHONE_NUMBER]"
type input "[DATE]"
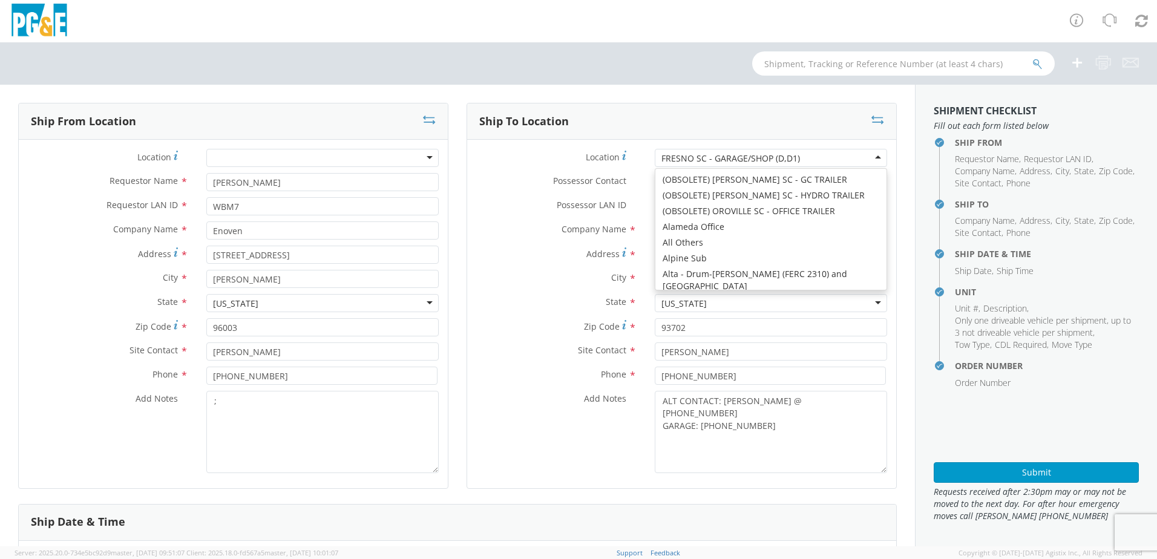
click at [812, 157] on div "FRESNO SC - GARAGE/SHOP (D,D1)" at bounding box center [771, 158] width 232 height 18
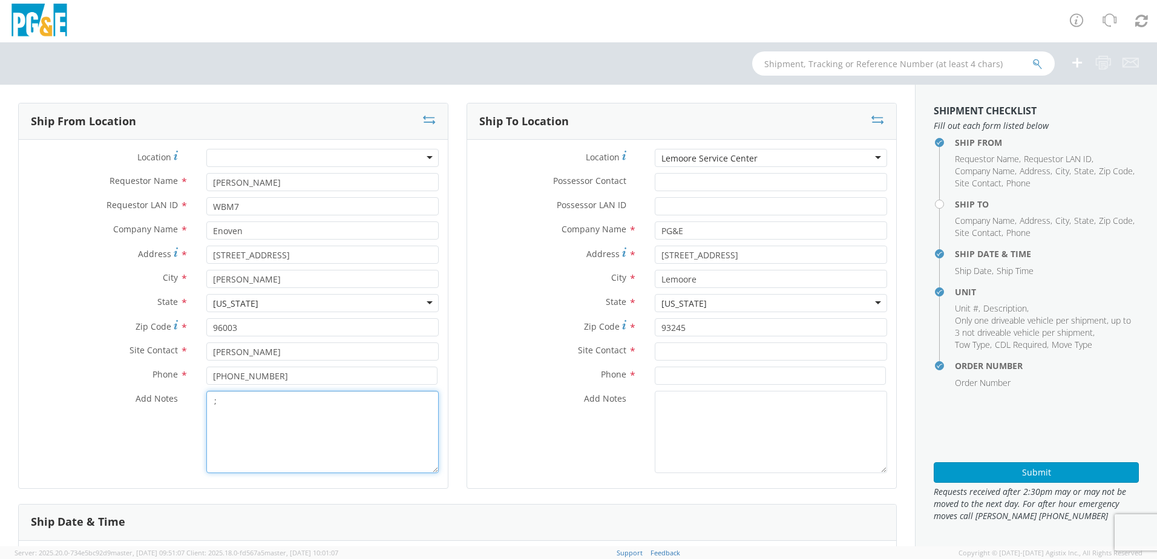
click at [243, 399] on textarea ";" at bounding box center [322, 432] width 232 height 82
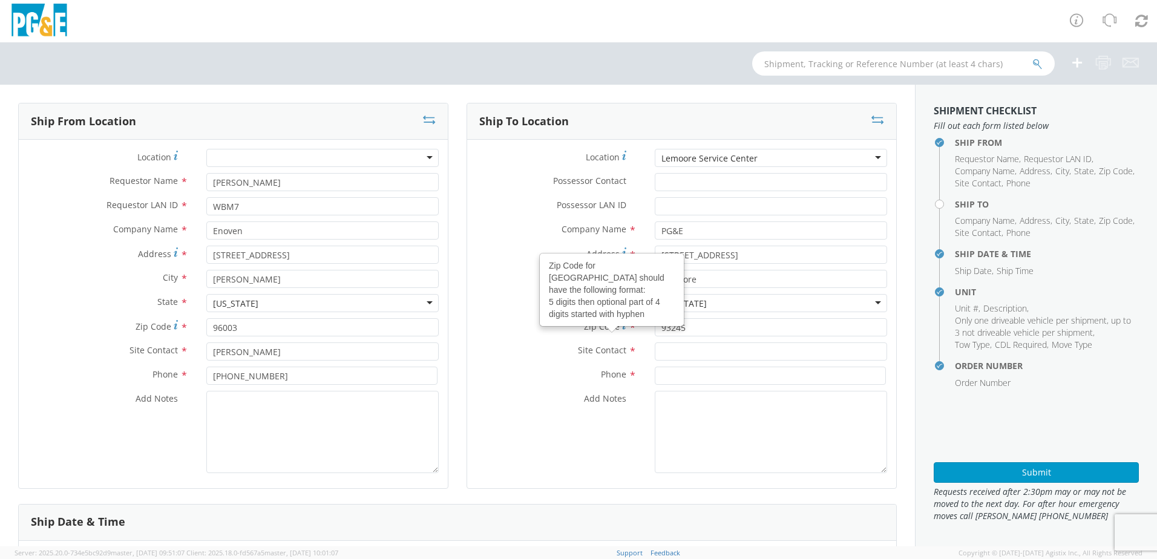
click at [757, 163] on div "Lemoore Service Center" at bounding box center [771, 158] width 232 height 18
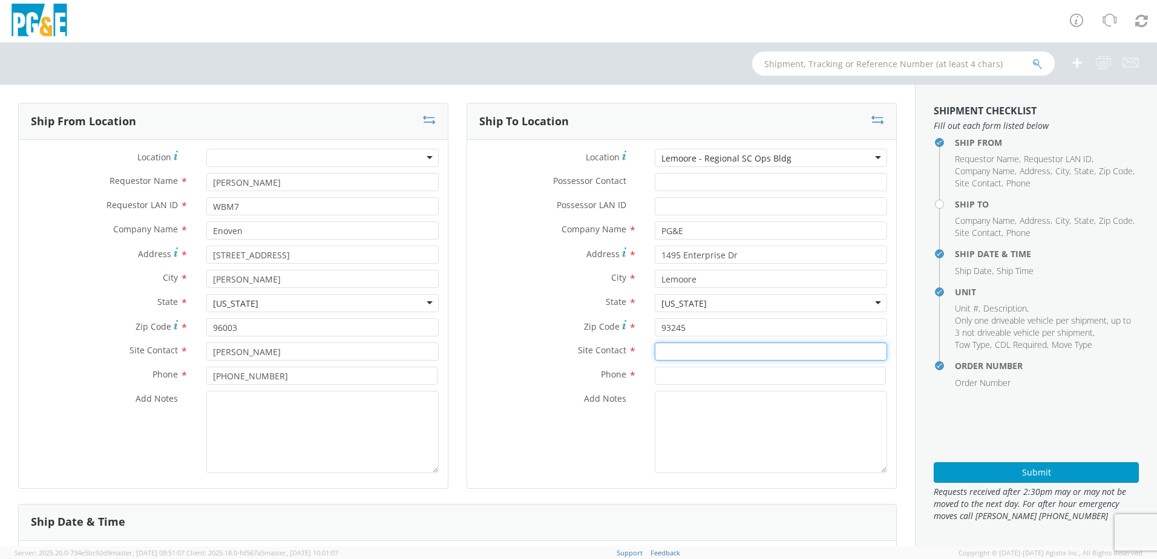
click at [728, 358] on input "text" at bounding box center [771, 351] width 232 height 18
paste input "[PERSON_NAME]"
click at [677, 373] on input at bounding box center [770, 376] width 231 height 18
paste input "[PHONE_NUMBER]"
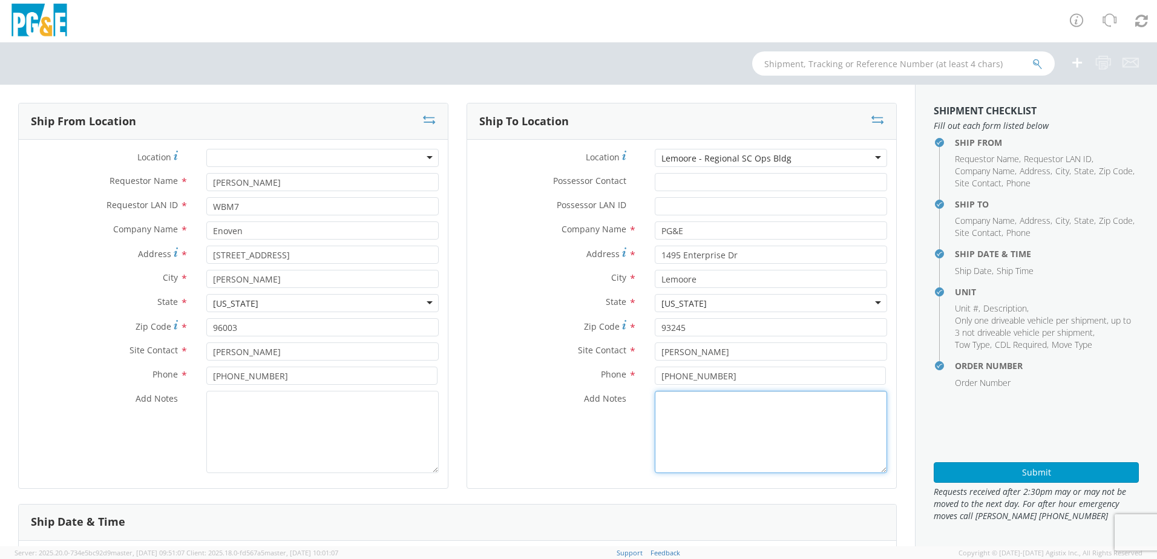
click at [677, 397] on textarea "Add Notes *" at bounding box center [771, 432] width 232 height 82
click at [723, 398] on textarea "ALT CONTACT:" at bounding box center [771, 432] width 232 height 82
paste textarea "[PERSON_NAME] @ [PHONE_NUMBER]"
click at [704, 417] on textarea "ALT CONTACT: [PERSON_NAME] @ [PHONE_NUMBER] GARAGE:" at bounding box center [771, 432] width 232 height 82
paste textarea "[PHONE_NUMBER]"
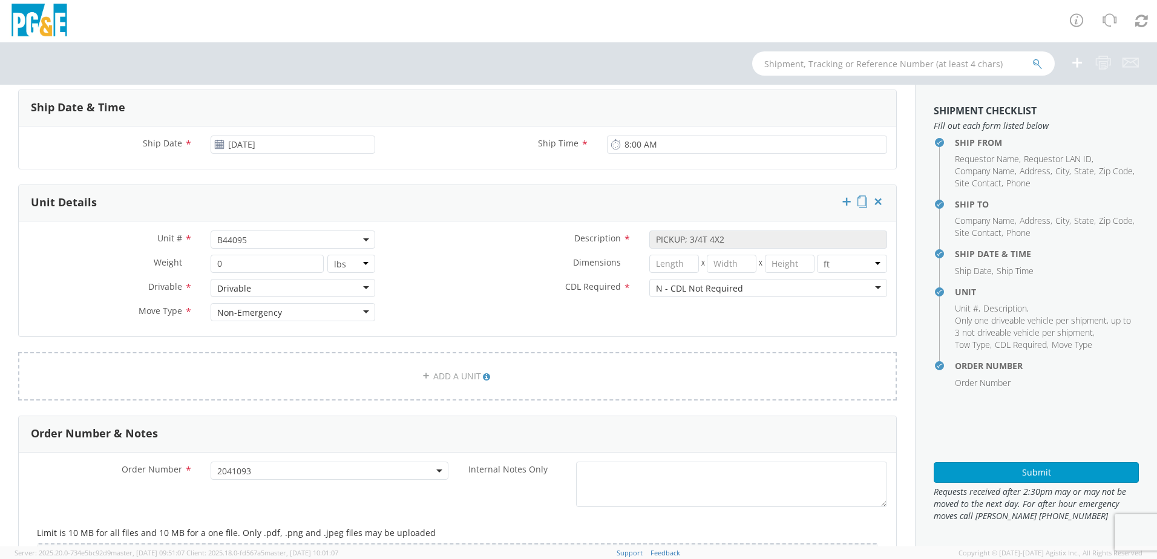
scroll to position [376, 0]
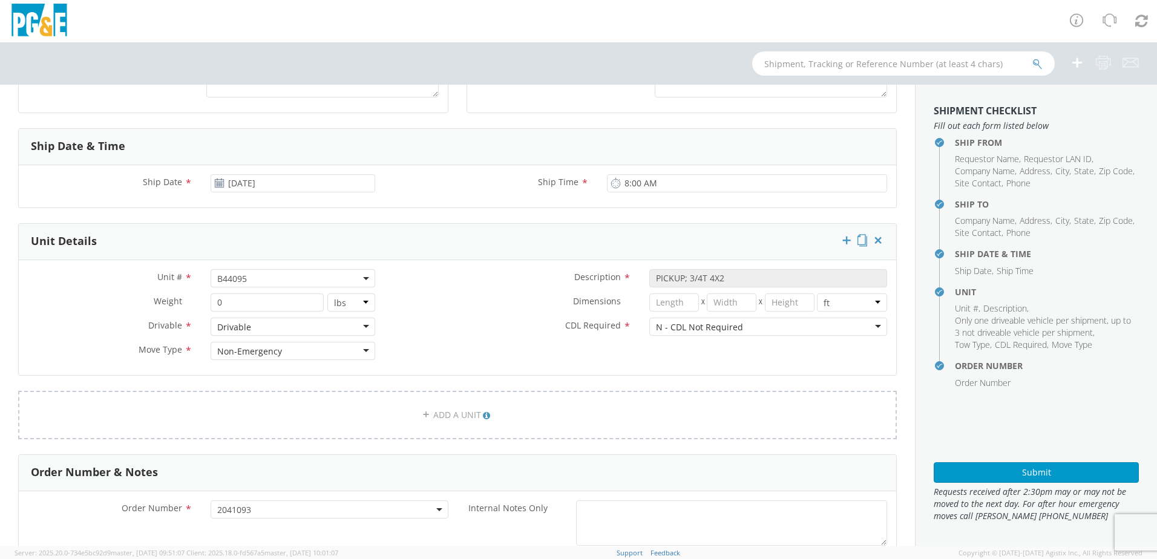
drag, startPoint x: 250, startPoint y: 269, endPoint x: 252, endPoint y: 278, distance: 9.3
click at [250, 269] on span "B44095" at bounding box center [293, 278] width 165 height 18
click at [238, 297] on input "search" at bounding box center [292, 298] width 157 height 18
paste input "B44100"
click at [402, 312] on div "Dimensions * X X in cm ft" at bounding box center [640, 305] width 512 height 24
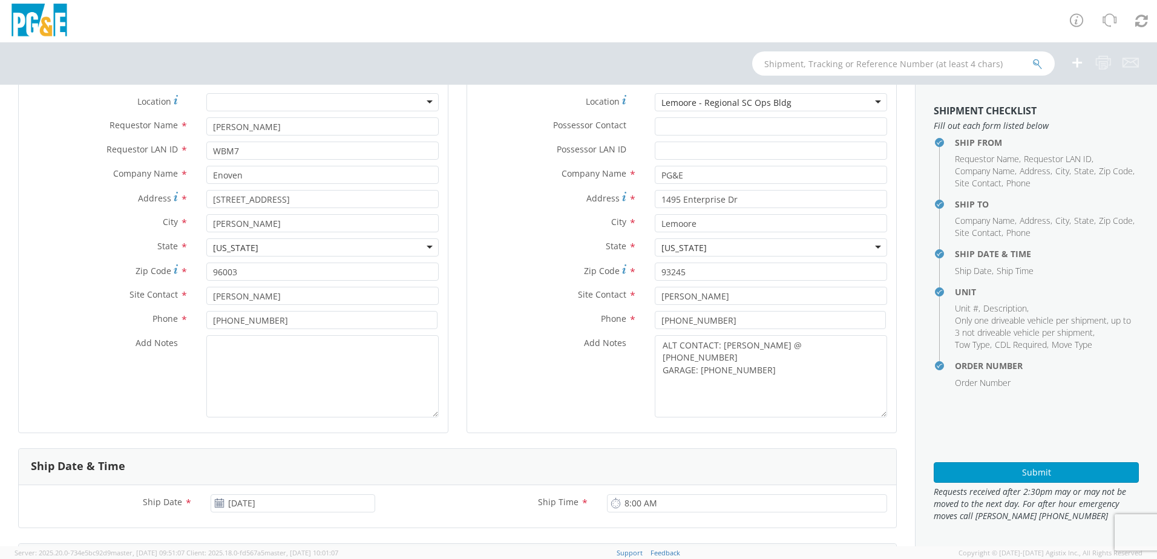
scroll to position [315, 0]
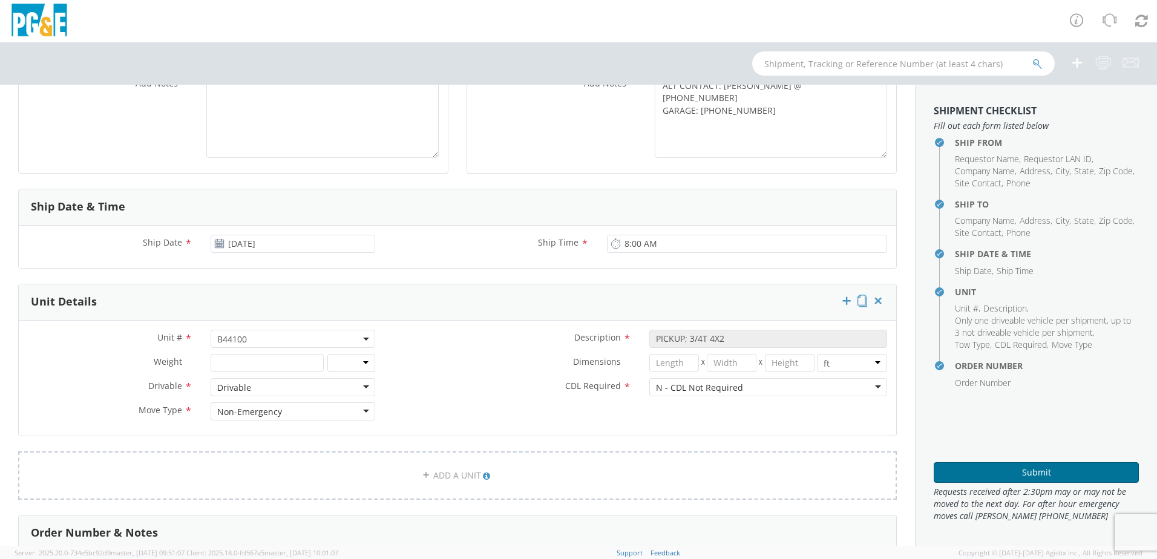
click at [1024, 474] on button "Submit" at bounding box center [1035, 472] width 205 height 21
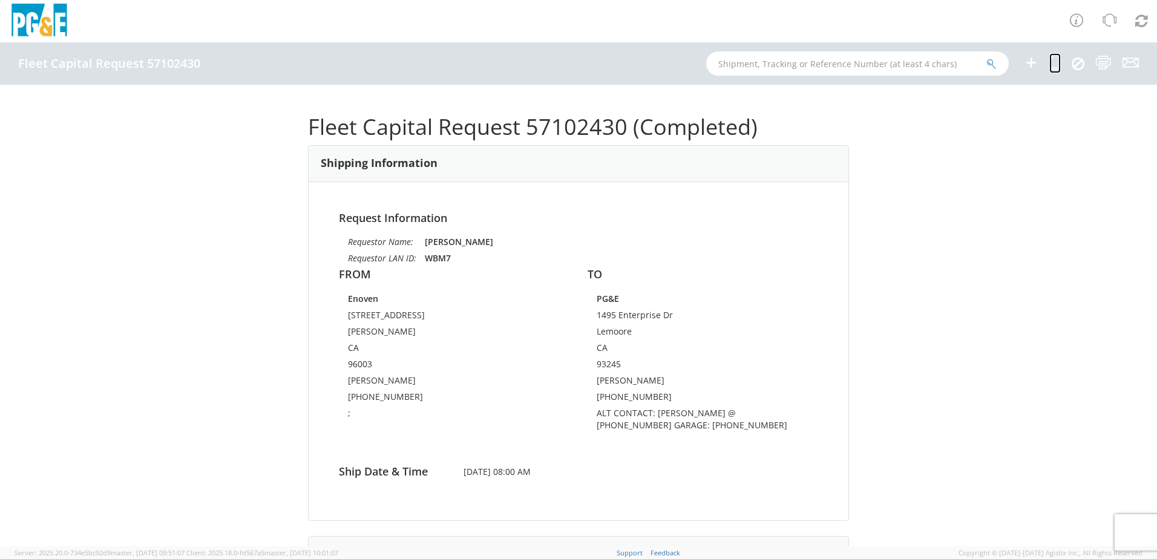
click at [1054, 67] on icon at bounding box center [1054, 62] width 11 height 15
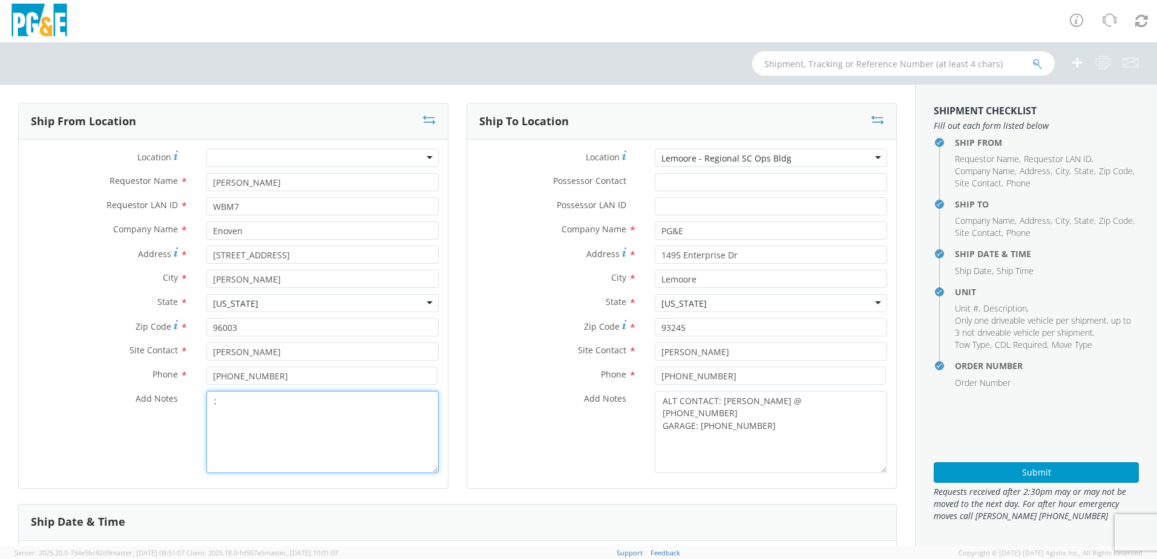
click at [230, 400] on textarea ";" at bounding box center [322, 432] width 232 height 82
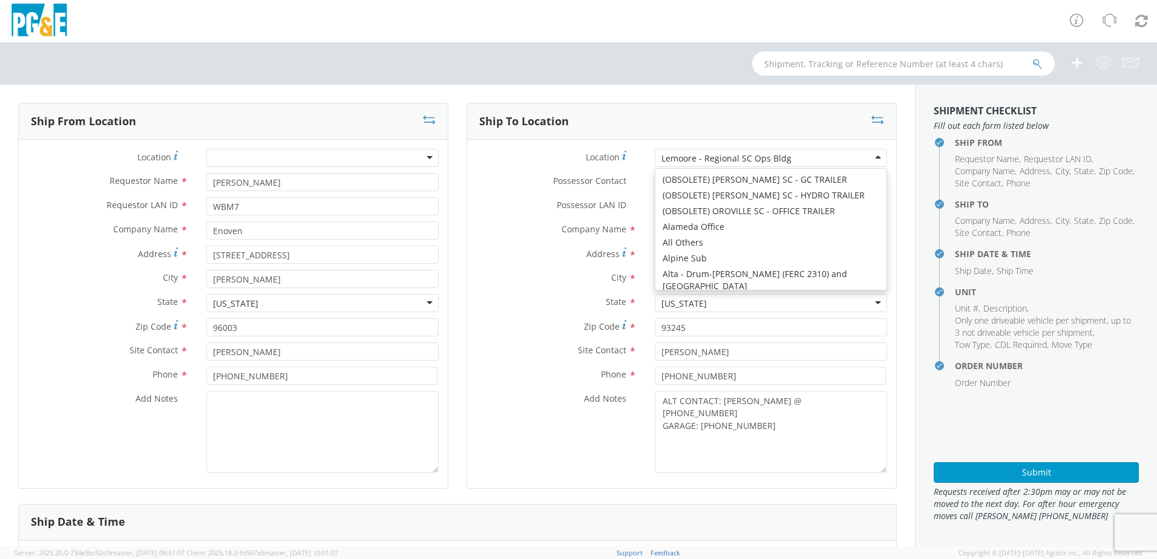
click at [803, 161] on div "Lemoore - Regional SC Ops Bldg" at bounding box center [771, 158] width 232 height 18
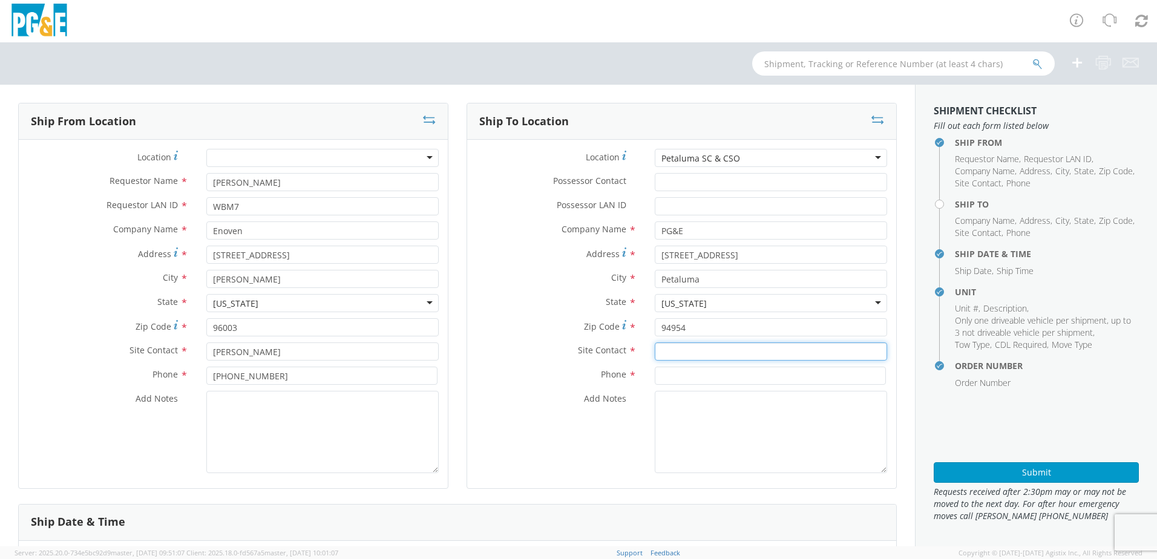
click at [662, 344] on input "text" at bounding box center [771, 351] width 232 height 18
paste input "[PERSON_NAME]"
click at [668, 368] on input at bounding box center [770, 376] width 231 height 18
paste input "[PHONE_NUMBER]"
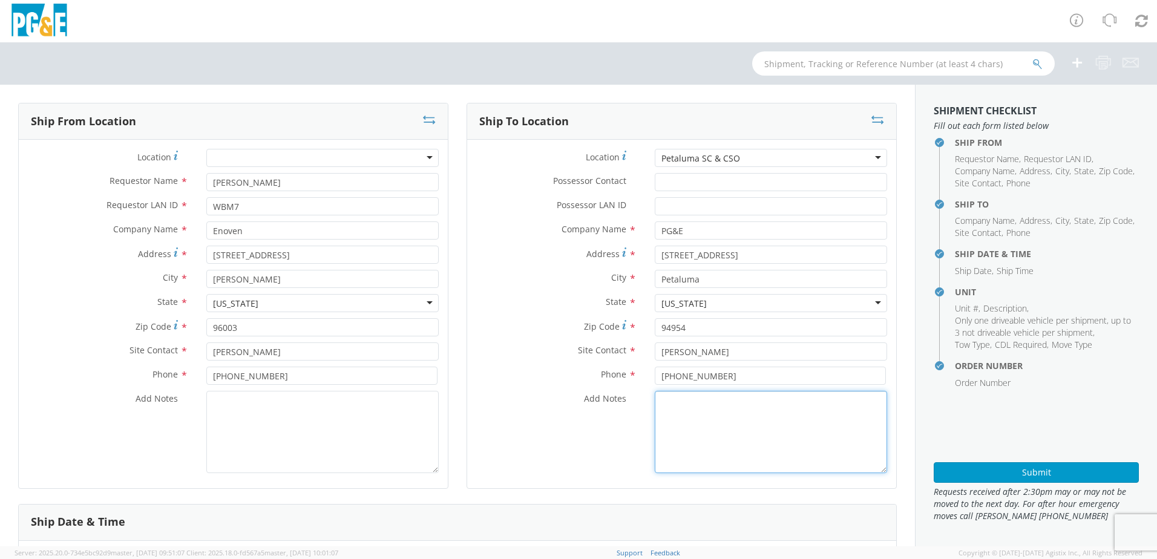
click at [671, 448] on textarea "Add Notes *" at bounding box center [771, 432] width 232 height 82
click at [737, 402] on textarea "ALT CONTACT:" at bounding box center [771, 432] width 232 height 82
paste textarea "[PERSON_NAME] @ [PHONE_NUMBER]"
click at [700, 411] on textarea "ALT CONTACT: [PERSON_NAME] @ [PHONE_NUMBER] GARAGE:" at bounding box center [771, 432] width 232 height 82
paste textarea "[PHONE_NUMBER]"
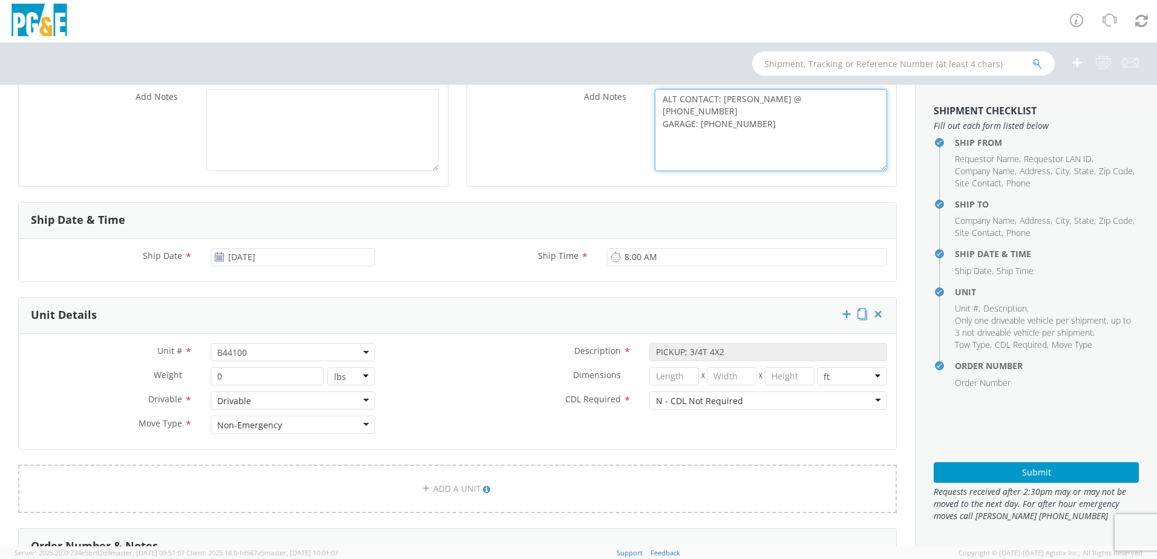
scroll to position [302, 0]
click at [252, 350] on span "B44100" at bounding box center [292, 351] width 151 height 11
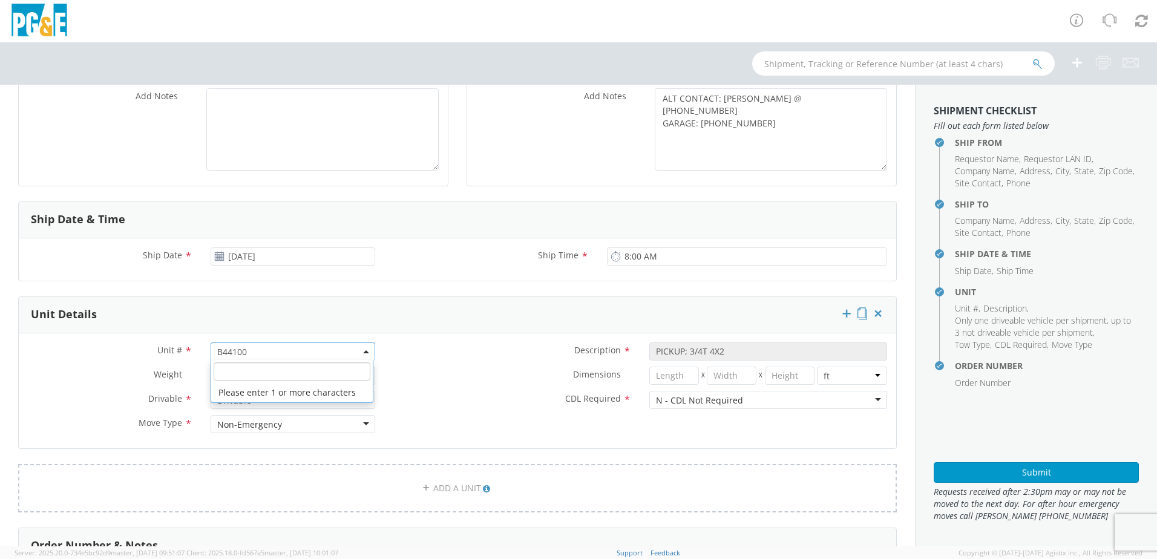
click at [246, 375] on input "search" at bounding box center [292, 371] width 157 height 18
paste input "B44089"
click at [426, 381] on label "Dimensions *" at bounding box center [512, 375] width 256 height 16
click at [952, 474] on button "Submit" at bounding box center [1035, 472] width 205 height 21
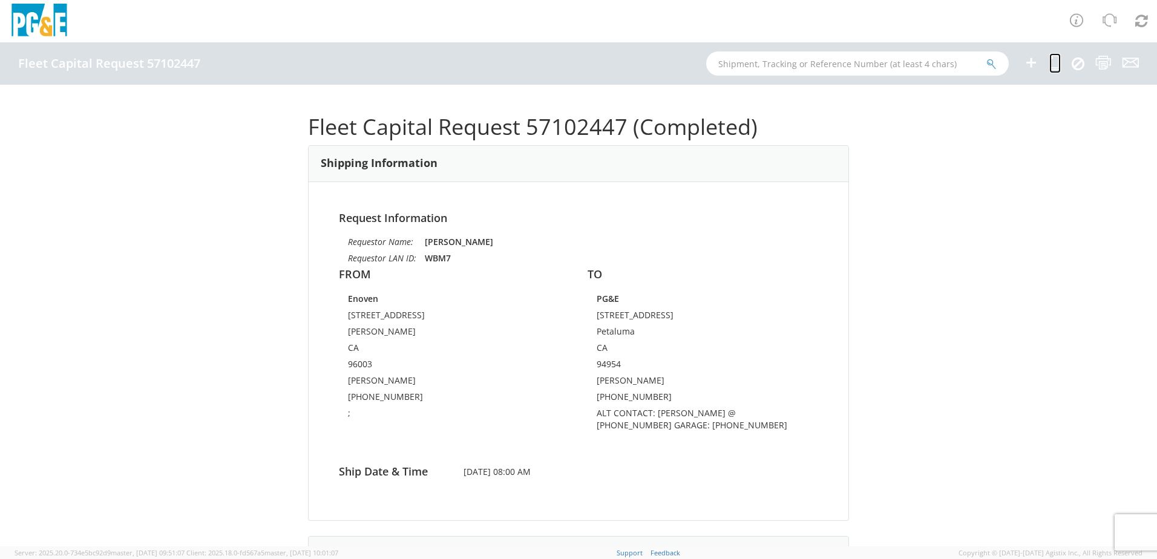
click at [1055, 60] on icon at bounding box center [1054, 62] width 11 height 15
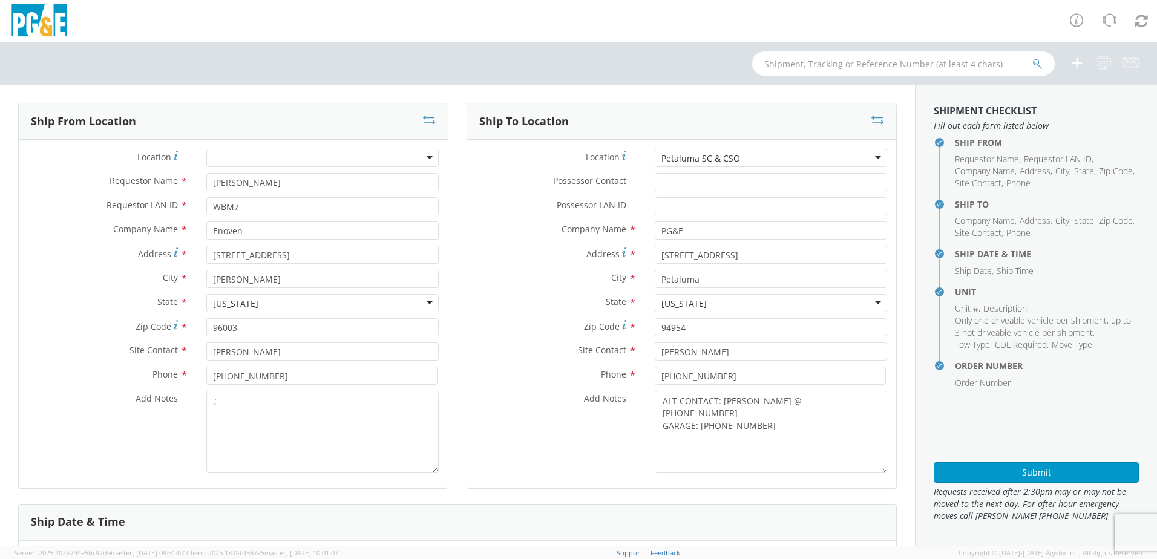
click at [756, 167] on div "Petaluma SC & CSO (OBSOLETE) [PERSON_NAME] SC - GC TRAILER (OBSOLETE) [PERSON_N…" at bounding box center [771, 158] width 232 height 18
click at [756, 159] on div "Petaluma SC & CSO" at bounding box center [771, 158] width 232 height 18
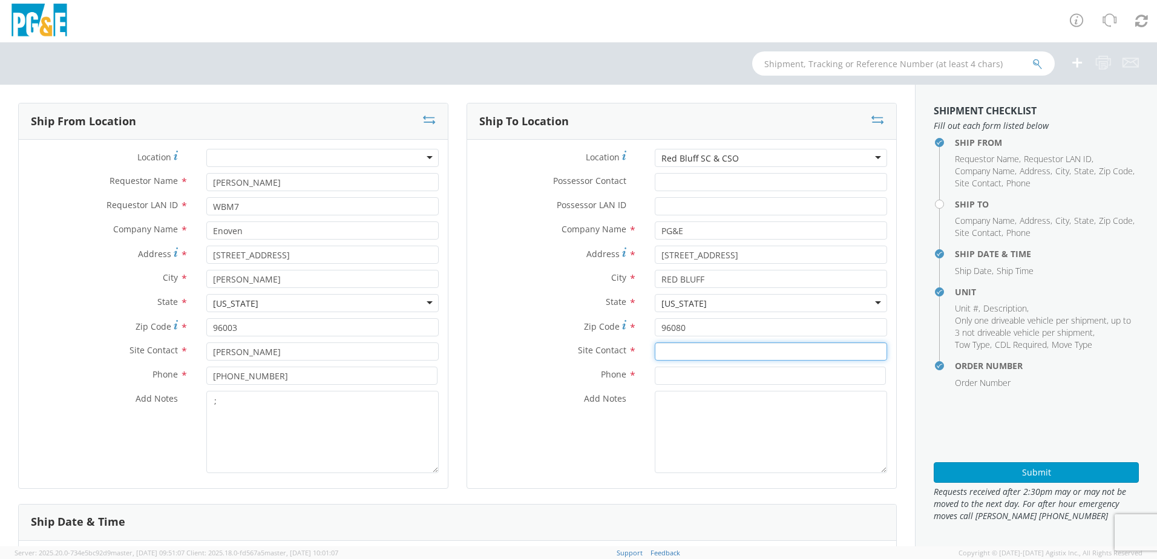
click at [694, 355] on input "text" at bounding box center [771, 351] width 232 height 18
paste input "[PERSON_NAME]"
click at [678, 369] on input at bounding box center [770, 376] width 231 height 18
paste input "[PHONE_NUMBER]"
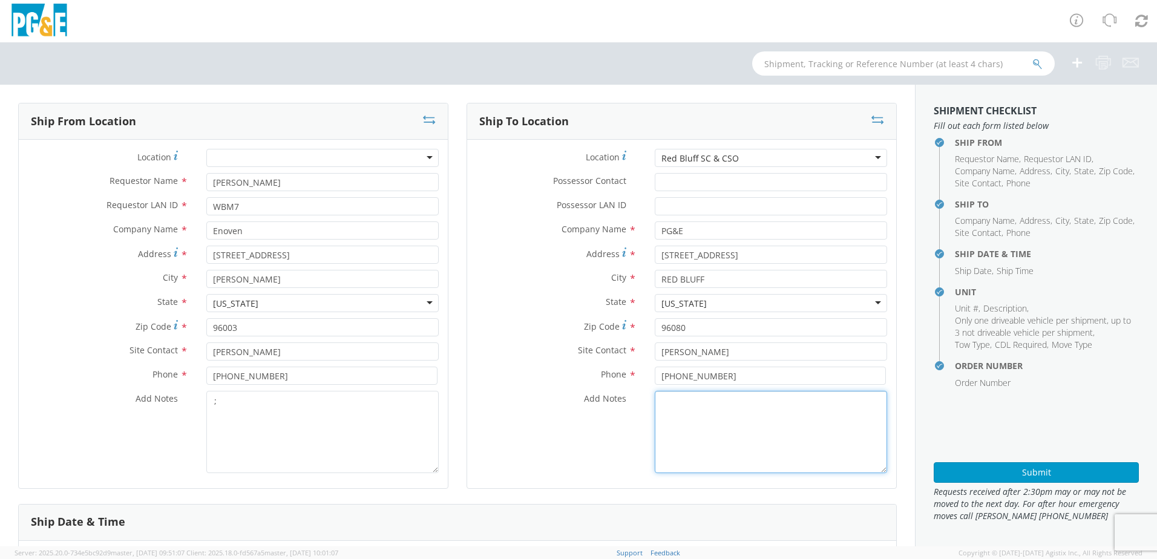
click at [670, 396] on textarea "Add Notes *" at bounding box center [771, 432] width 232 height 82
click at [743, 397] on textarea "ALT CONTACT:" at bounding box center [771, 432] width 232 height 82
paste textarea "[PERSON_NAME] @ [PHONE_NUMBER]"
click at [706, 416] on textarea "ALT CONTACT: [PERSON_NAME] @ [PHONE_NUMBER] GARAGE:" at bounding box center [771, 432] width 232 height 82
paste textarea "[PHONE_NUMBER]"
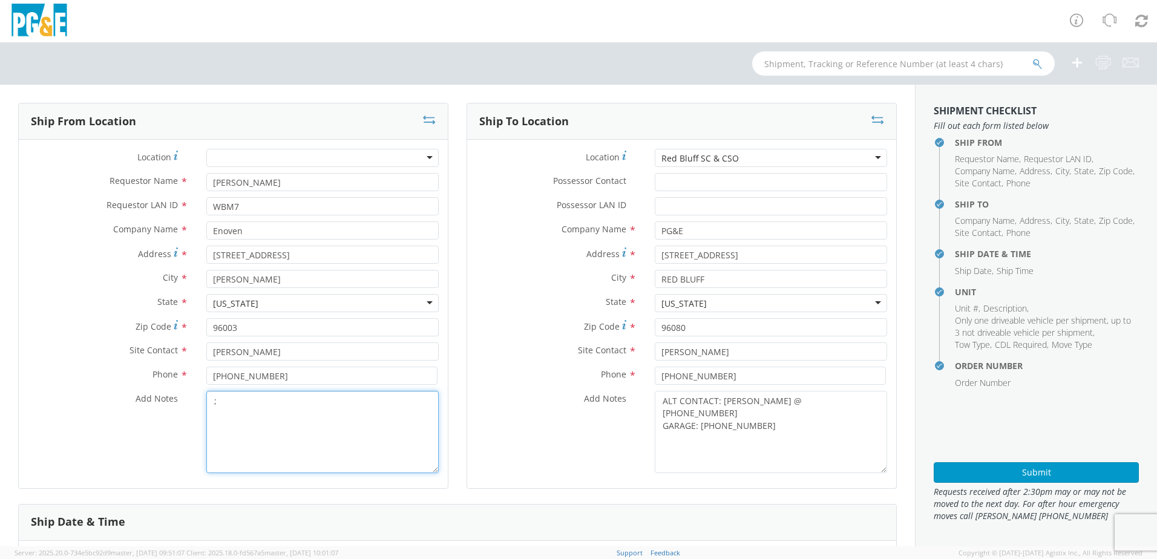
click at [347, 406] on textarea ";" at bounding box center [322, 432] width 232 height 82
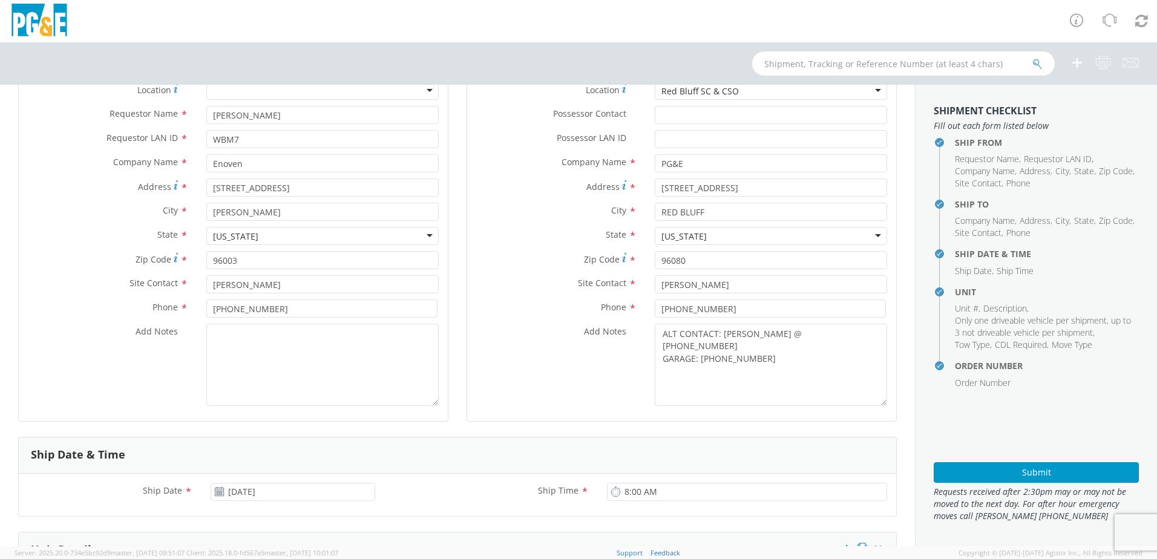
scroll to position [302, 0]
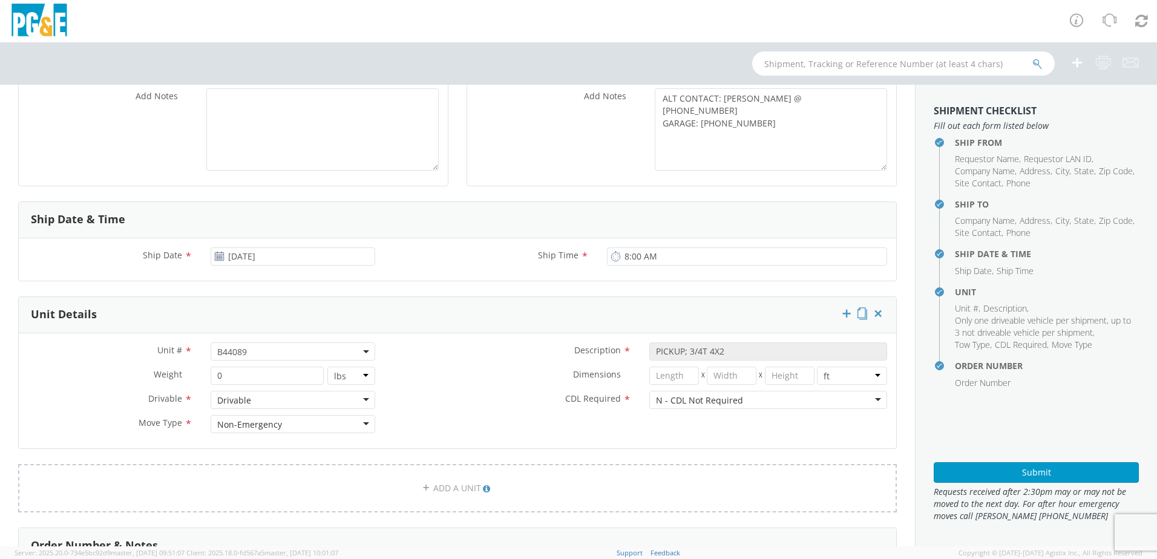
click at [254, 356] on span "B44089" at bounding box center [292, 351] width 151 height 11
click at [238, 373] on input "search" at bounding box center [292, 371] width 157 height 18
paste input "B44081"
click at [454, 388] on div "Dimensions * X X in cm ft" at bounding box center [640, 379] width 512 height 24
click at [954, 467] on button "Submit" at bounding box center [1035, 472] width 205 height 21
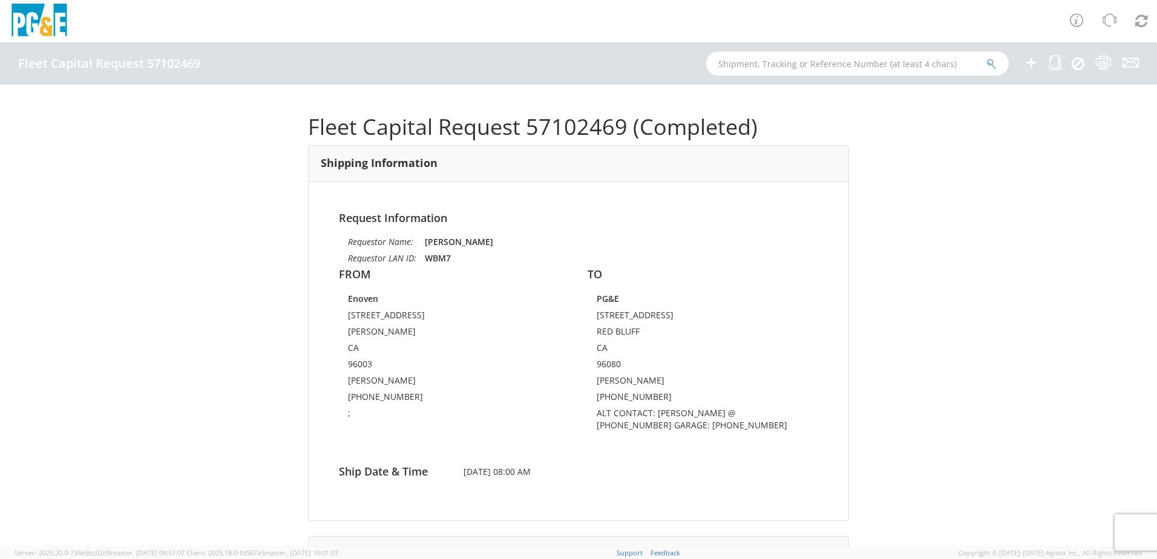
click at [1062, 61] on ul at bounding box center [1073, 63] width 130 height 42
click at [1054, 64] on icon at bounding box center [1054, 62] width 11 height 15
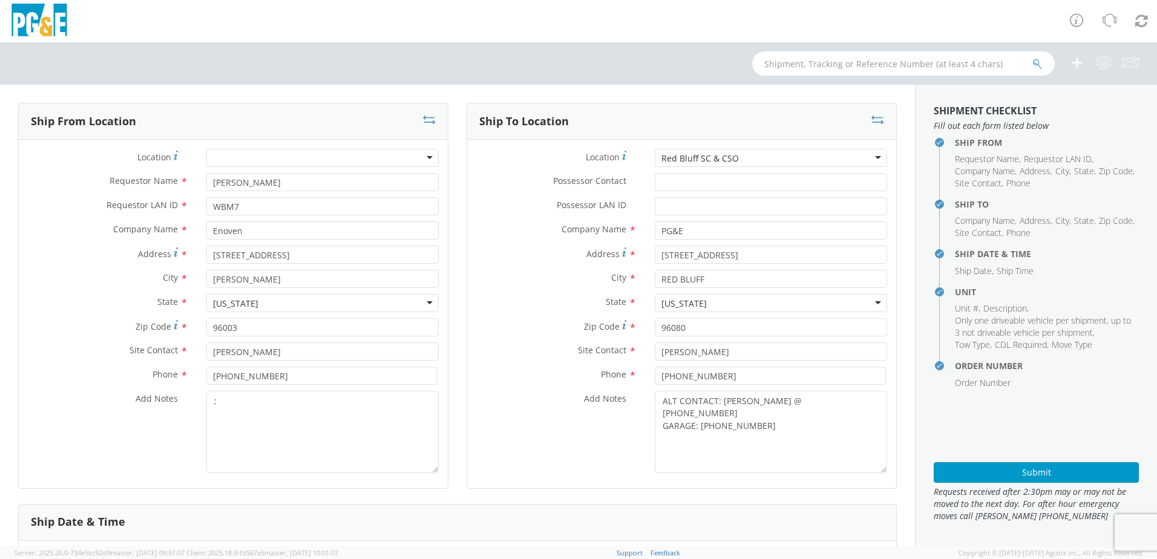
click at [742, 153] on div "Red Bluff SC & CSO" at bounding box center [771, 158] width 232 height 18
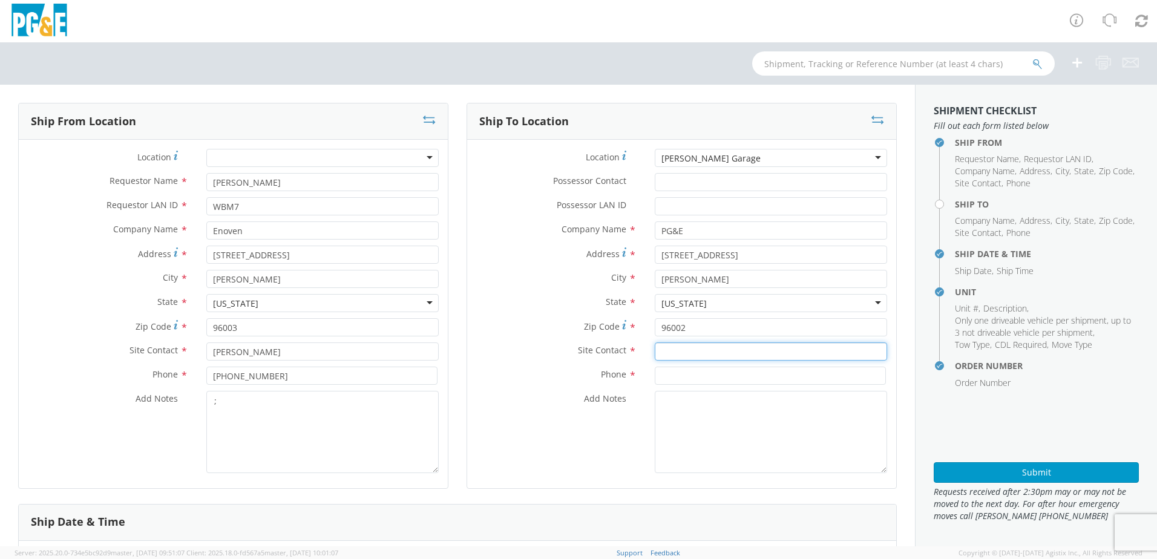
click at [664, 350] on input "text" at bounding box center [771, 351] width 232 height 18
paste input "[PERSON_NAME]"
click at [659, 373] on input at bounding box center [770, 376] width 231 height 18
paste input "[PHONE_NUMBER]"
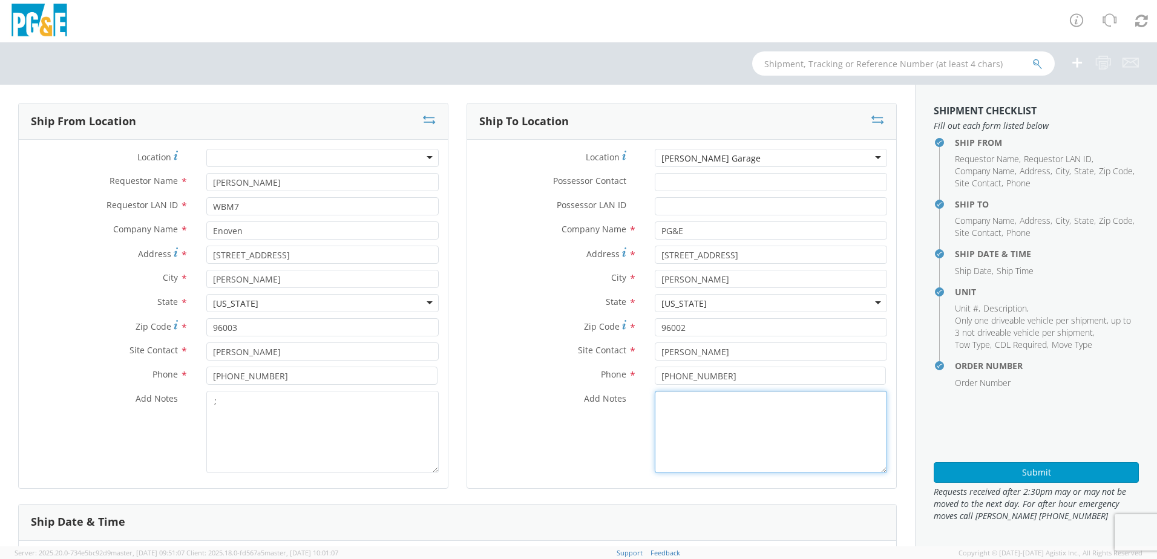
click at [668, 416] on textarea "Add Notes *" at bounding box center [771, 432] width 232 height 82
click at [723, 400] on textarea "ALT CONTACT:" at bounding box center [771, 432] width 232 height 82
paste textarea "[PERSON_NAME] @ [PHONE_NUMBER]"
click at [750, 418] on textarea "ALT CONTACT: [PERSON_NAME] @ [PHONE_NUMBER] GARAGE:" at bounding box center [771, 432] width 232 height 82
paste textarea "[PHONE_NUMBER]"
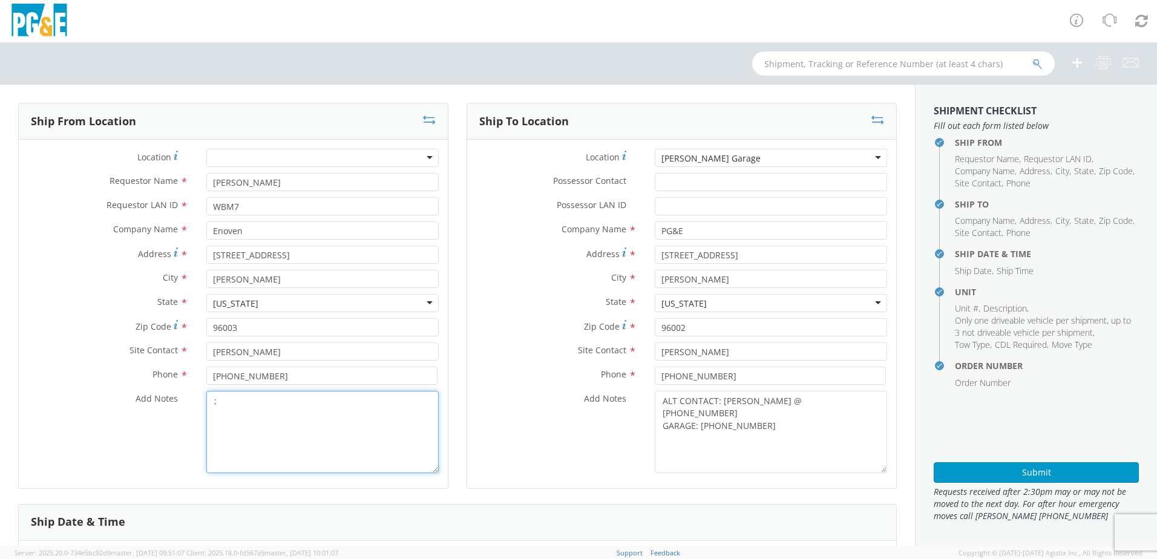
click at [314, 402] on textarea ";" at bounding box center [322, 432] width 232 height 82
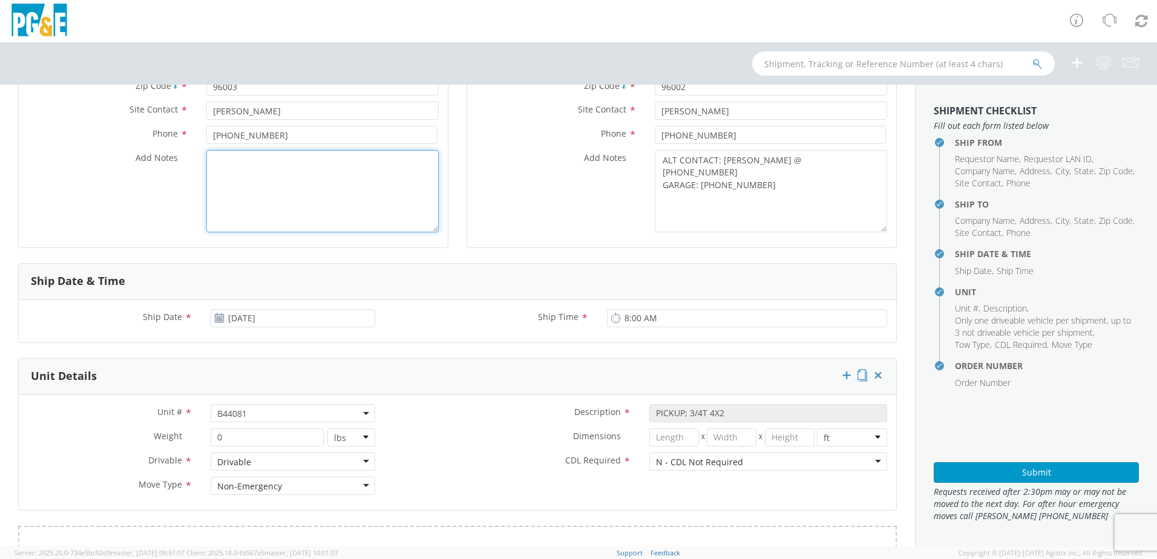
scroll to position [242, 0]
click at [257, 417] on span "B44081" at bounding box center [292, 411] width 151 height 11
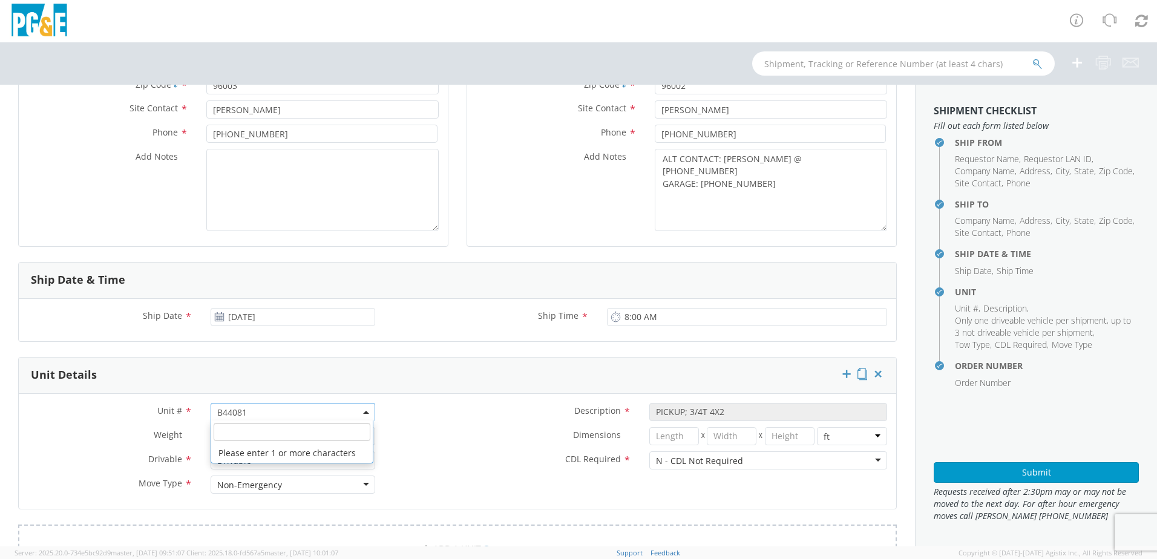
click at [227, 429] on input "search" at bounding box center [292, 432] width 157 height 18
paste input "B44066"
click at [442, 449] on div "Dimensions * X X in cm ft" at bounding box center [640, 439] width 512 height 24
click at [948, 471] on button "Submit" at bounding box center [1035, 472] width 205 height 21
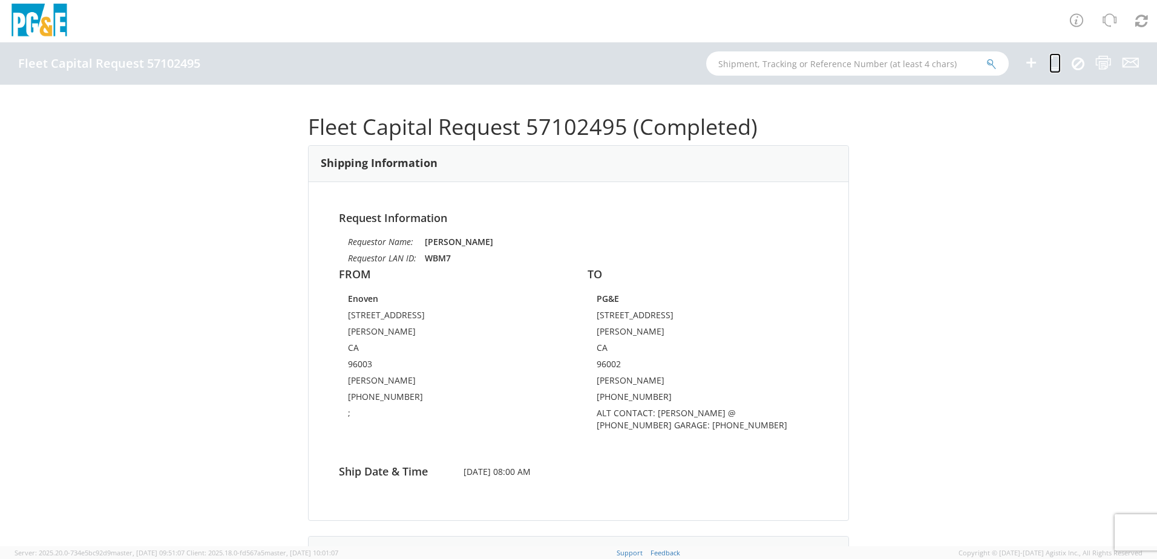
click at [1051, 60] on icon at bounding box center [1054, 62] width 11 height 15
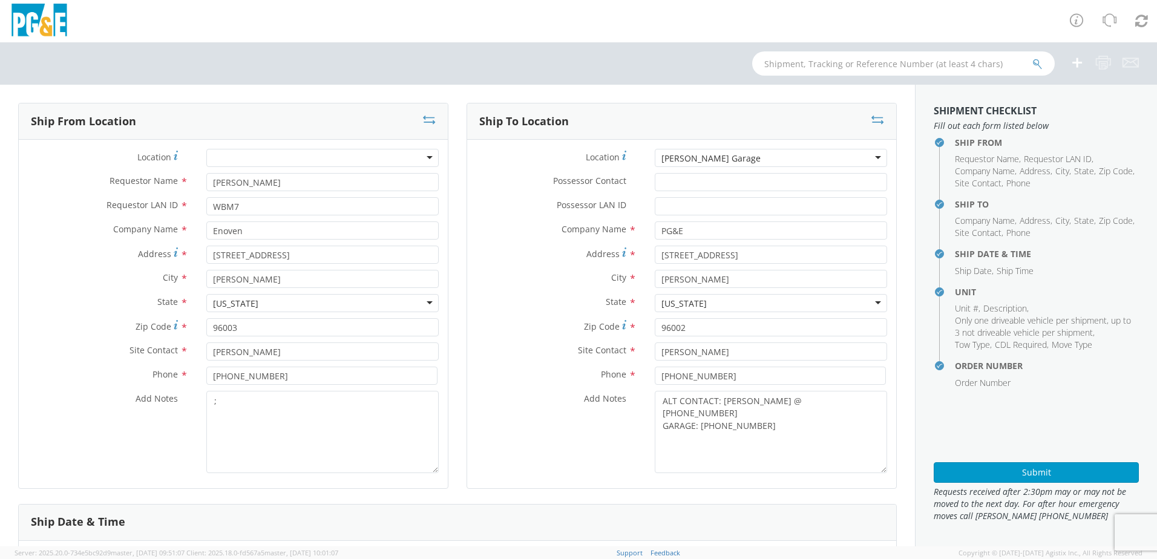
click at [738, 161] on div "[PERSON_NAME] Garage" at bounding box center [771, 158] width 232 height 18
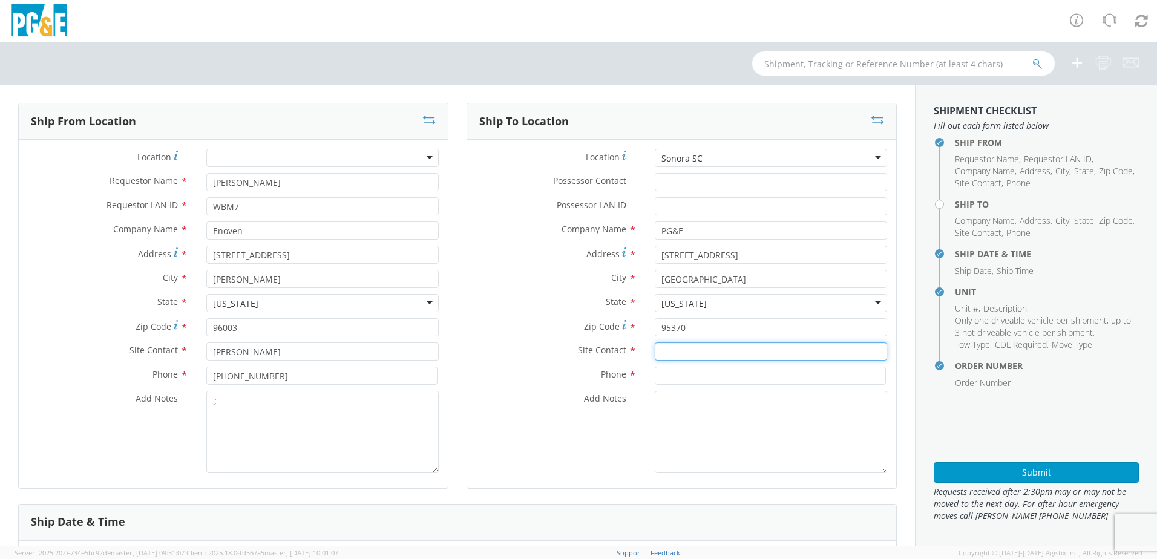
click at [663, 353] on input "text" at bounding box center [771, 351] width 232 height 18
paste input "[PERSON_NAME]"
click at [664, 374] on input at bounding box center [770, 376] width 231 height 18
paste input "[PHONE_NUMBER]"
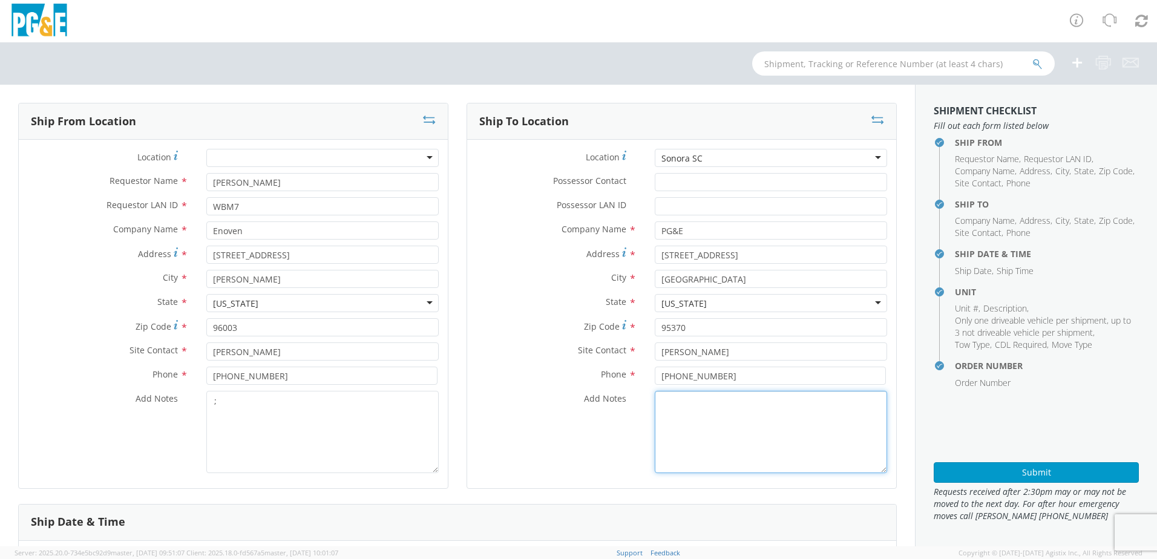
click at [670, 406] on textarea "Add Notes *" at bounding box center [771, 432] width 232 height 82
click at [738, 404] on textarea "ALT CONTACT:" at bounding box center [771, 432] width 232 height 82
paste textarea "[PERSON_NAME] @ [PHONE_NUMBER]"
click at [699, 416] on textarea "ALT CONTACT: [PERSON_NAME] @ [PHONE_NUMBER] GARAGE:" at bounding box center [771, 432] width 232 height 82
paste textarea "[PHONE_NUMBER]"
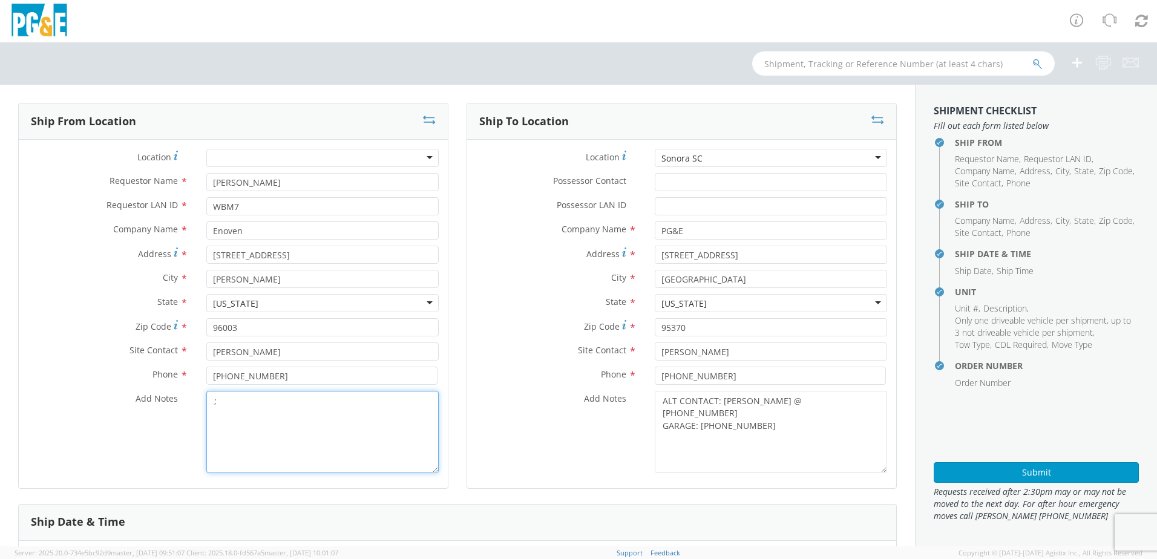
click at [273, 410] on textarea ";" at bounding box center [322, 432] width 232 height 82
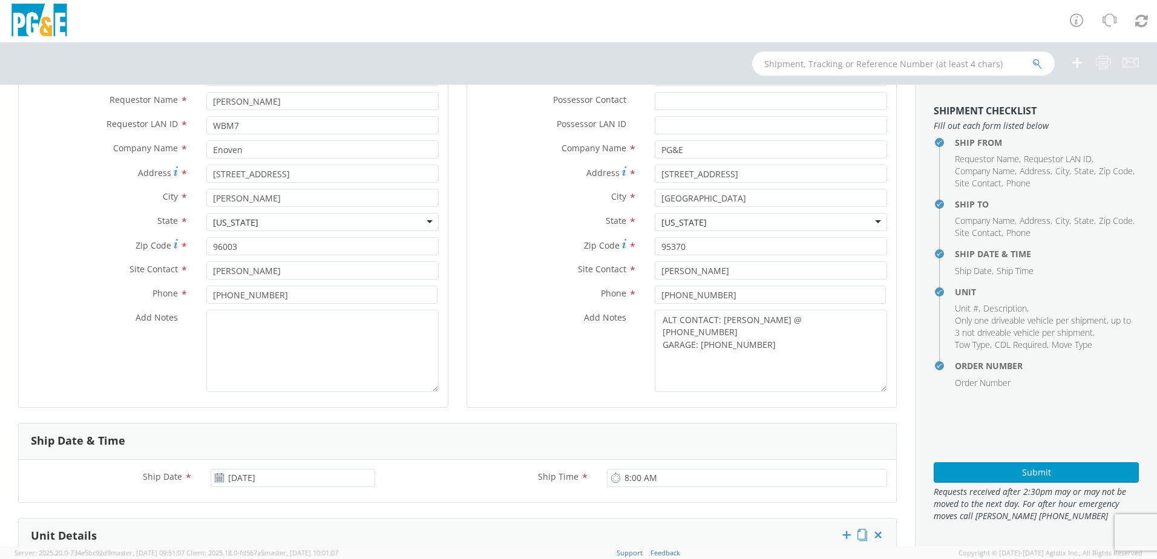
scroll to position [242, 0]
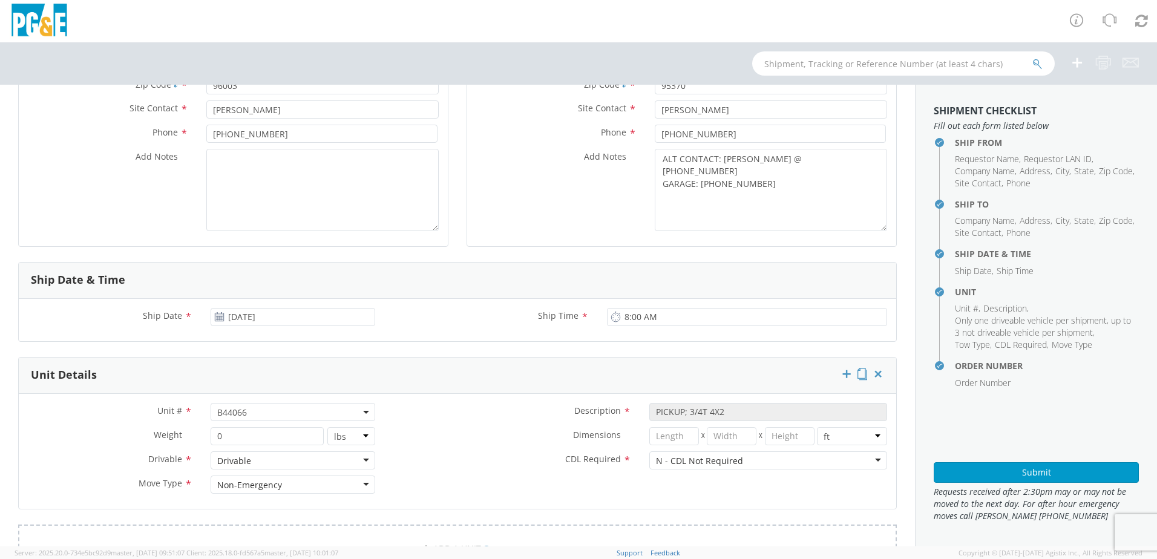
click at [246, 410] on span "B44066" at bounding box center [292, 411] width 151 height 11
click at [258, 410] on span "B44066" at bounding box center [292, 411] width 151 height 11
click at [277, 414] on span "B44066" at bounding box center [292, 411] width 151 height 11
click at [238, 426] on input "search" at bounding box center [292, 432] width 157 height 18
paste input "B42606"
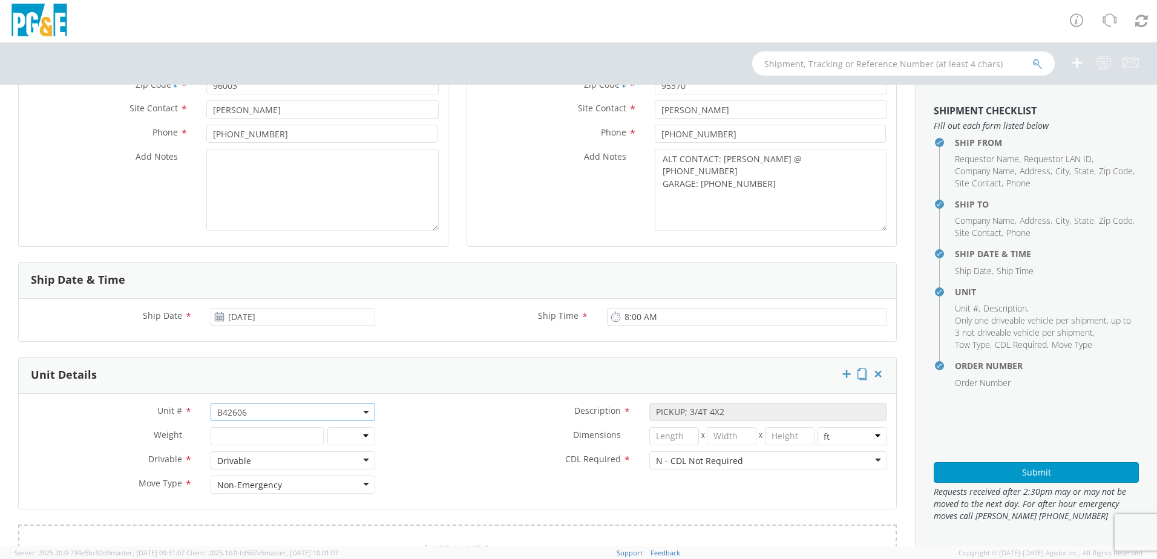
click at [516, 457] on label "CDL Required *" at bounding box center [512, 459] width 256 height 16
click at [971, 472] on button "Submit" at bounding box center [1035, 472] width 205 height 21
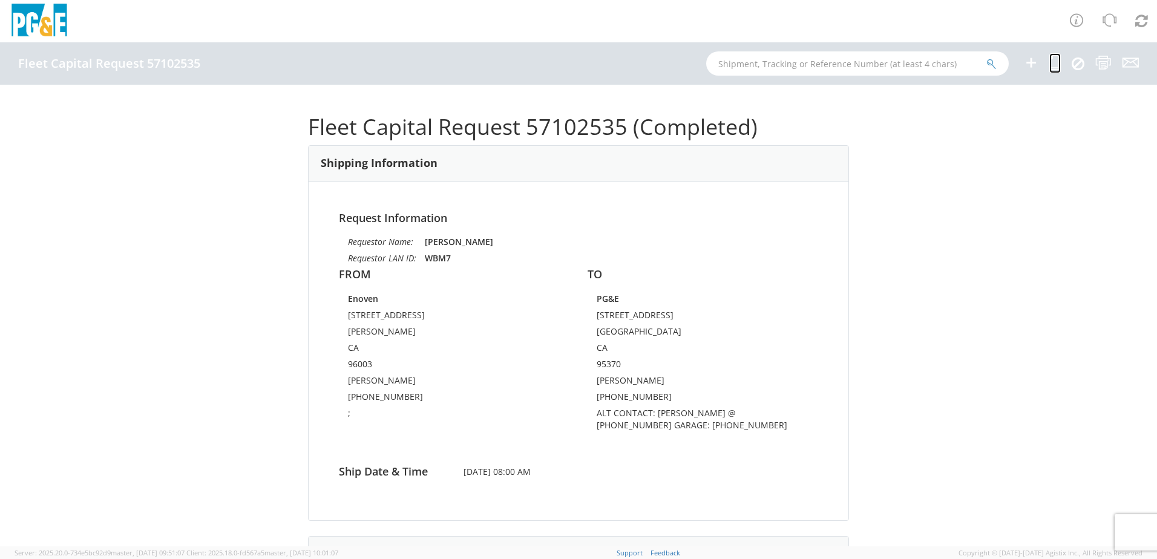
click at [1050, 63] on icon at bounding box center [1054, 62] width 11 height 15
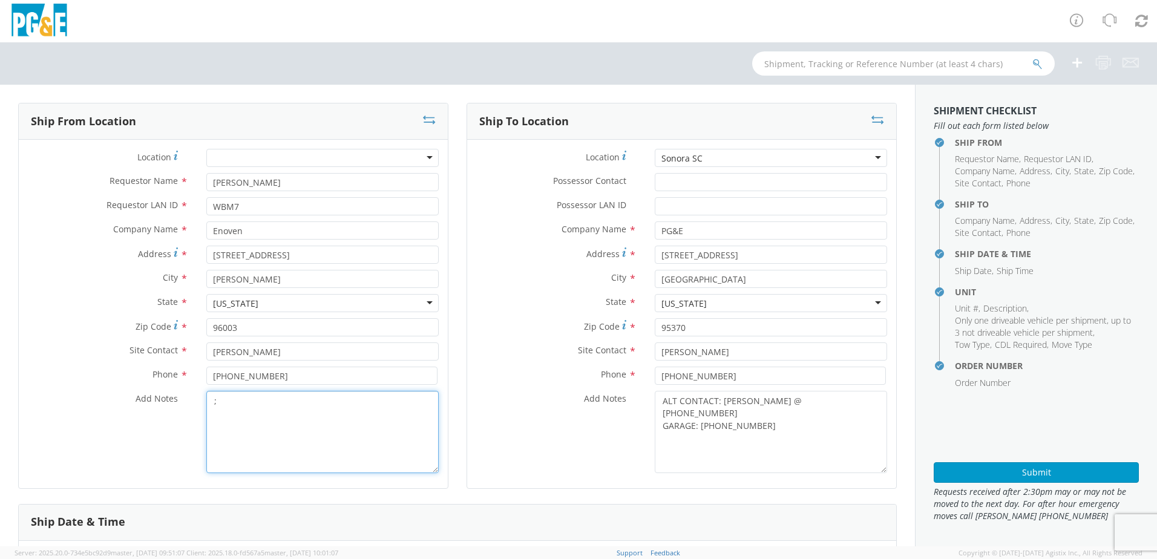
click at [260, 406] on textarea ";" at bounding box center [322, 432] width 232 height 82
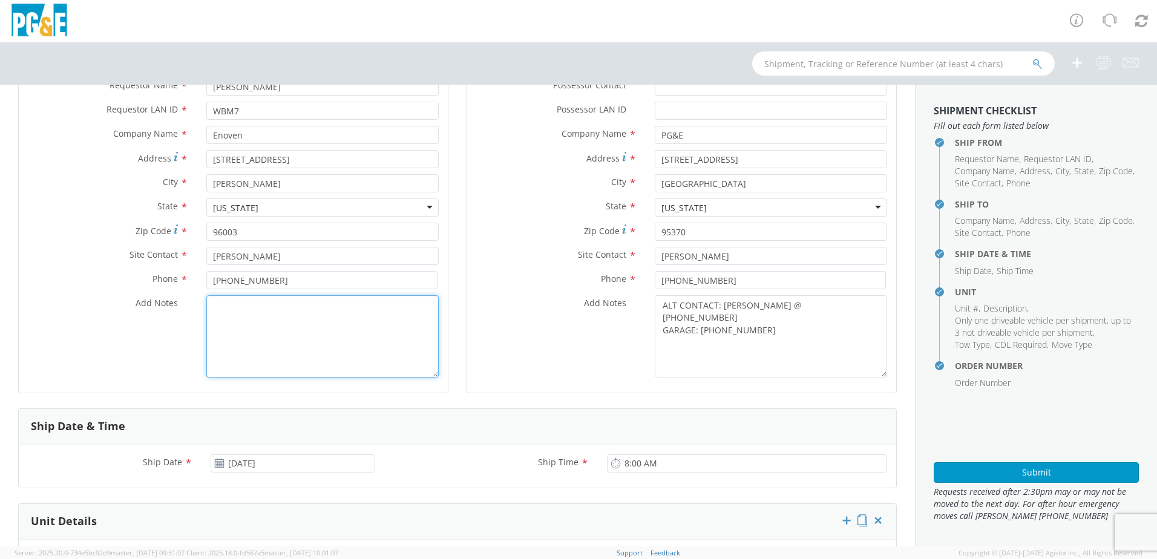
scroll to position [181, 0]
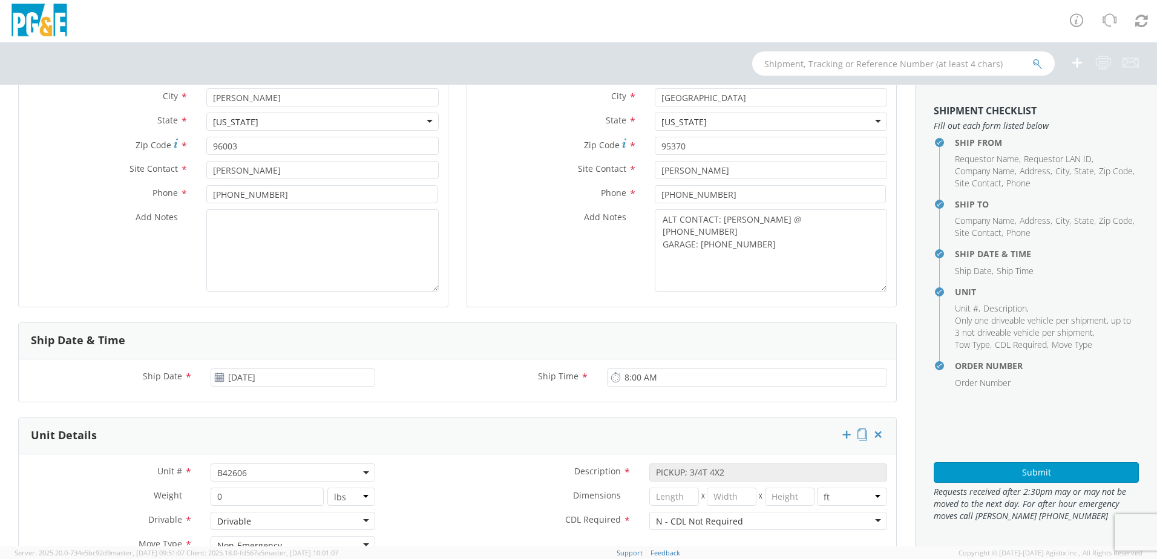
click at [253, 469] on span "B42606" at bounding box center [292, 472] width 151 height 11
click at [243, 497] on input "search" at bounding box center [292, 492] width 157 height 18
paste input "B42608"
click at [469, 522] on label "CDL Required *" at bounding box center [512, 520] width 256 height 16
click at [946, 466] on button "Submit" at bounding box center [1035, 472] width 205 height 21
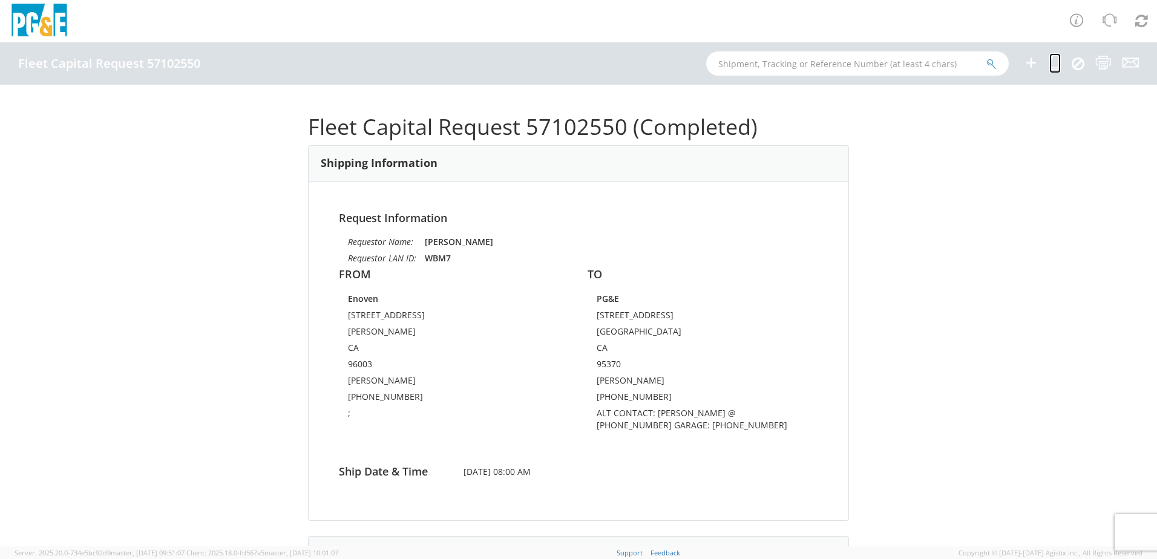
click at [1051, 64] on icon at bounding box center [1054, 62] width 11 height 15
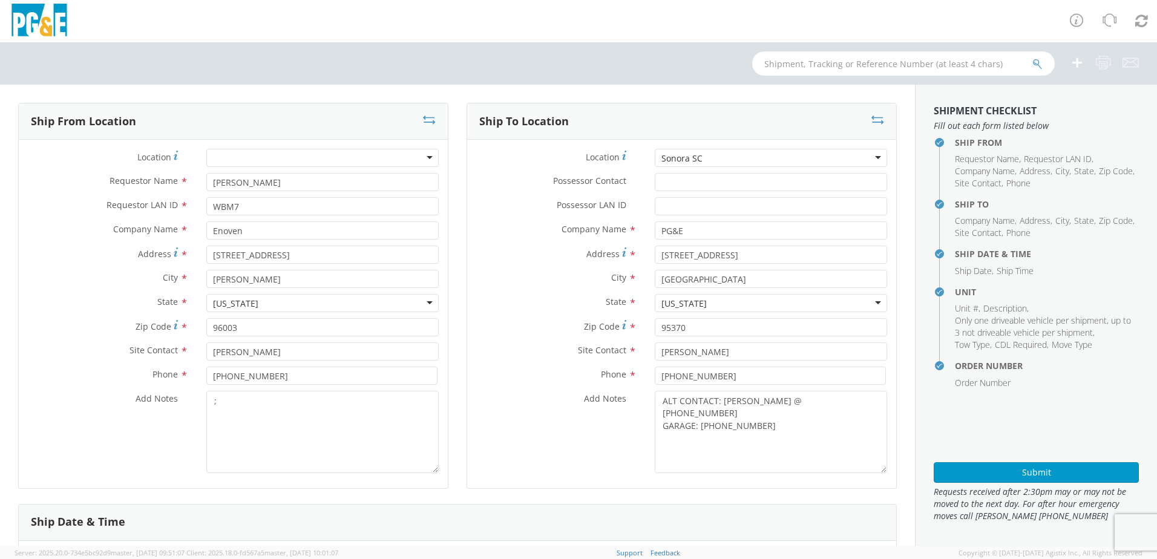
click at [731, 157] on div "Sonora SC" at bounding box center [771, 158] width 232 height 18
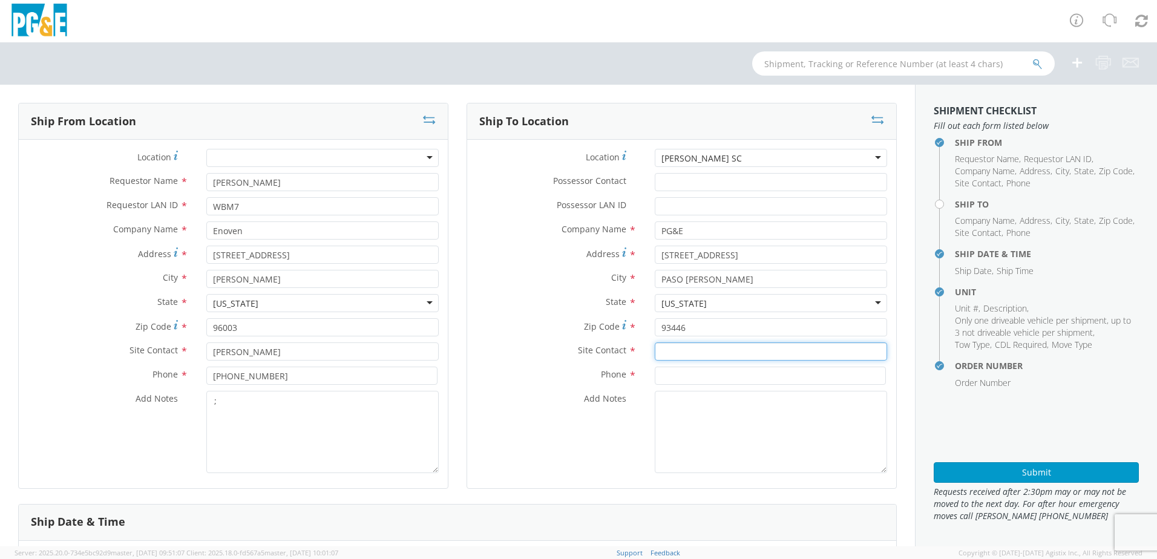
click at [679, 354] on input "text" at bounding box center [771, 351] width 232 height 18
paste input "[PERSON_NAME]"
click at [685, 377] on input at bounding box center [770, 376] width 231 height 18
paste input "[PHONE_NUMBER]"
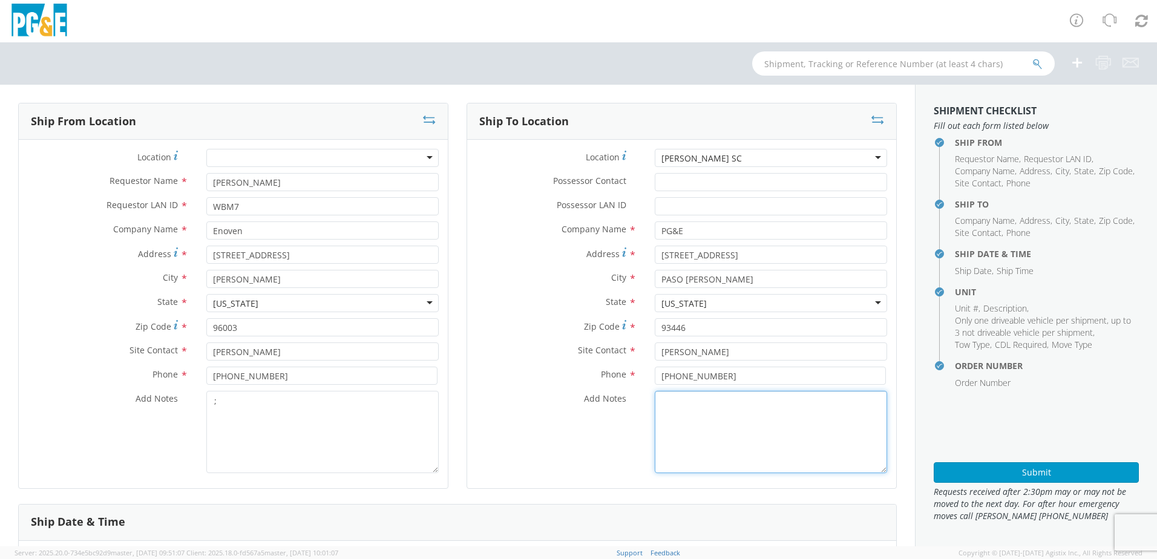
click at [661, 410] on textarea "Add Notes *" at bounding box center [771, 432] width 232 height 82
click at [766, 405] on textarea "ALT CONTACT:" at bounding box center [771, 432] width 232 height 82
paste textarea "[PERSON_NAME] @ [PHONE_NUMBER]"
click at [708, 419] on textarea "ALT CONTACT: [PERSON_NAME] @ [PHONE_NUMBER] GARAGE:" at bounding box center [771, 432] width 232 height 82
paste textarea "[PHONE_NUMBER]"
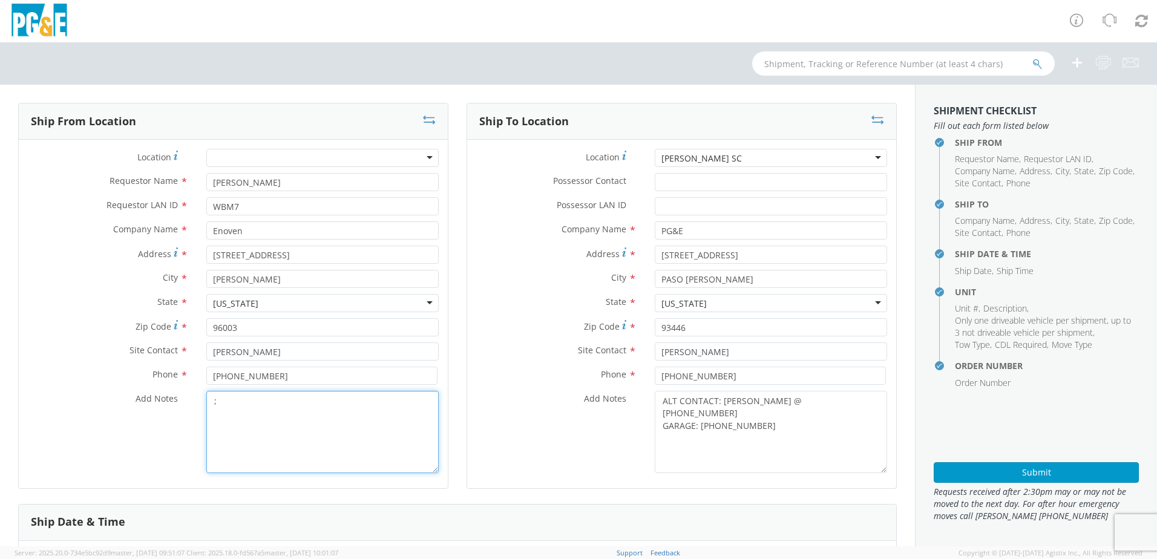
click at [418, 422] on textarea ";" at bounding box center [322, 432] width 232 height 82
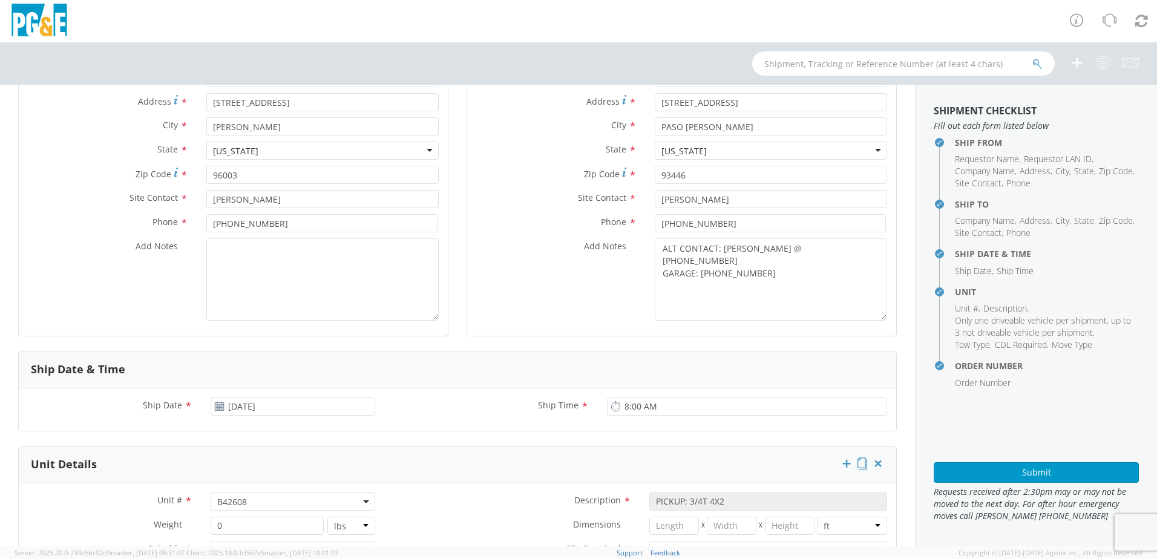
scroll to position [242, 0]
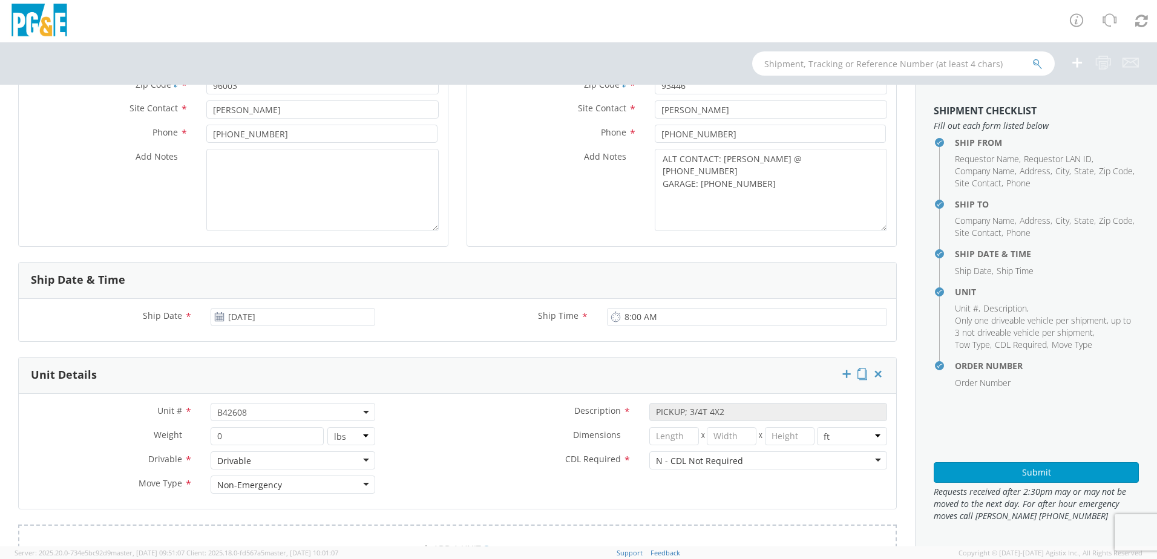
drag, startPoint x: 256, startPoint y: 411, endPoint x: 251, endPoint y: 419, distance: 9.6
click at [256, 411] on span "B42608" at bounding box center [292, 411] width 151 height 11
click at [231, 436] on input "search" at bounding box center [292, 432] width 157 height 18
paste input "B44056"
click at [434, 446] on div "Dimensions * X X in cm ft" at bounding box center [640, 439] width 512 height 24
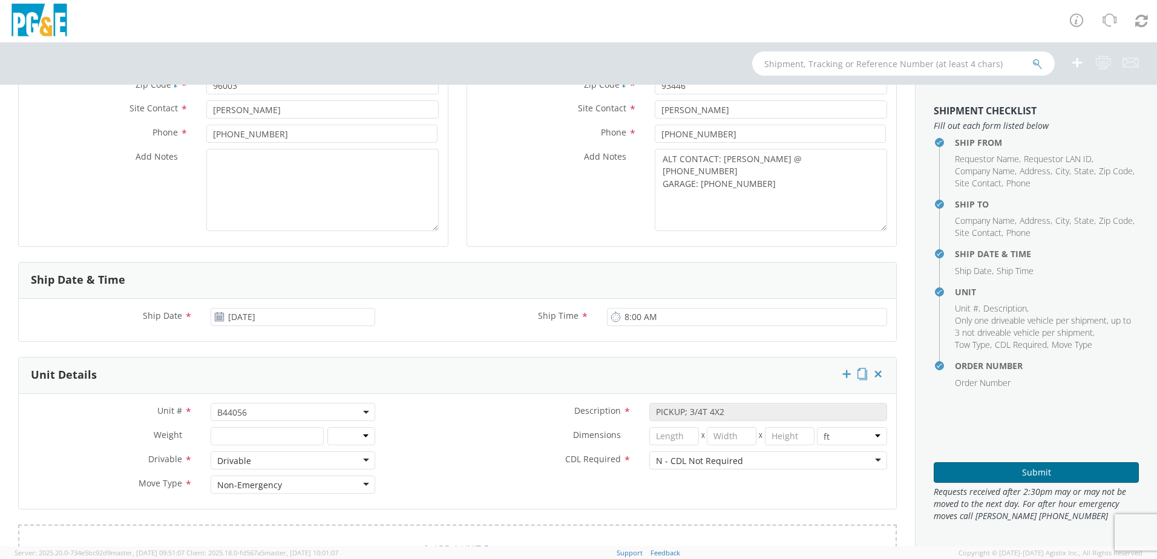
click at [950, 464] on button "Submit" at bounding box center [1035, 472] width 205 height 21
